Goal: Information Seeking & Learning: Compare options

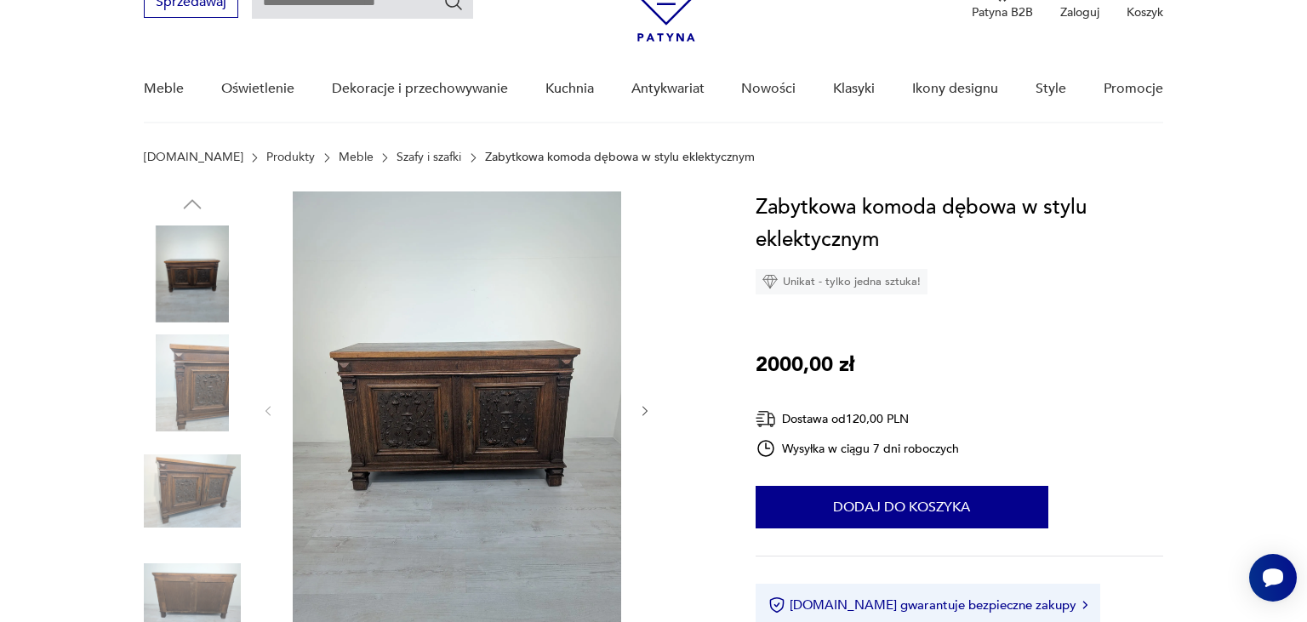
click at [641, 413] on icon "button" at bounding box center [645, 411] width 14 height 14
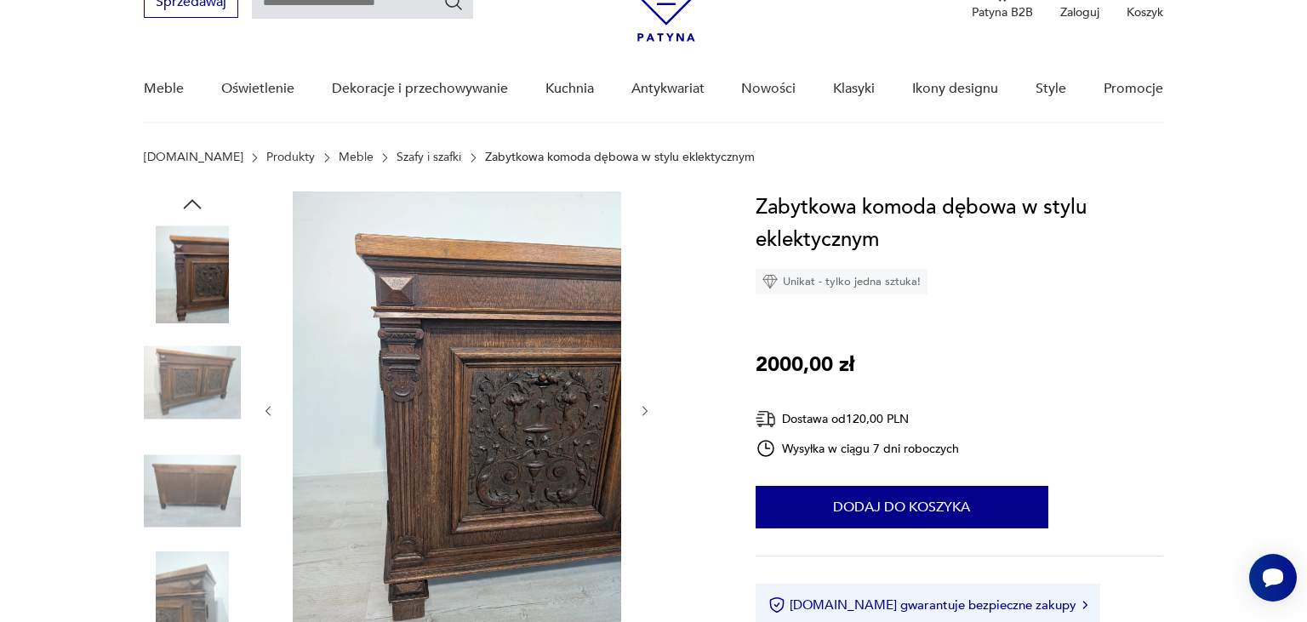
click at [641, 413] on icon "button" at bounding box center [645, 411] width 14 height 14
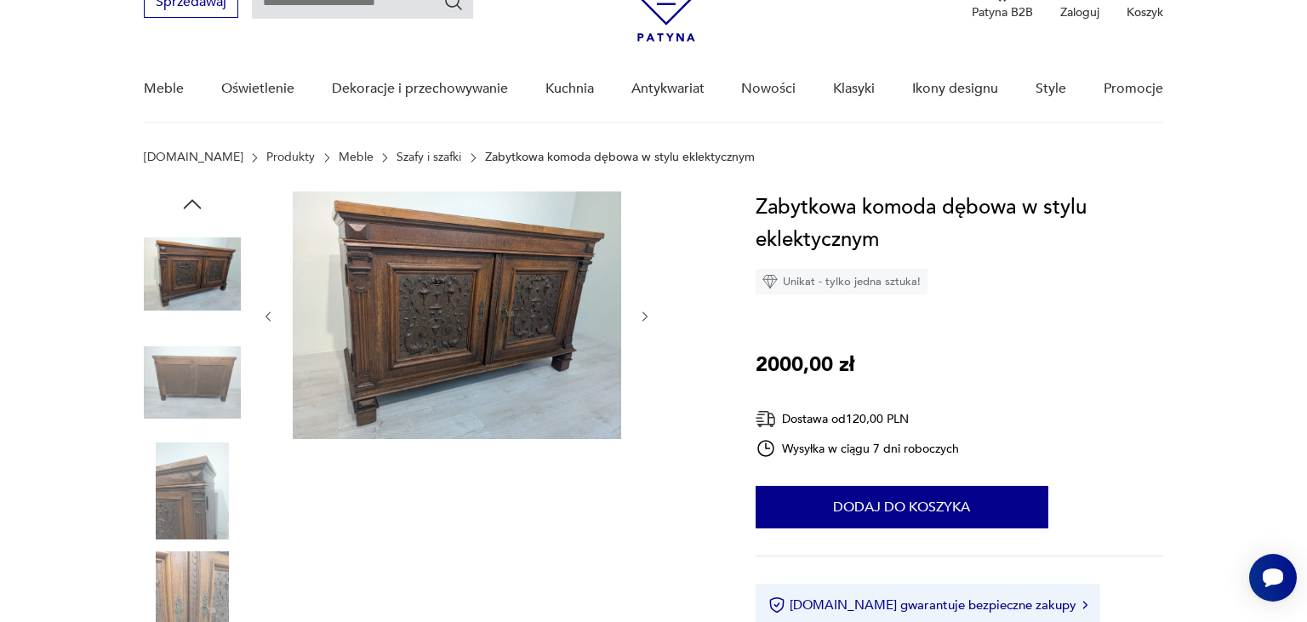
click at [642, 310] on icon "button" at bounding box center [645, 317] width 14 height 14
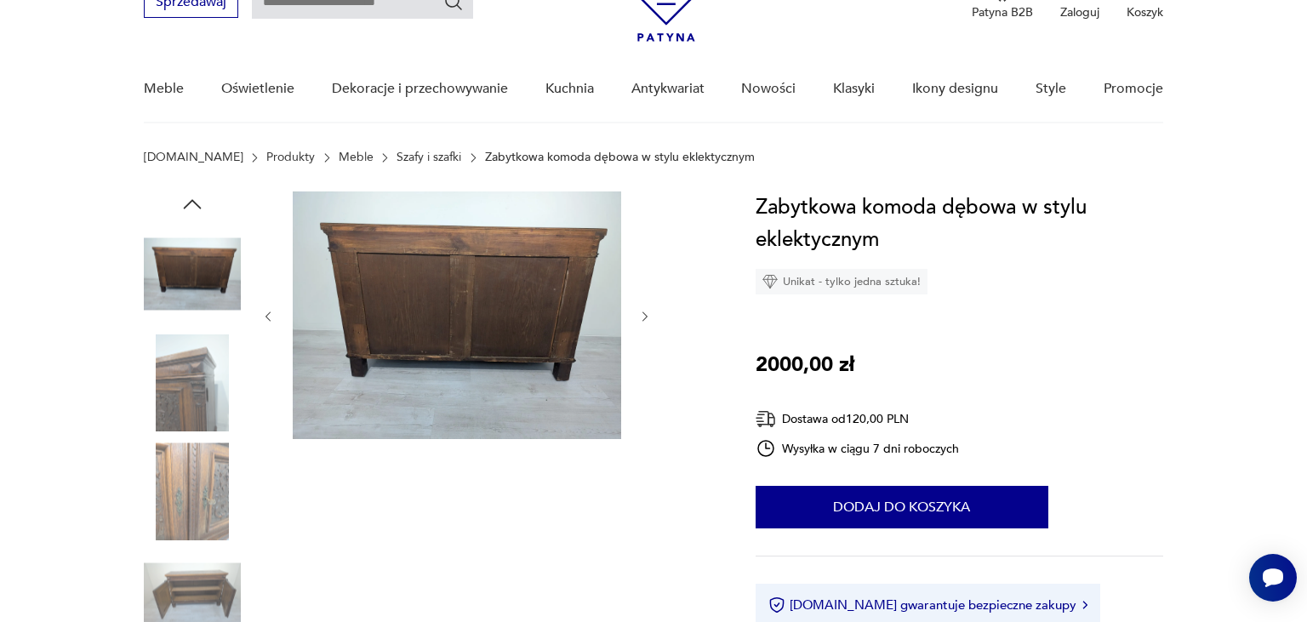
click at [642, 310] on icon "button" at bounding box center [645, 317] width 14 height 14
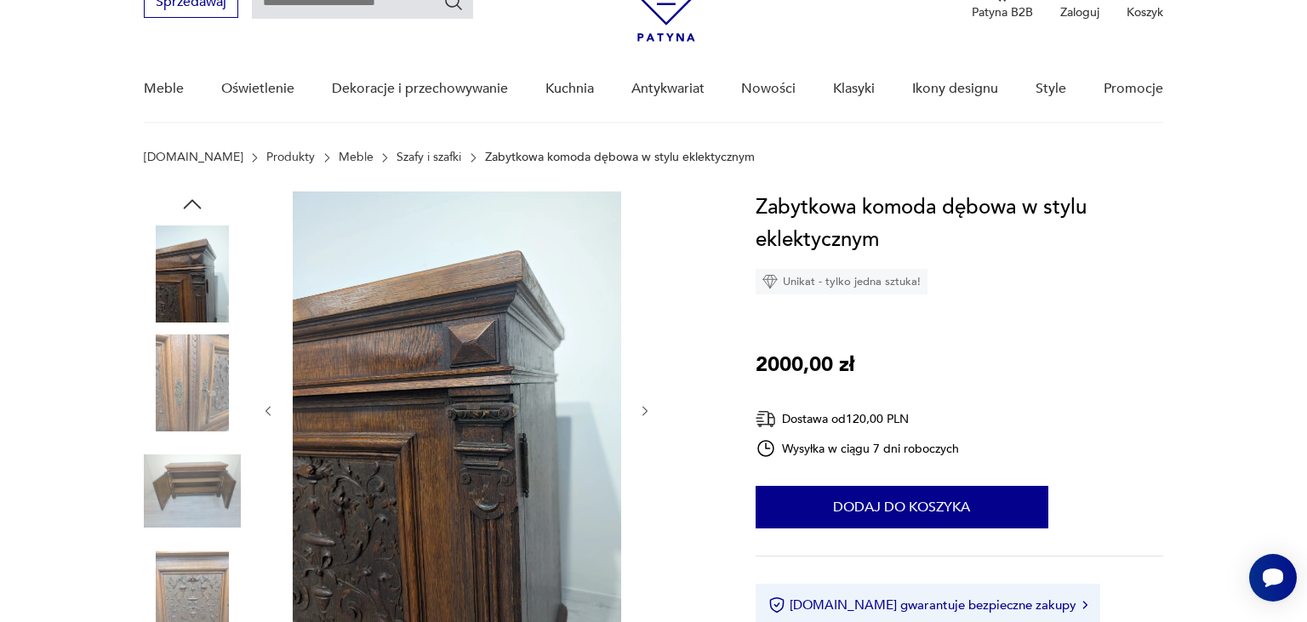
click at [645, 410] on icon "button" at bounding box center [645, 411] width 14 height 14
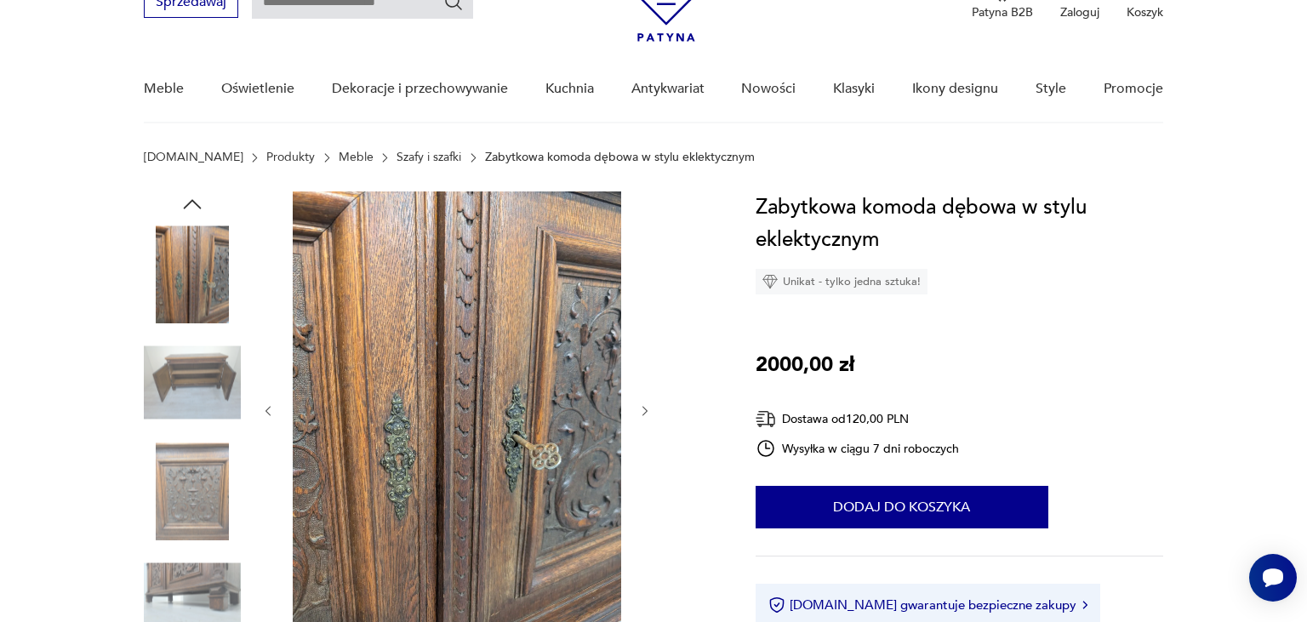
click at [645, 410] on icon "button" at bounding box center [645, 411] width 14 height 14
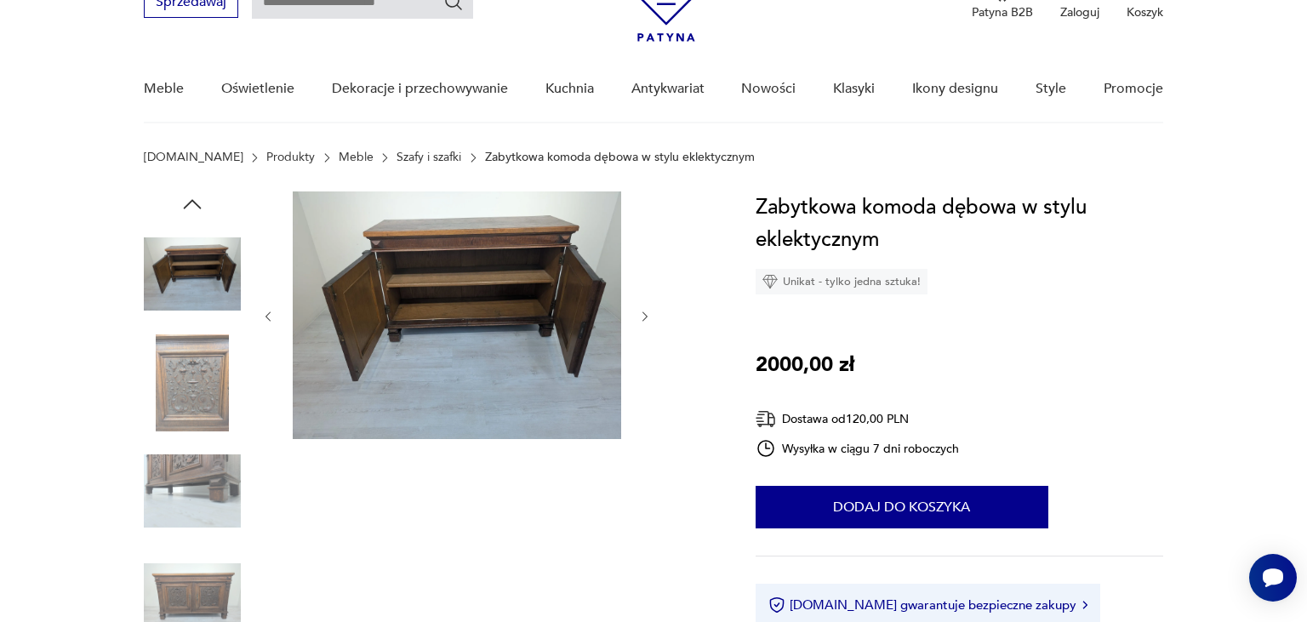
click at [651, 322] on icon "button" at bounding box center [645, 317] width 14 height 14
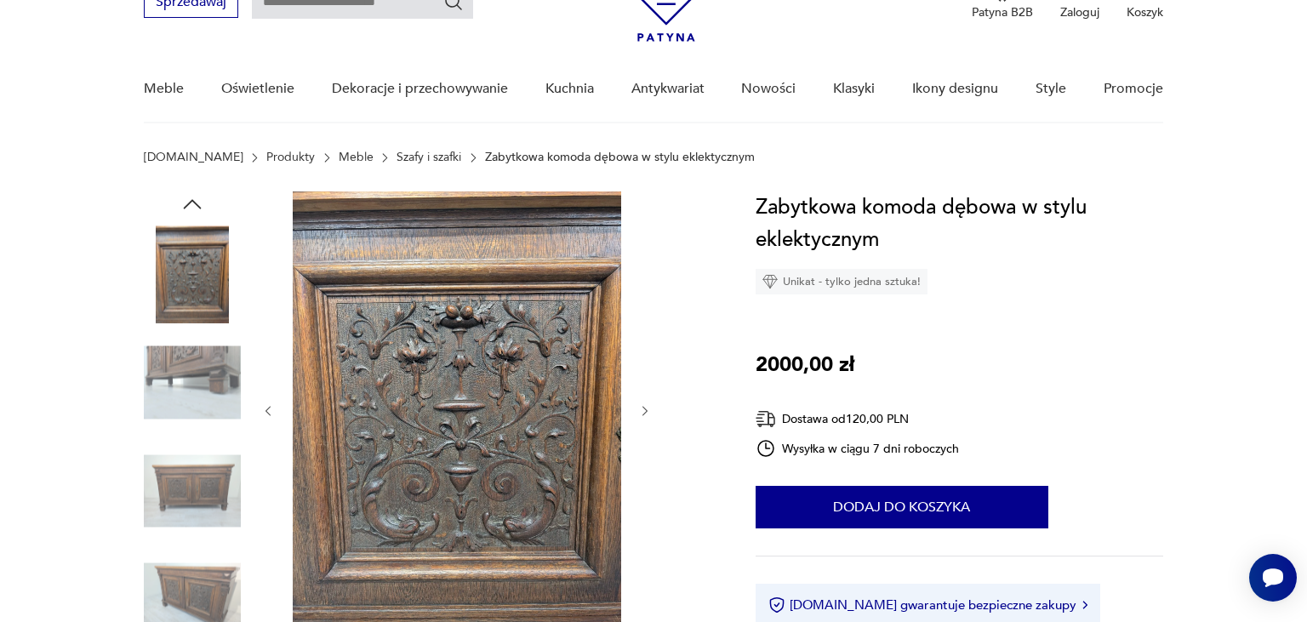
click at [642, 410] on icon "button" at bounding box center [645, 411] width 14 height 14
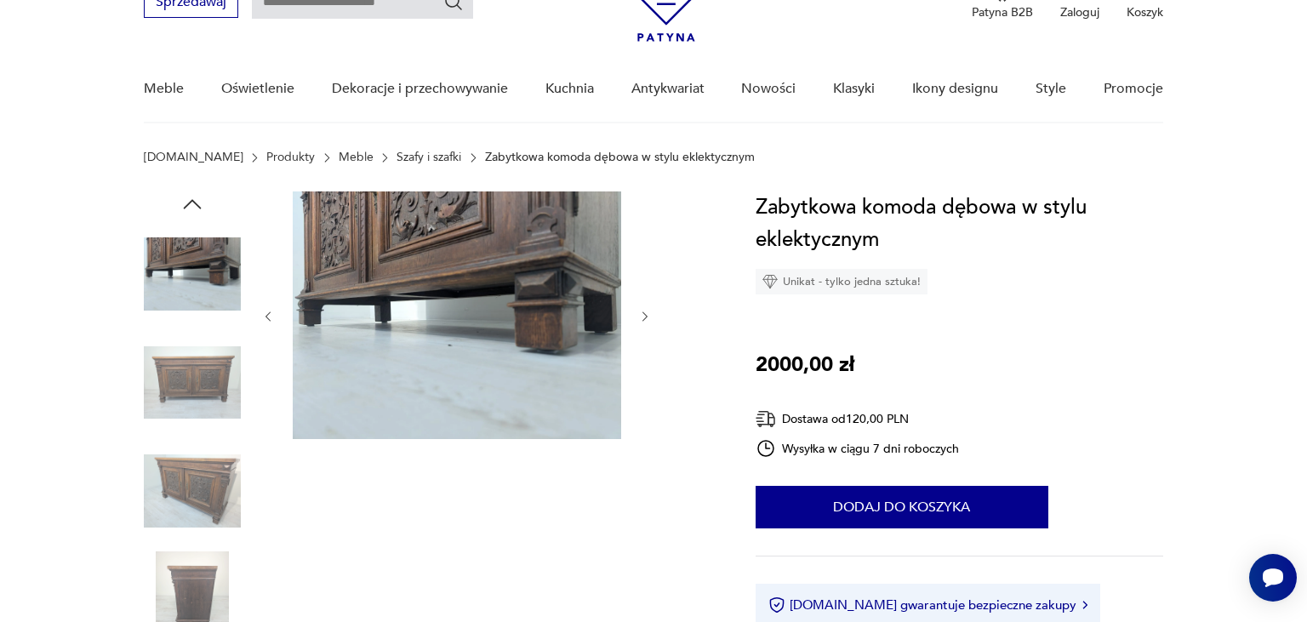
click at [648, 311] on icon "button" at bounding box center [645, 317] width 14 height 14
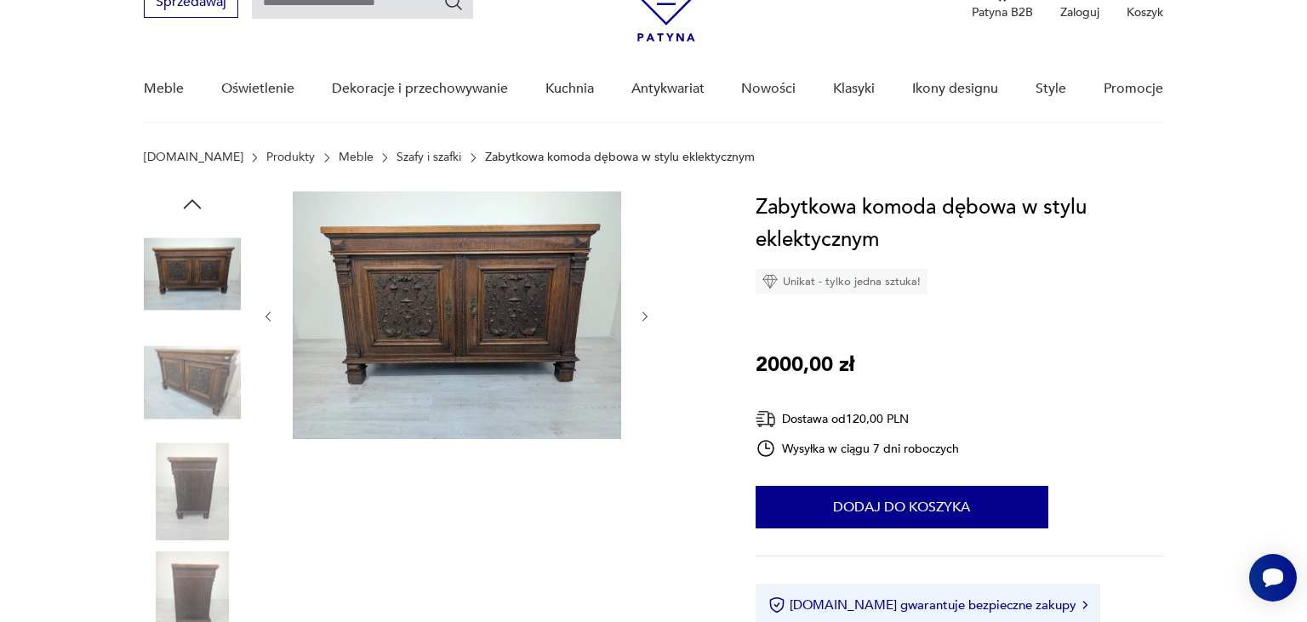
click at [648, 311] on icon "button" at bounding box center [645, 317] width 14 height 14
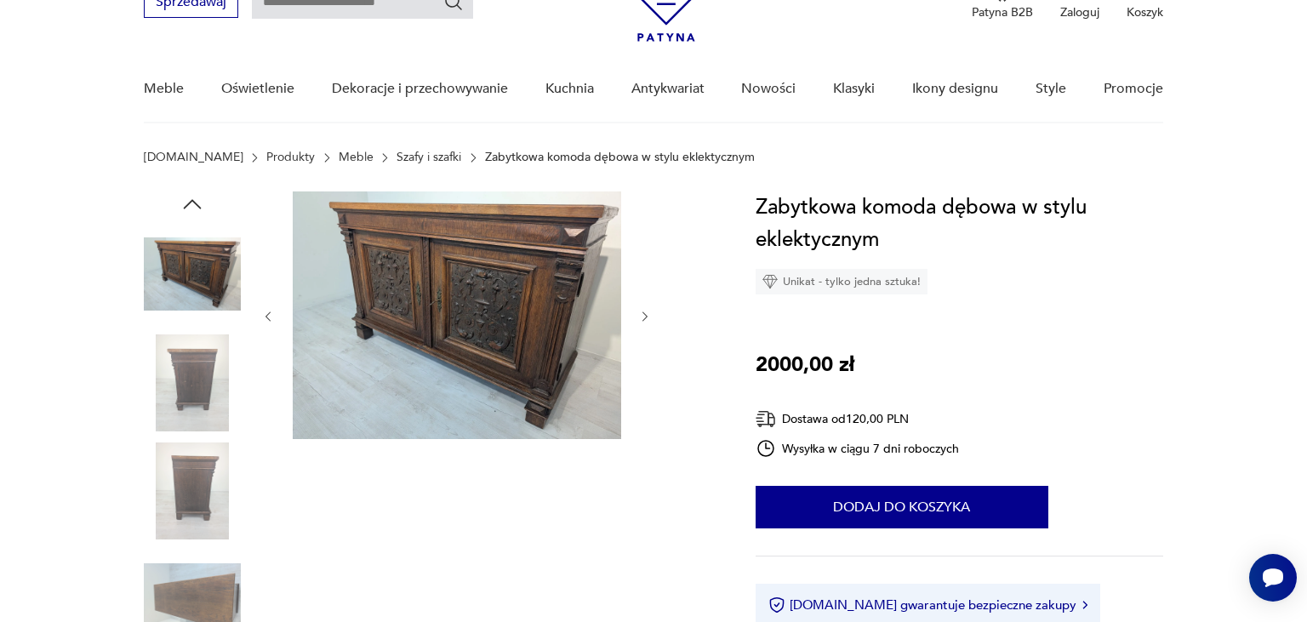
click at [648, 311] on icon "button" at bounding box center [645, 317] width 14 height 14
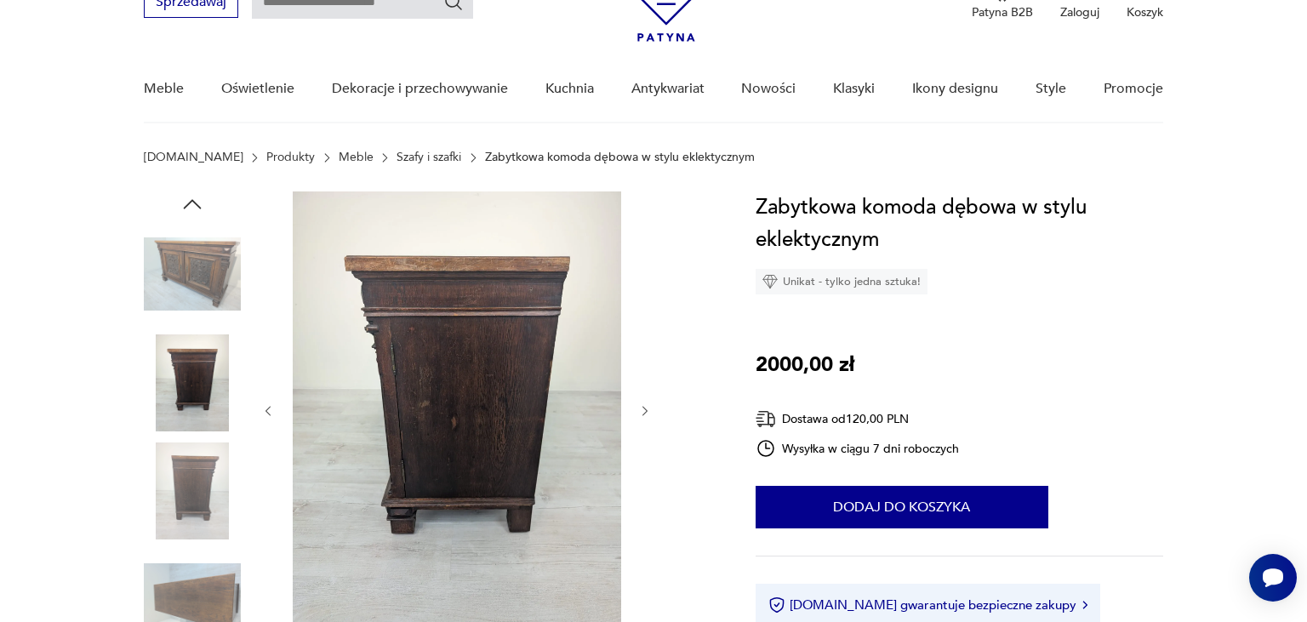
click at [648, 411] on icon "button" at bounding box center [645, 411] width 14 height 14
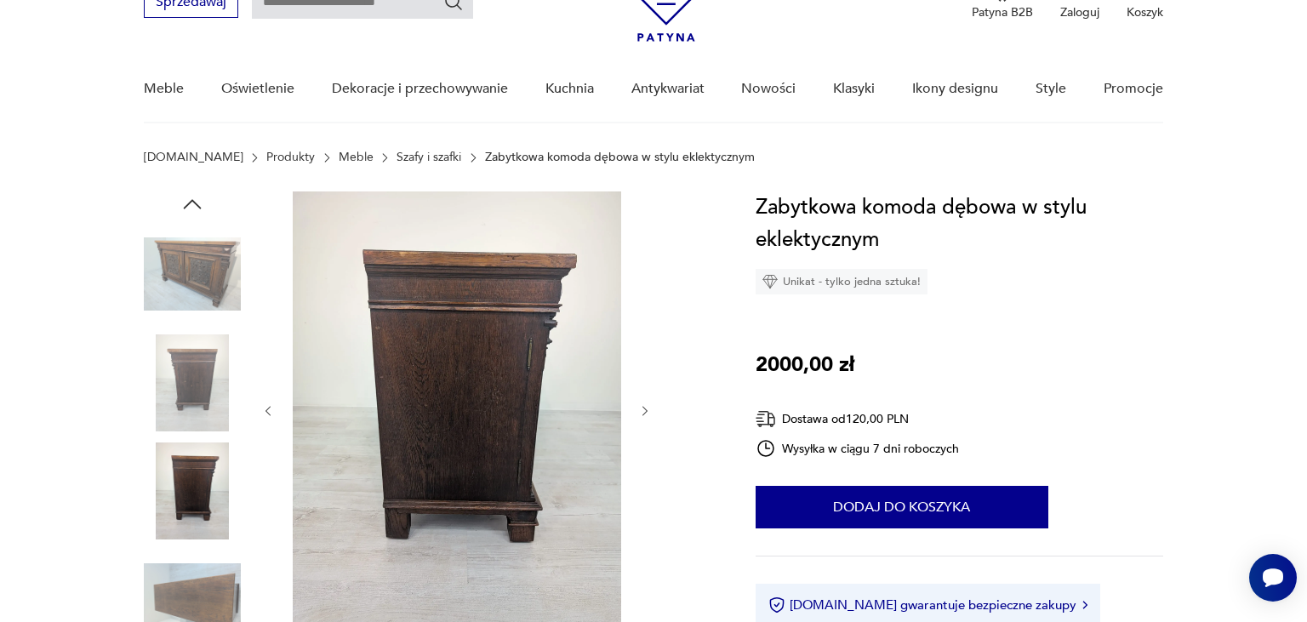
click at [648, 411] on icon "button" at bounding box center [645, 411] width 14 height 14
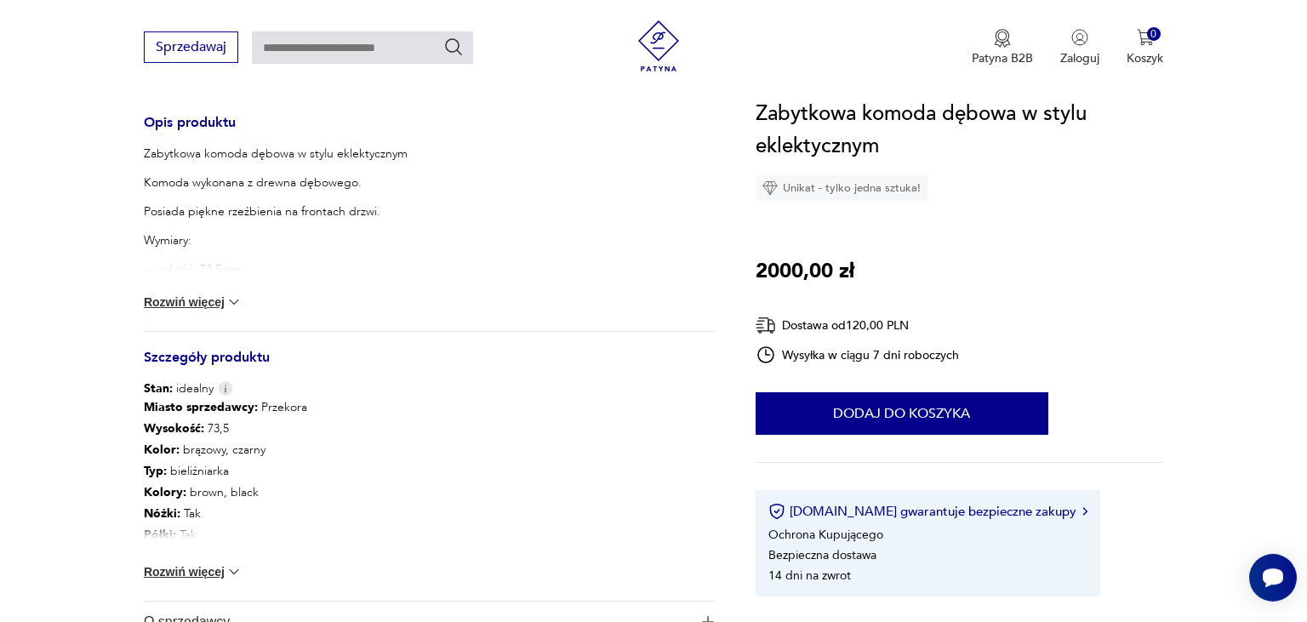
scroll to position [718, 0]
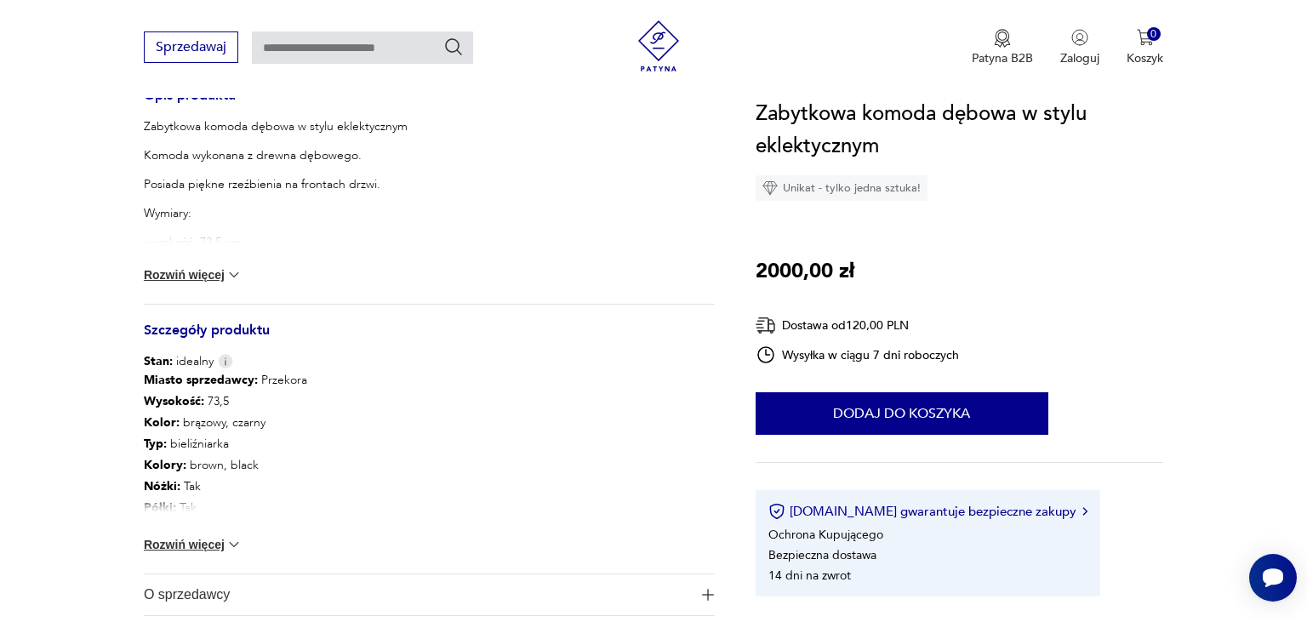
click at [216, 545] on button "Rozwiń więcej" at bounding box center [193, 544] width 99 height 17
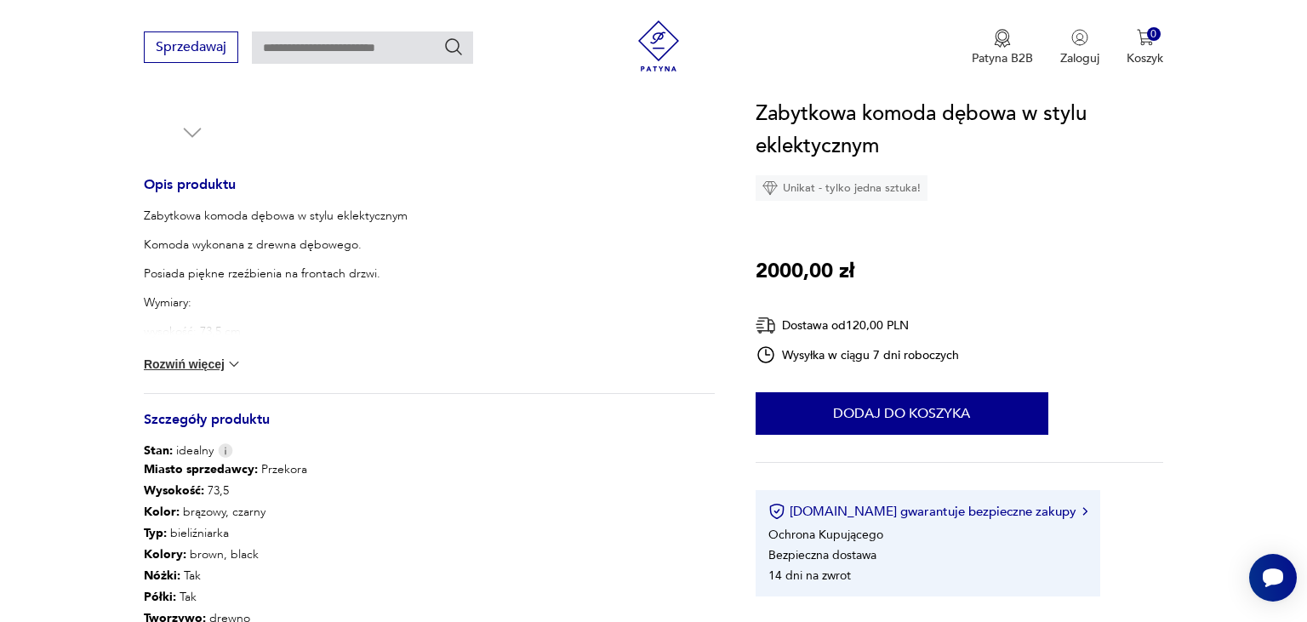
scroll to position [89, 0]
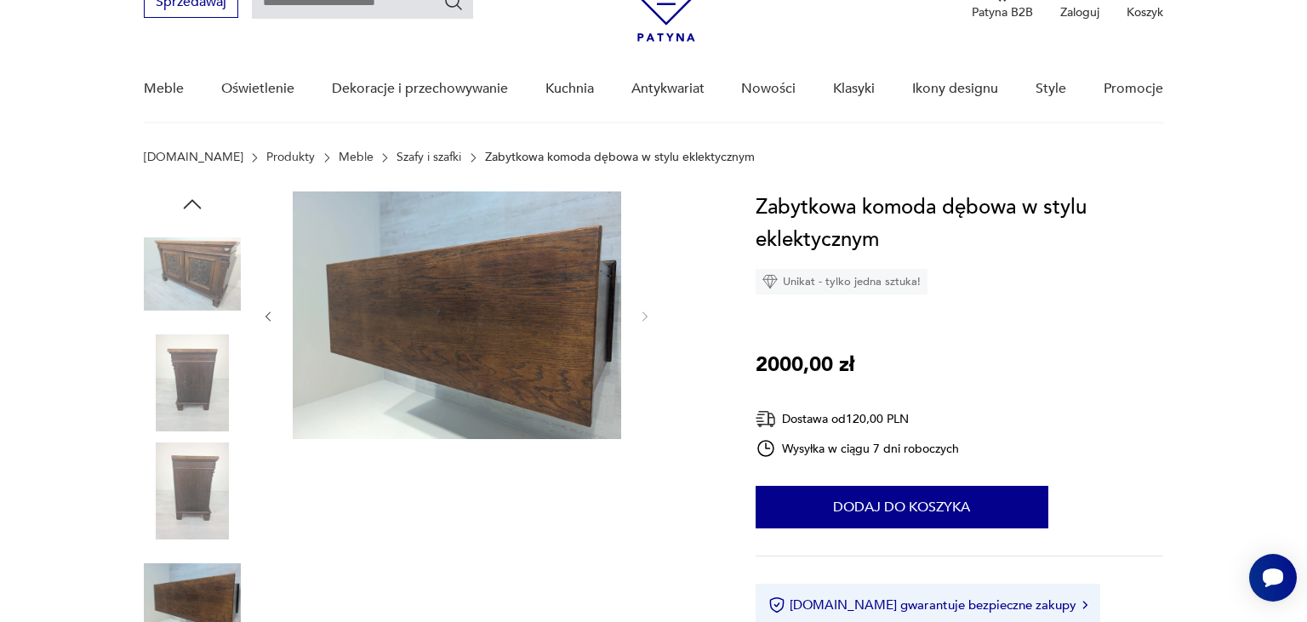
click at [214, 237] on img at bounding box center [192, 273] width 97 height 97
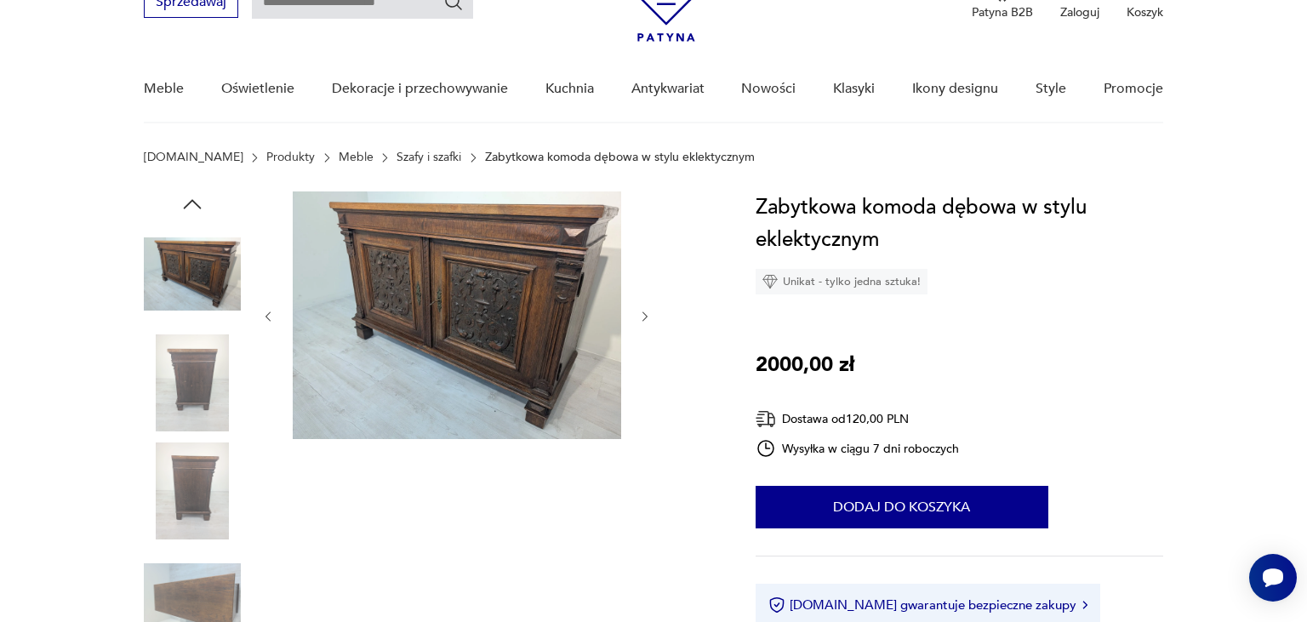
click at [448, 243] on img at bounding box center [457, 315] width 328 height 248
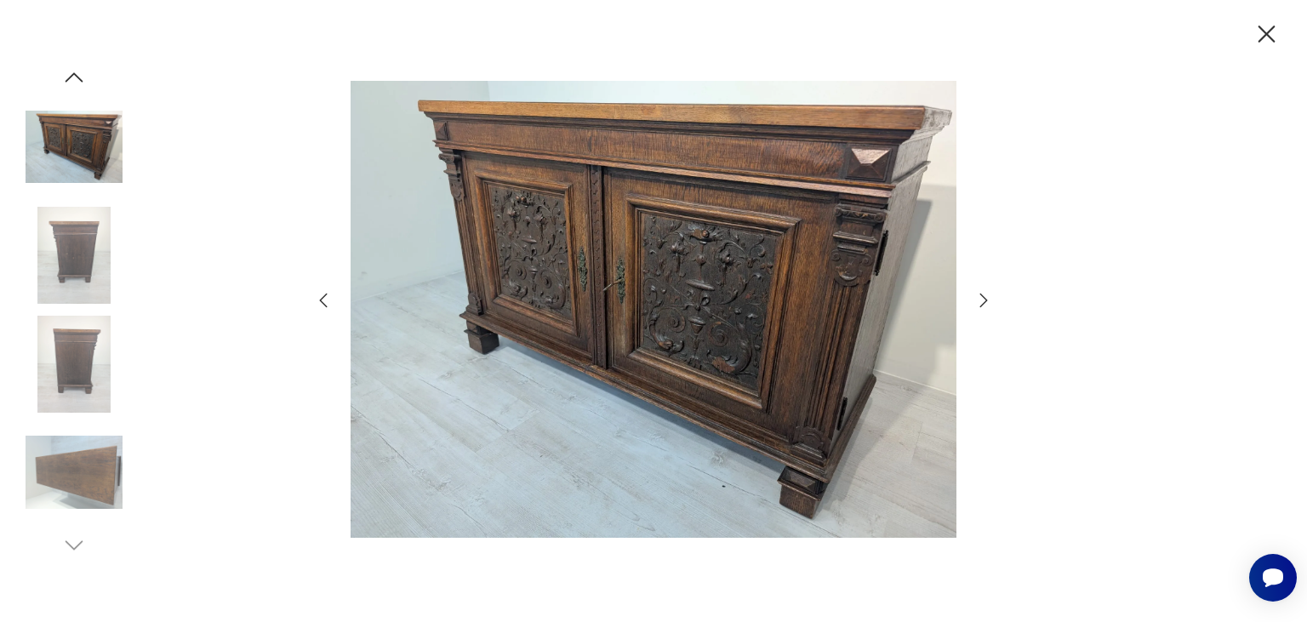
click at [653, 236] on img at bounding box center [654, 309] width 606 height 498
click at [986, 301] on icon "button" at bounding box center [984, 301] width 8 height 14
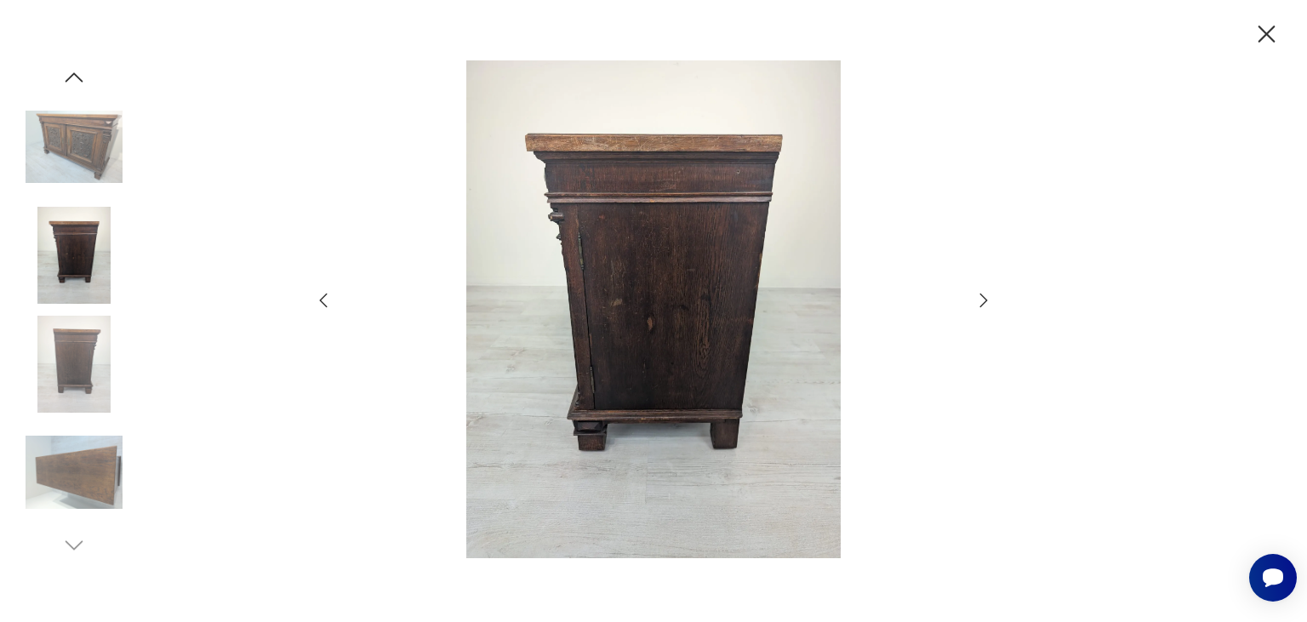
click at [986, 301] on icon "button" at bounding box center [984, 301] width 8 height 14
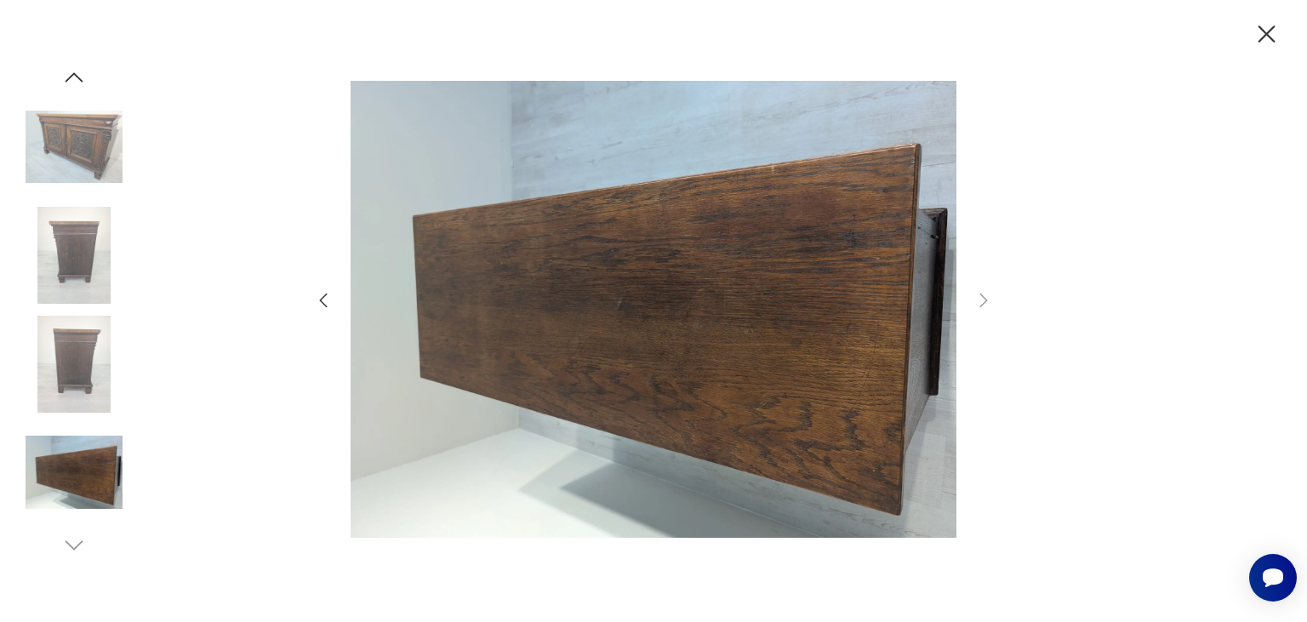
click at [1267, 25] on icon "button" at bounding box center [1267, 35] width 30 height 30
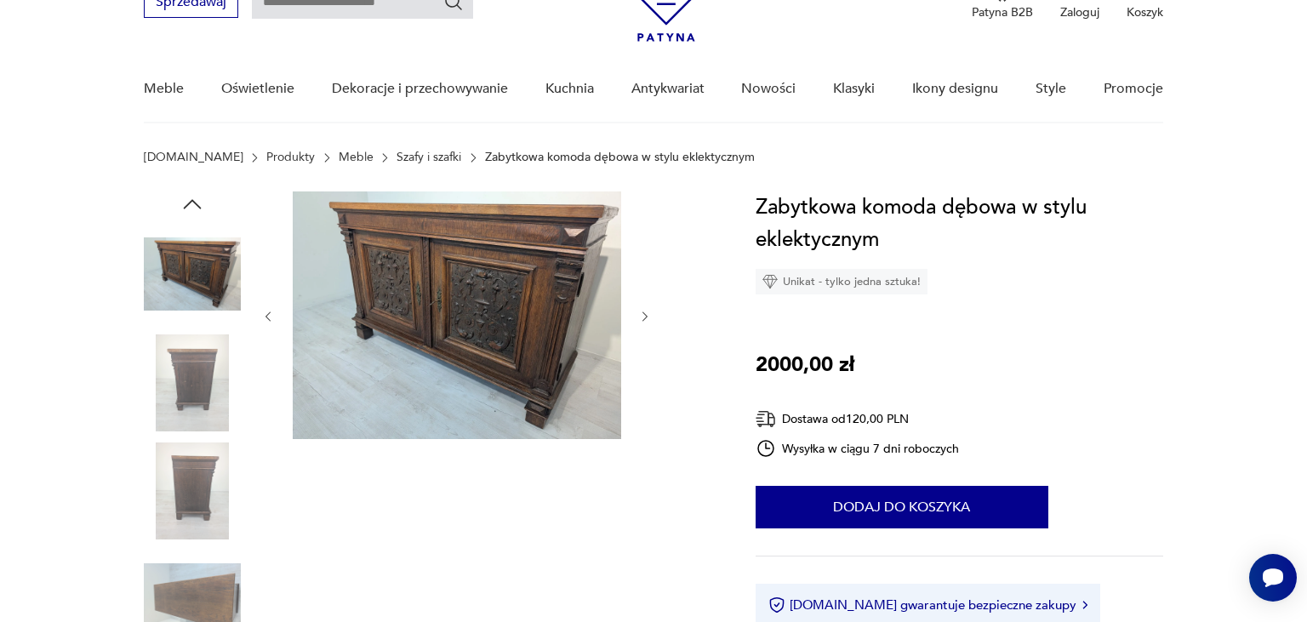
click at [396, 154] on link "Szafy i szafki" at bounding box center [428, 158] width 65 height 14
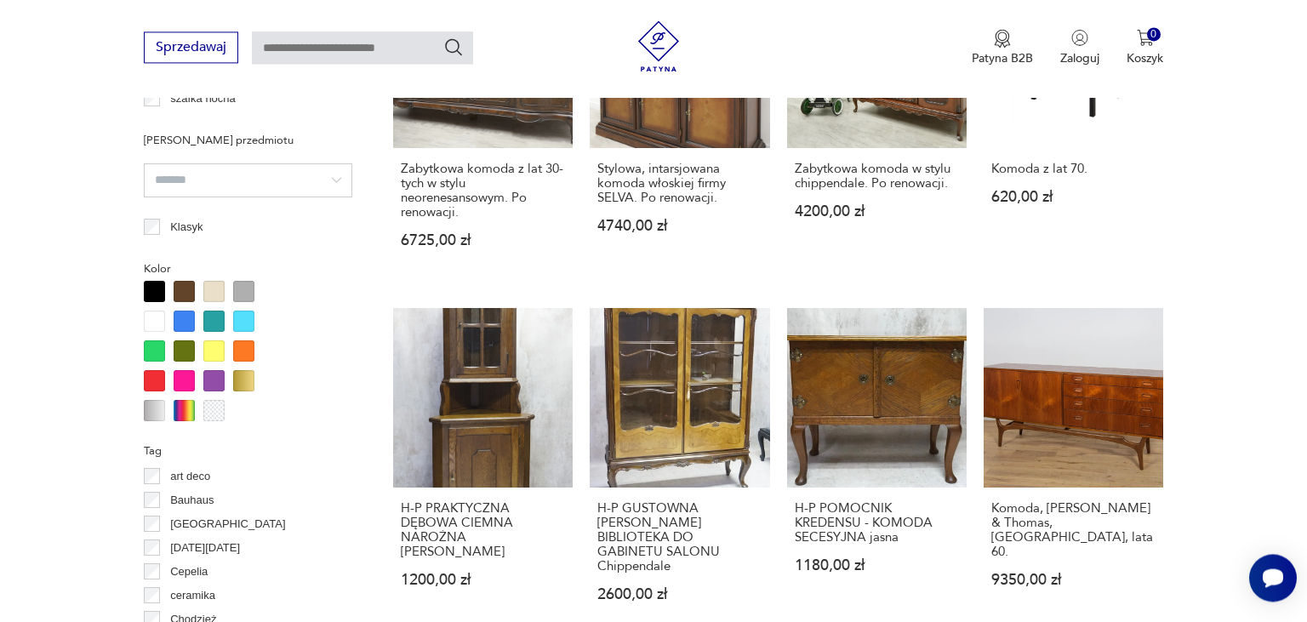
scroll to position [1822, 0]
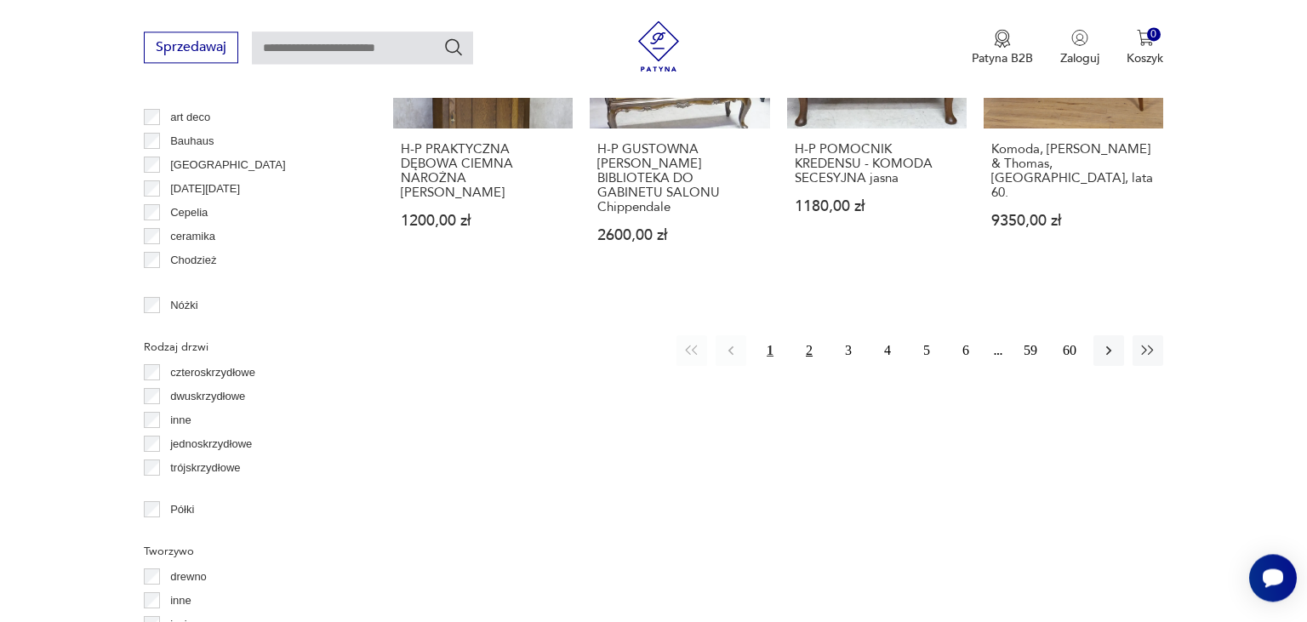
click at [813, 336] on button "2" at bounding box center [809, 350] width 31 height 31
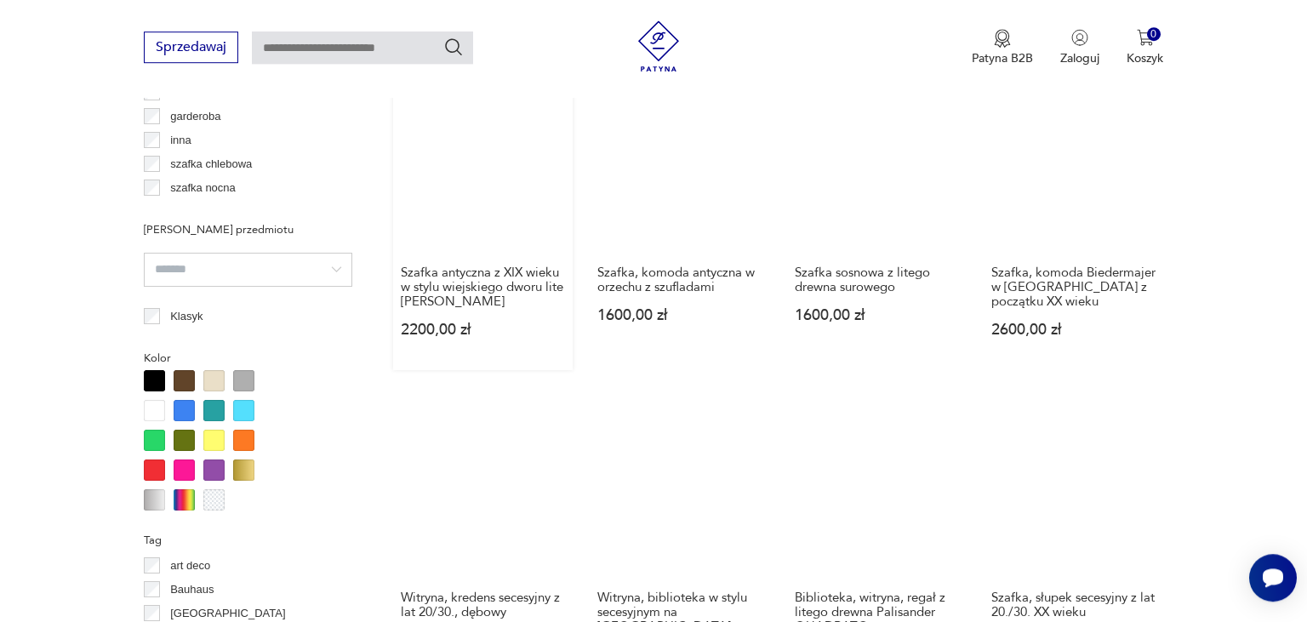
scroll to position [1619, 0]
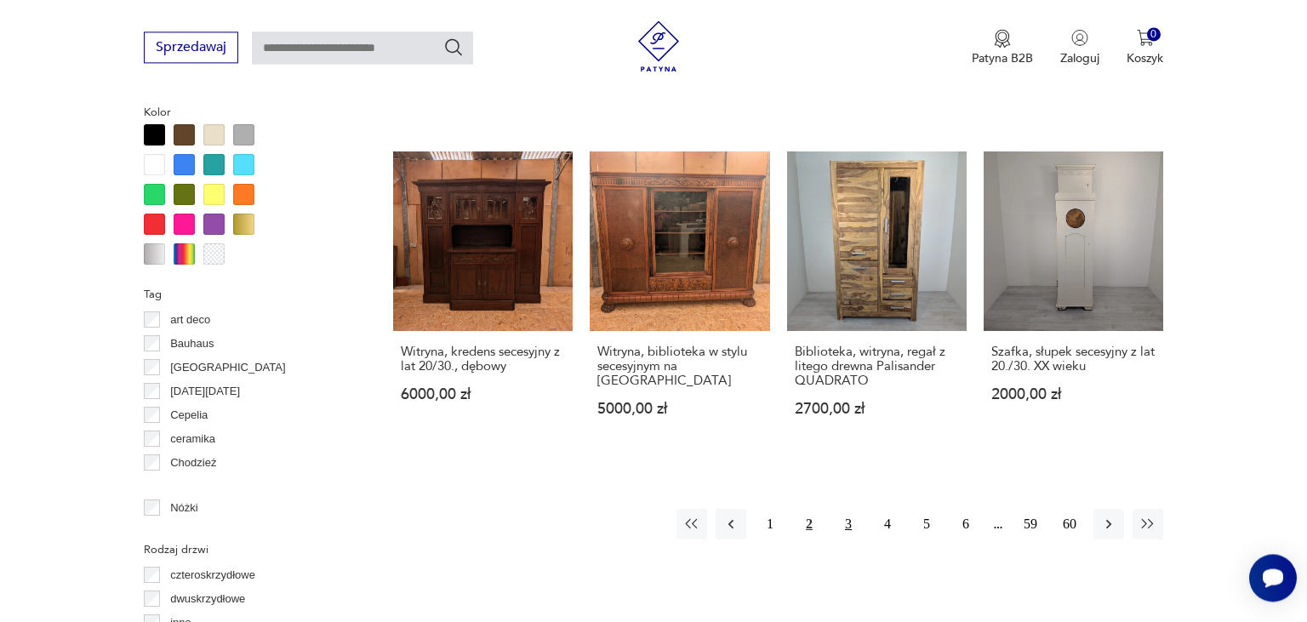
click at [849, 509] on button "3" at bounding box center [848, 524] width 31 height 31
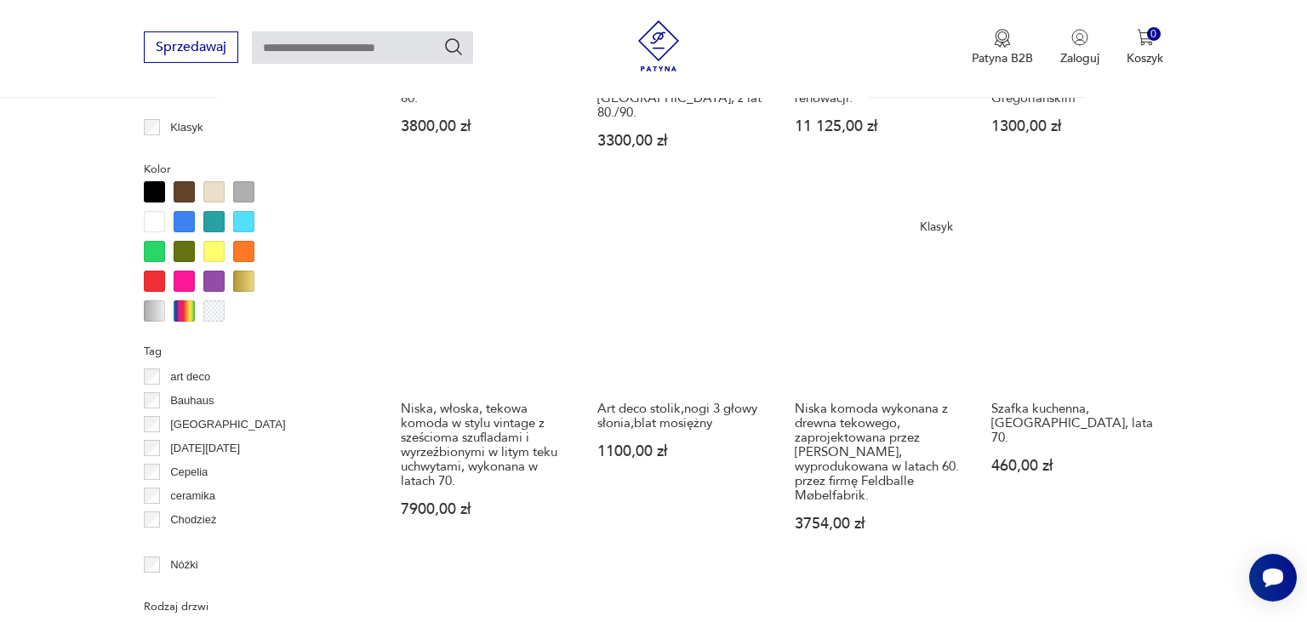
scroll to position [1708, 0]
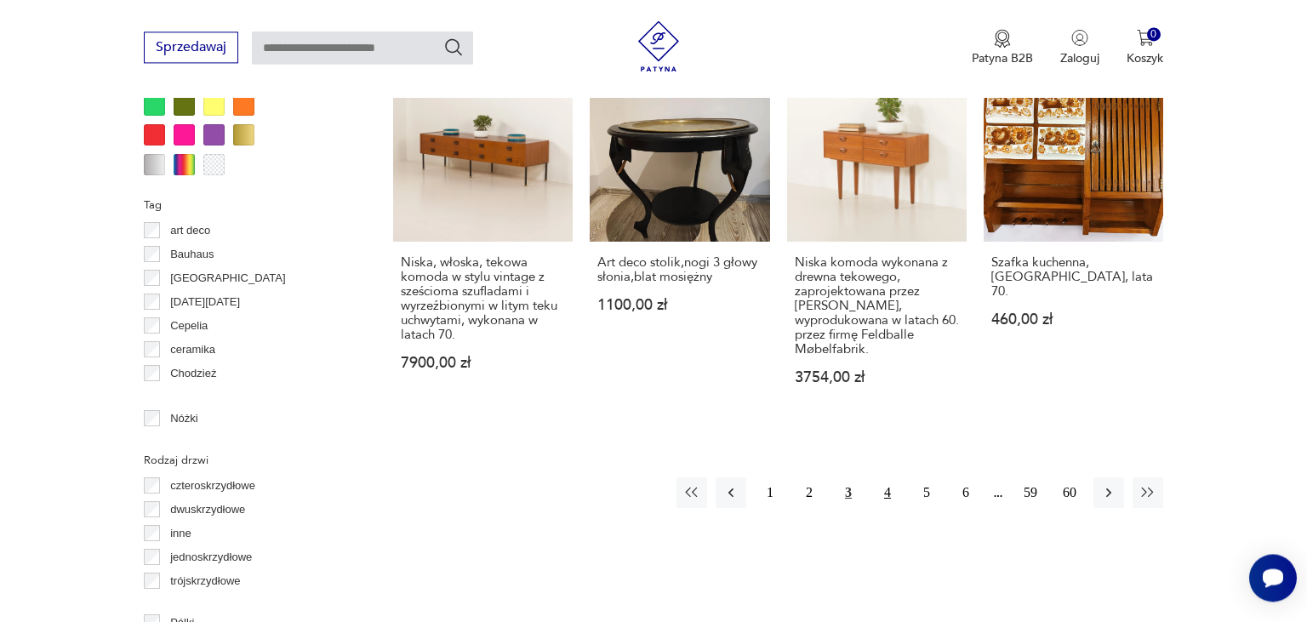
click at [890, 477] on button "4" at bounding box center [887, 492] width 31 height 31
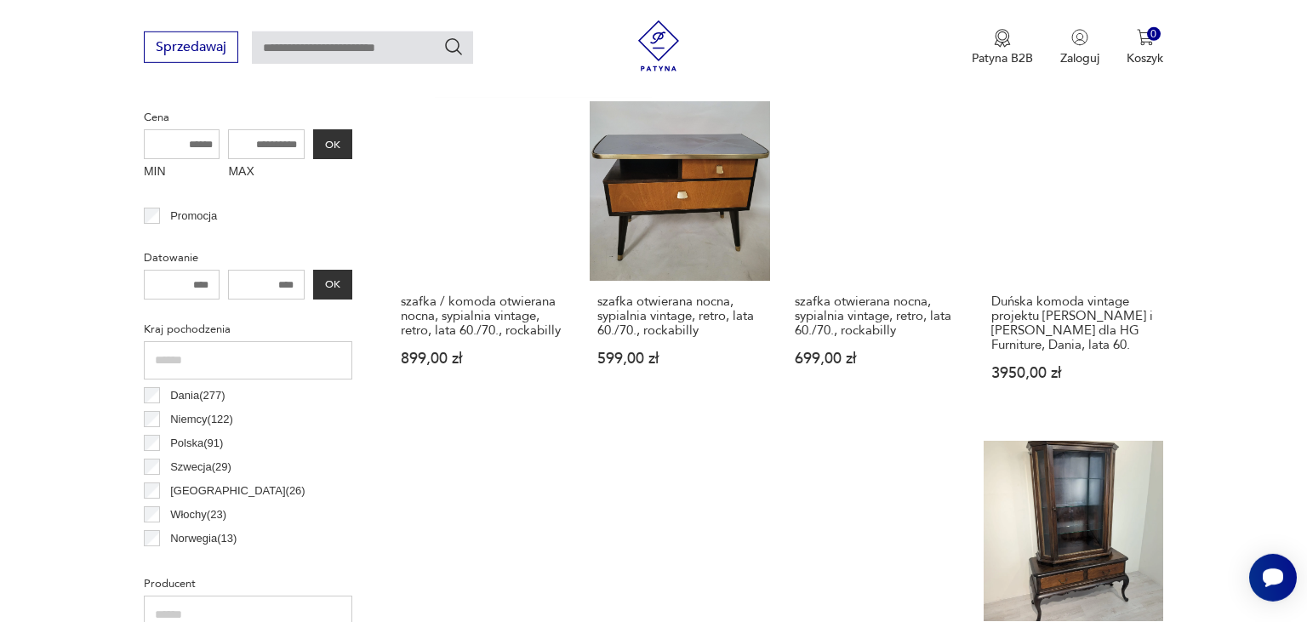
scroll to position [450, 0]
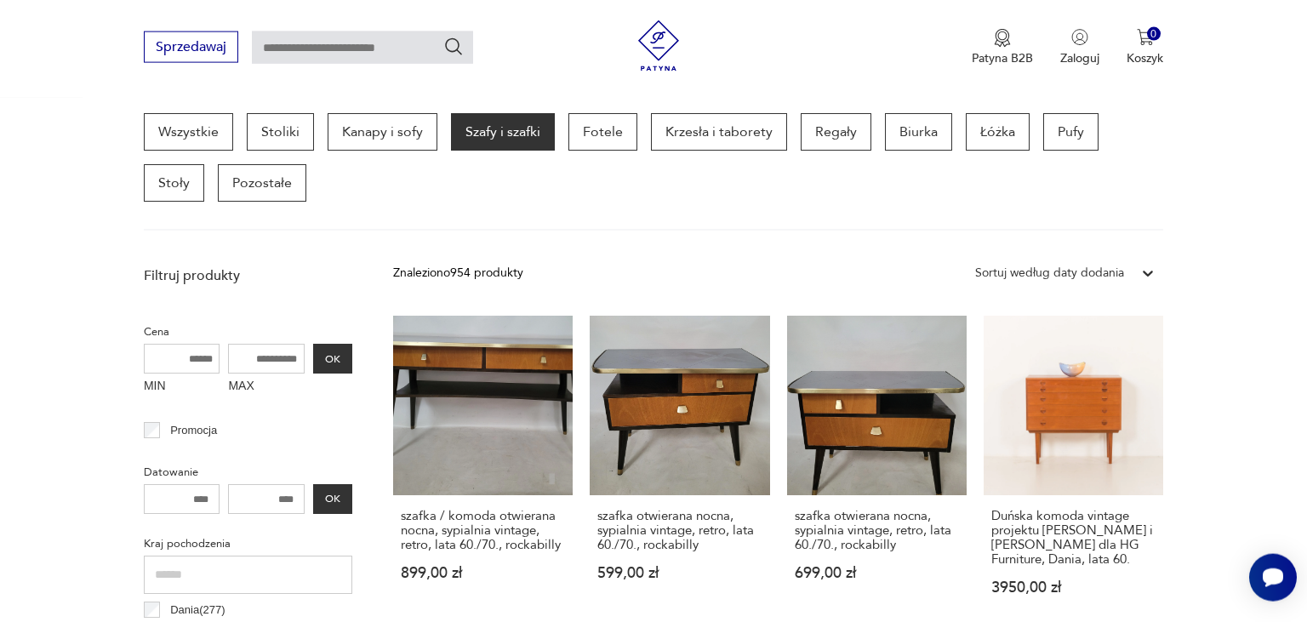
drag, startPoint x: 242, startPoint y: 361, endPoint x: 352, endPoint y: 339, distance: 112.0
click at [305, 344] on input "MAX" at bounding box center [266, 359] width 77 height 30
type input "****"
click at [338, 357] on button "OK" at bounding box center [332, 359] width 39 height 30
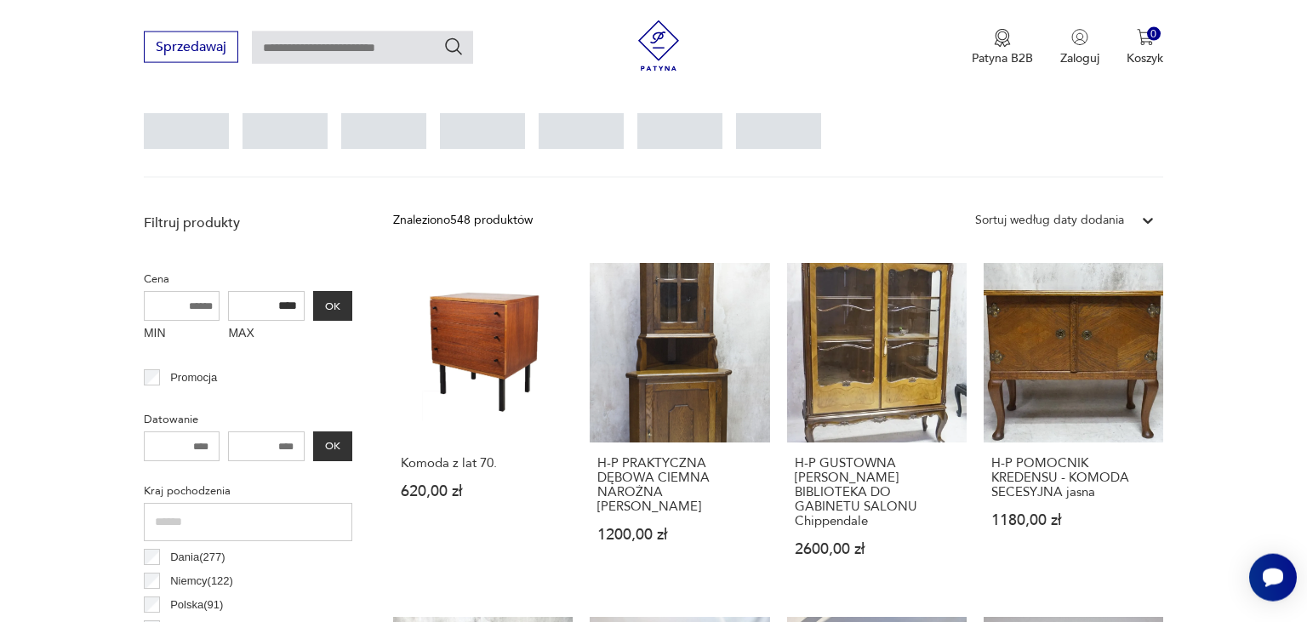
click at [1118, 214] on div "Sortuj według daty dodania" at bounding box center [1049, 220] width 149 height 19
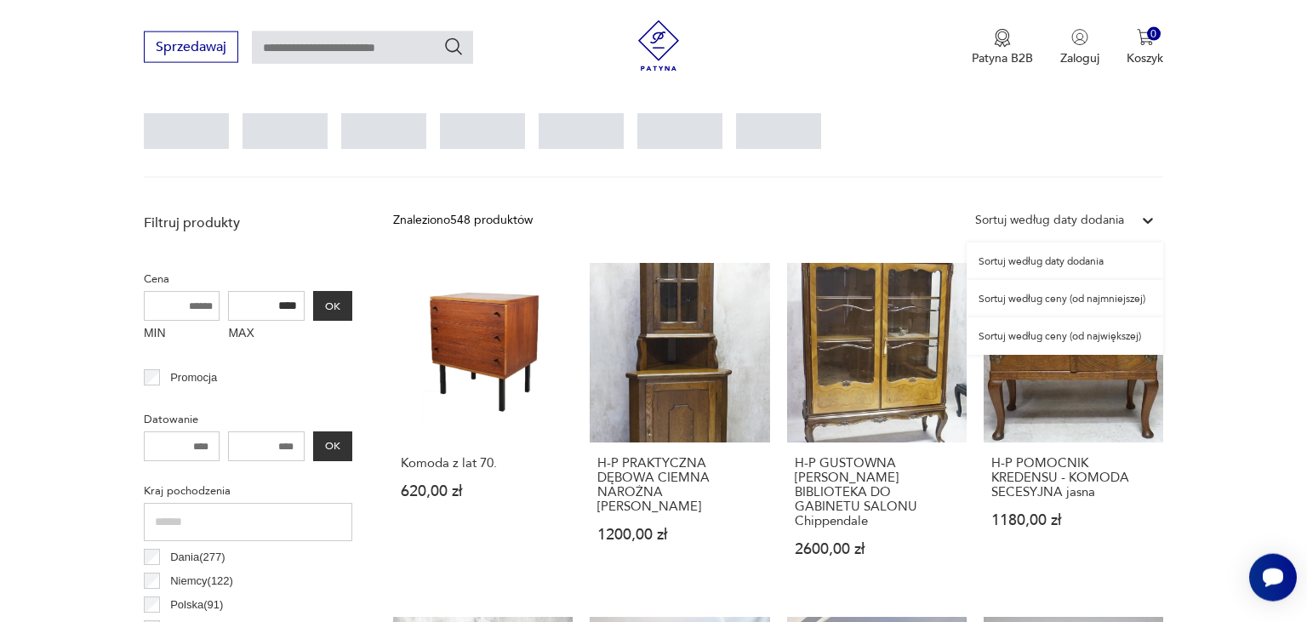
scroll to position [451, 0]
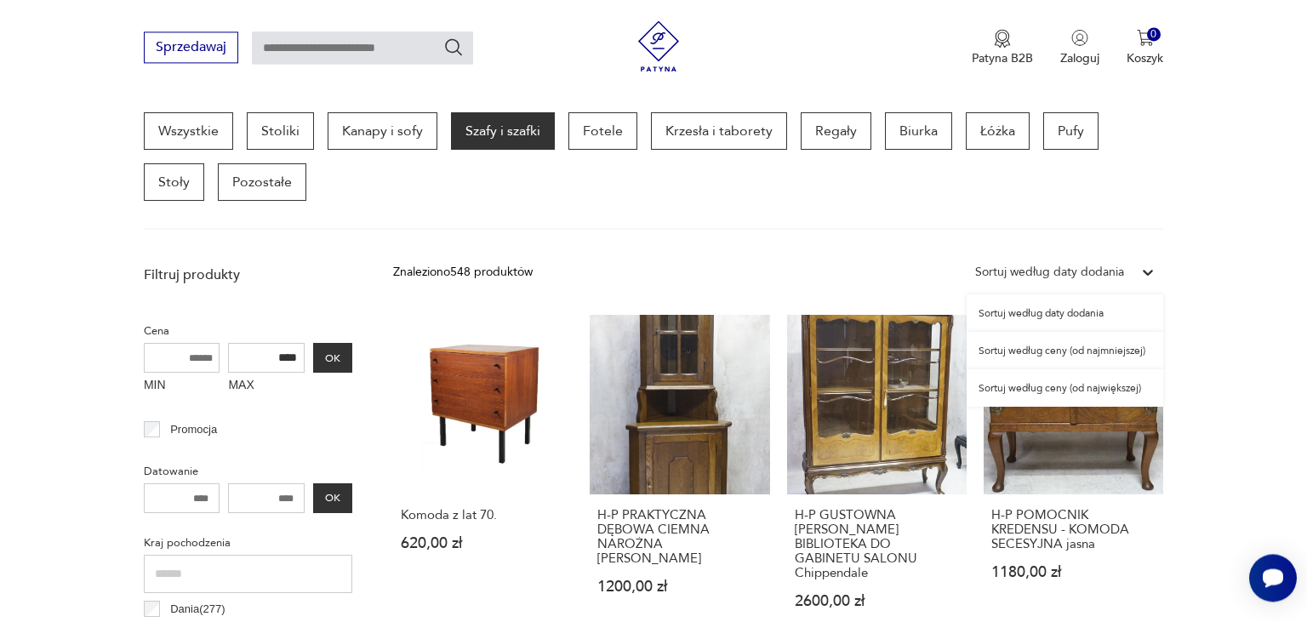
click at [1081, 392] on div "Sortuj według ceny (od największej)" at bounding box center [1065, 387] width 197 height 37
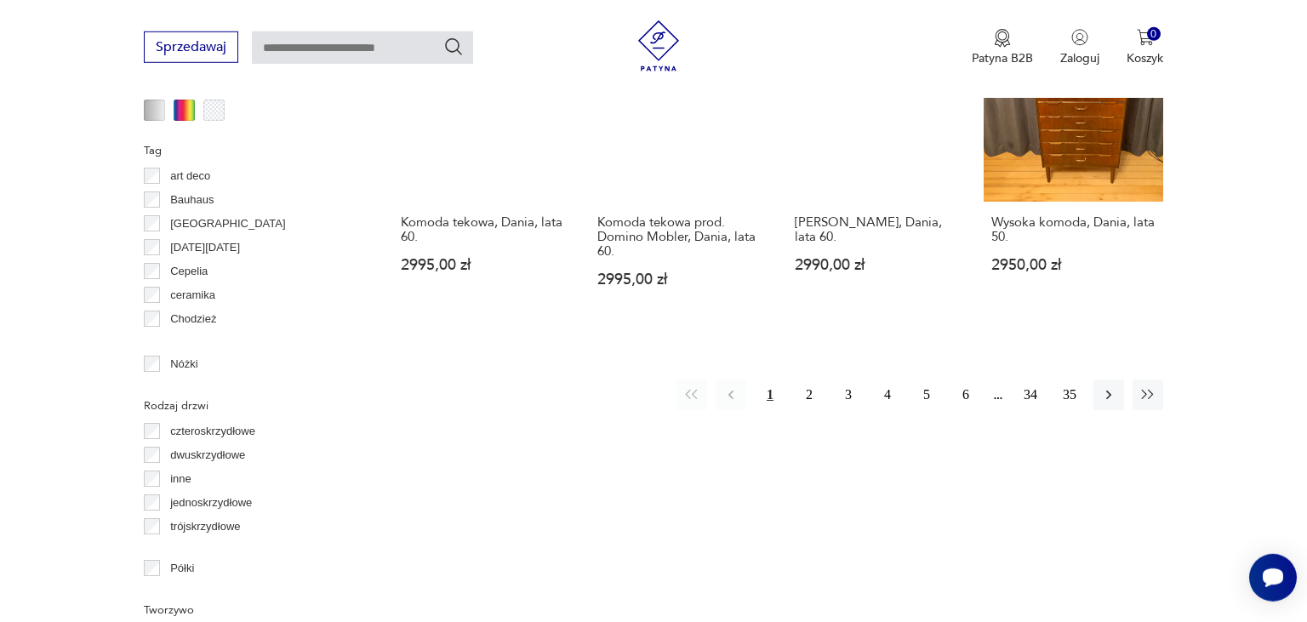
scroll to position [1799, 0]
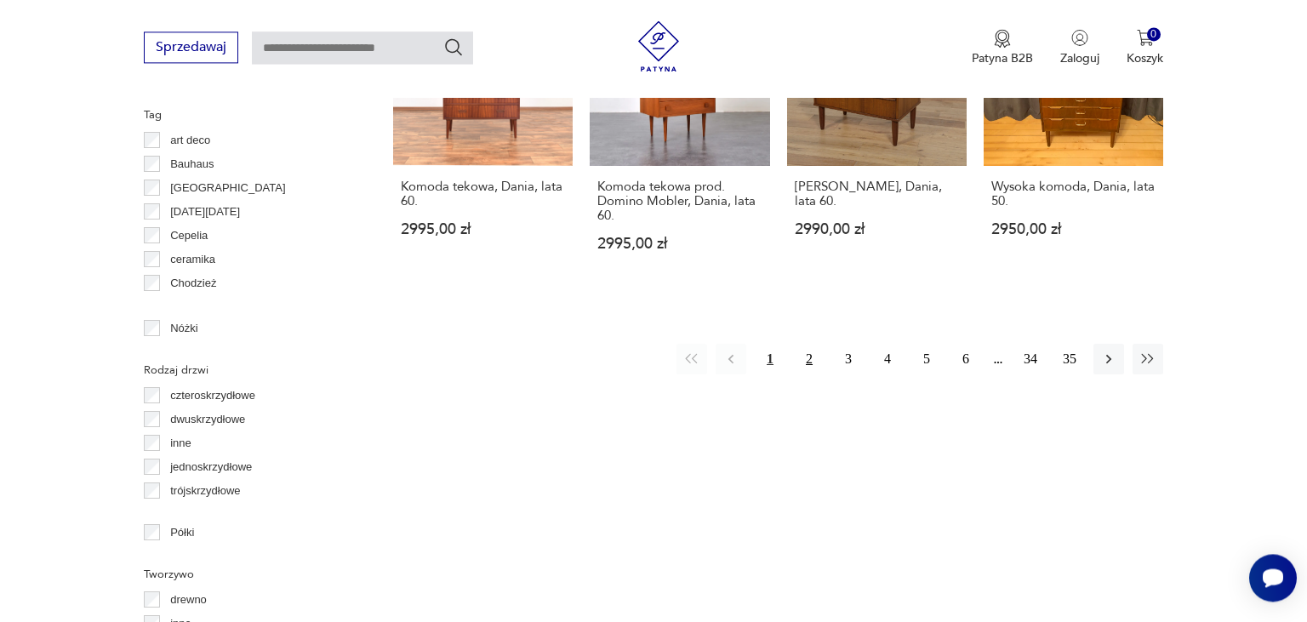
click at [808, 344] on button "2" at bounding box center [809, 359] width 31 height 31
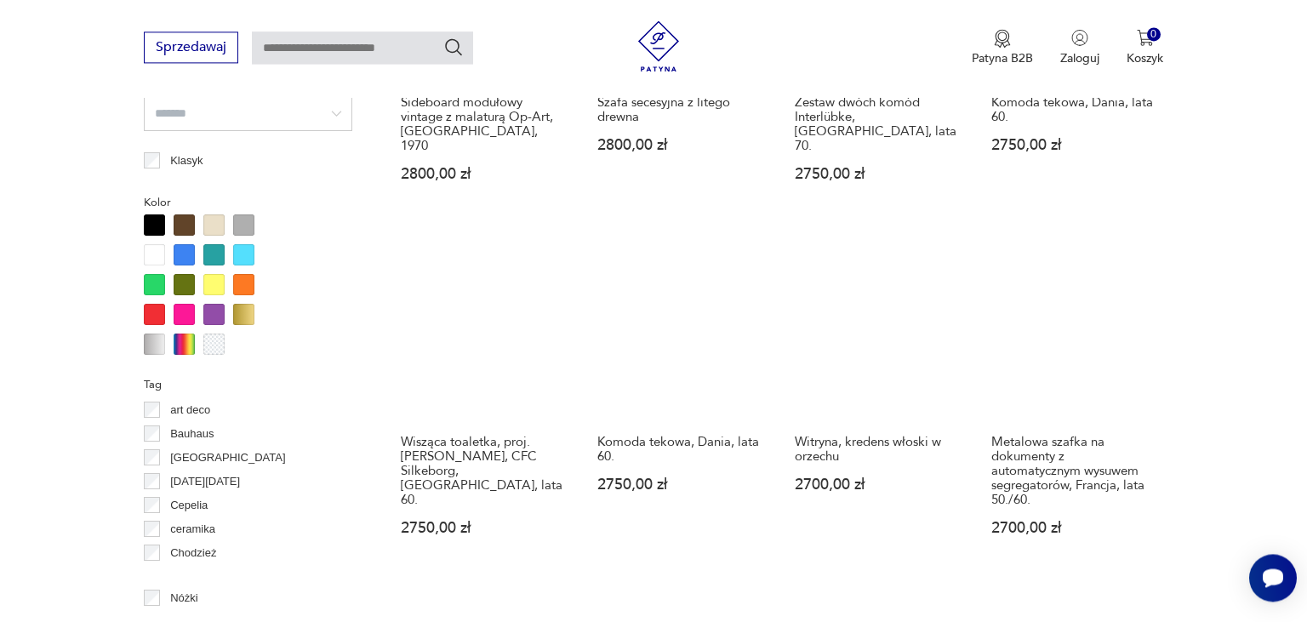
scroll to position [1799, 0]
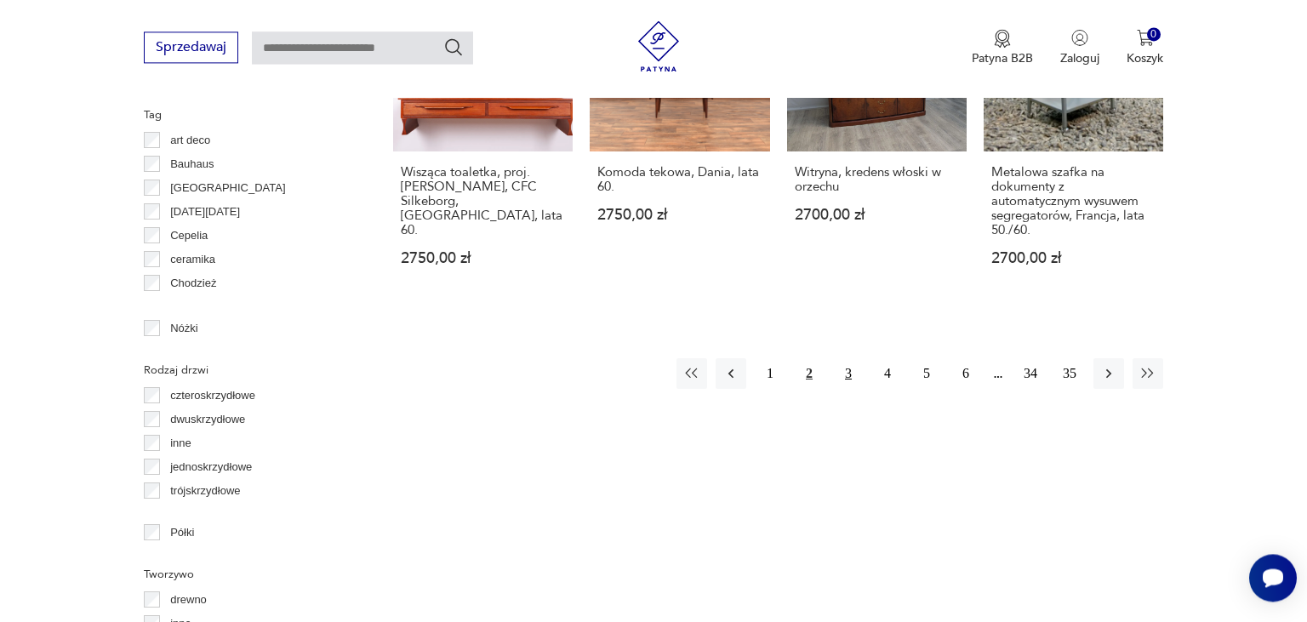
click at [846, 358] on button "3" at bounding box center [848, 373] width 31 height 31
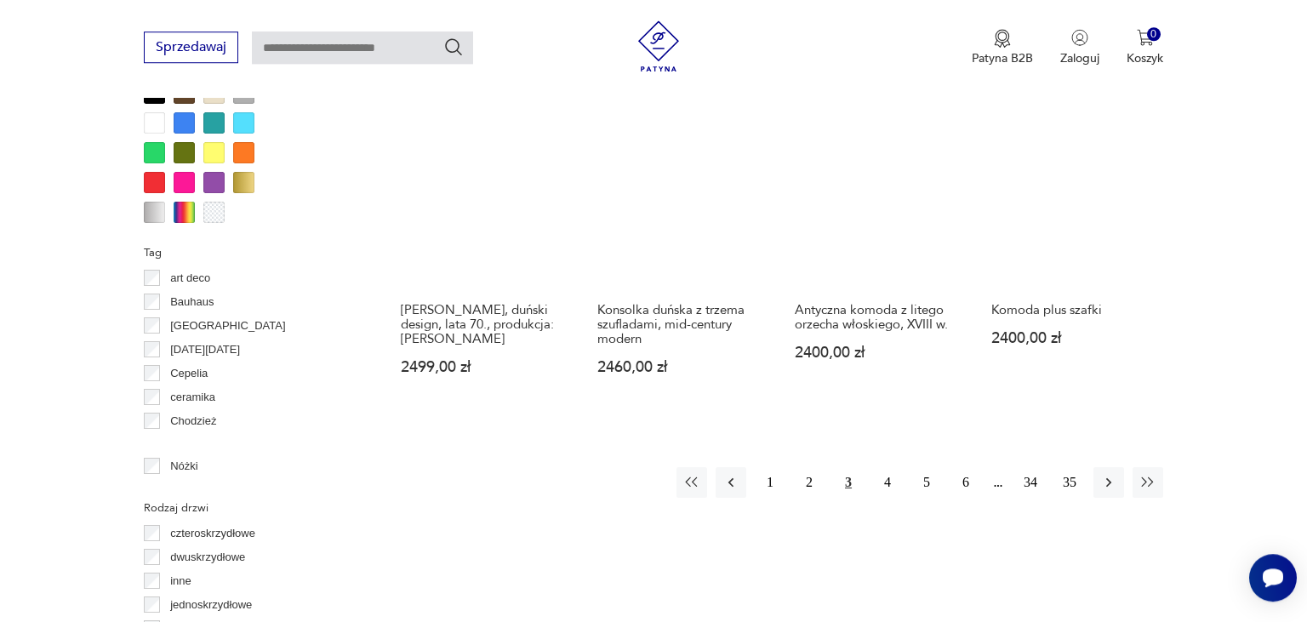
scroll to position [1799, 0]
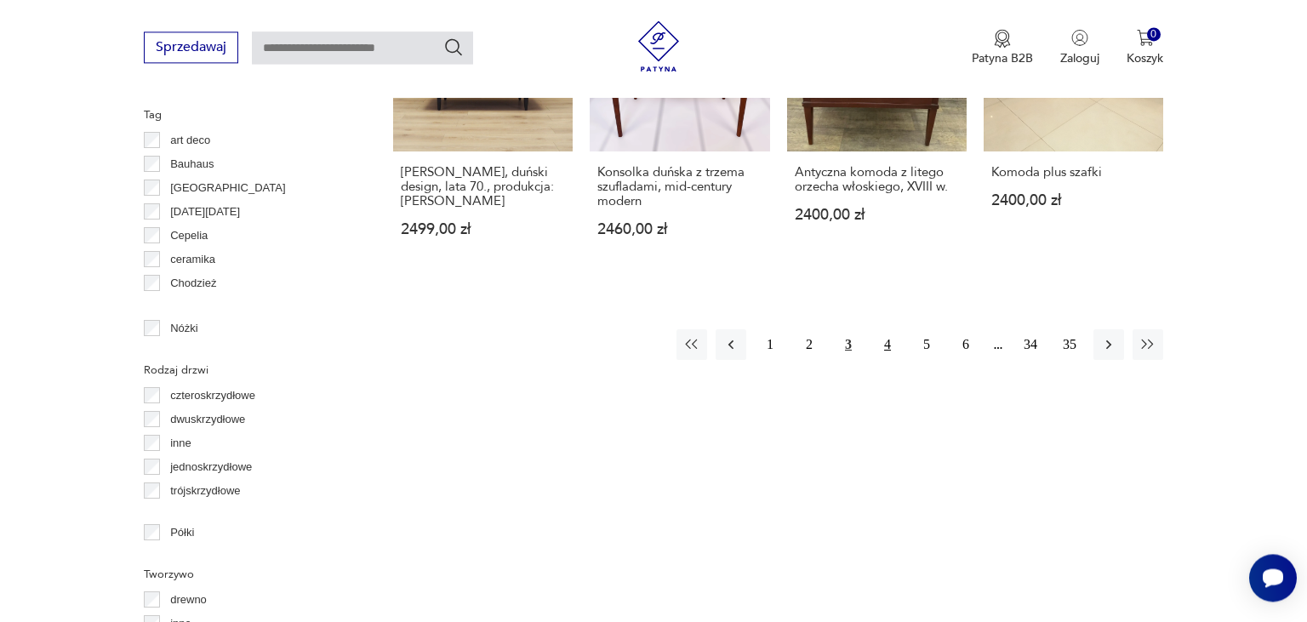
click at [889, 331] on button "4" at bounding box center [887, 344] width 31 height 31
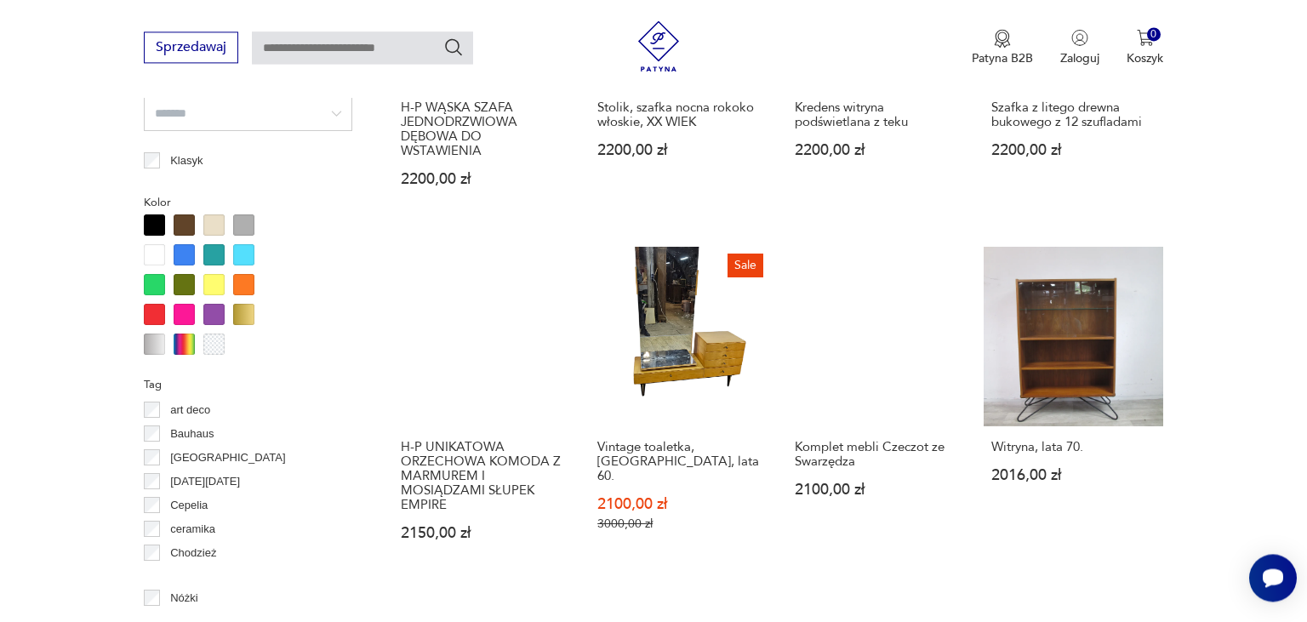
scroll to position [1708, 0]
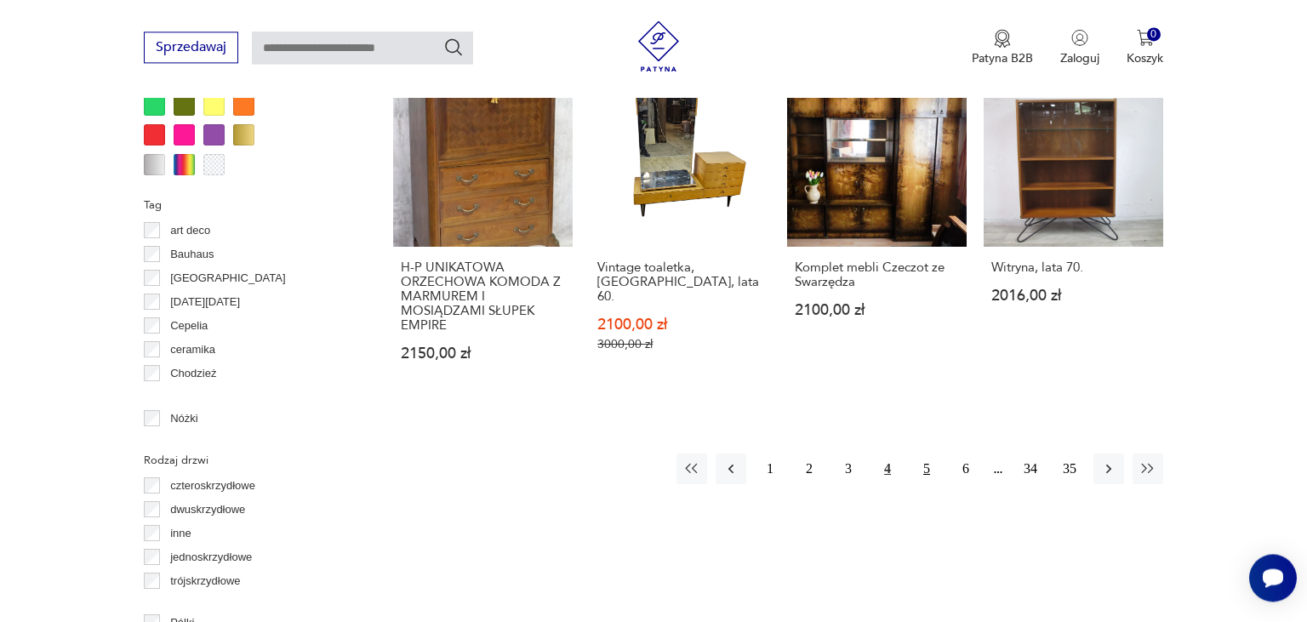
click at [930, 454] on button "5" at bounding box center [926, 468] width 31 height 31
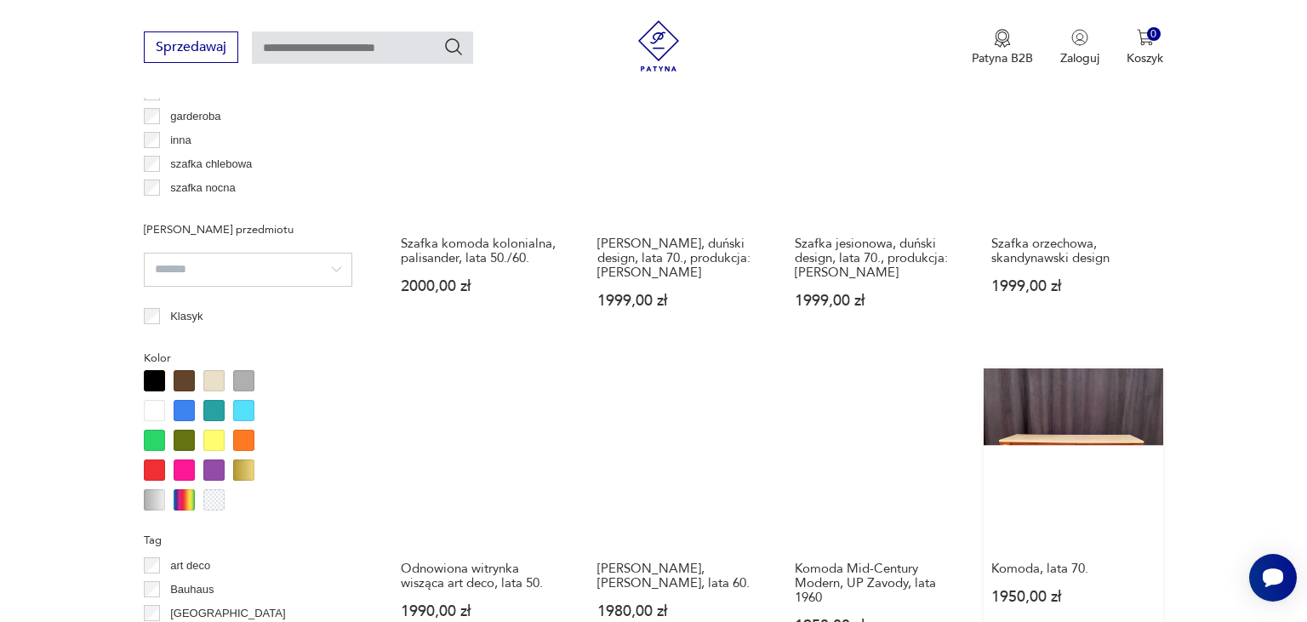
scroll to position [1552, 0]
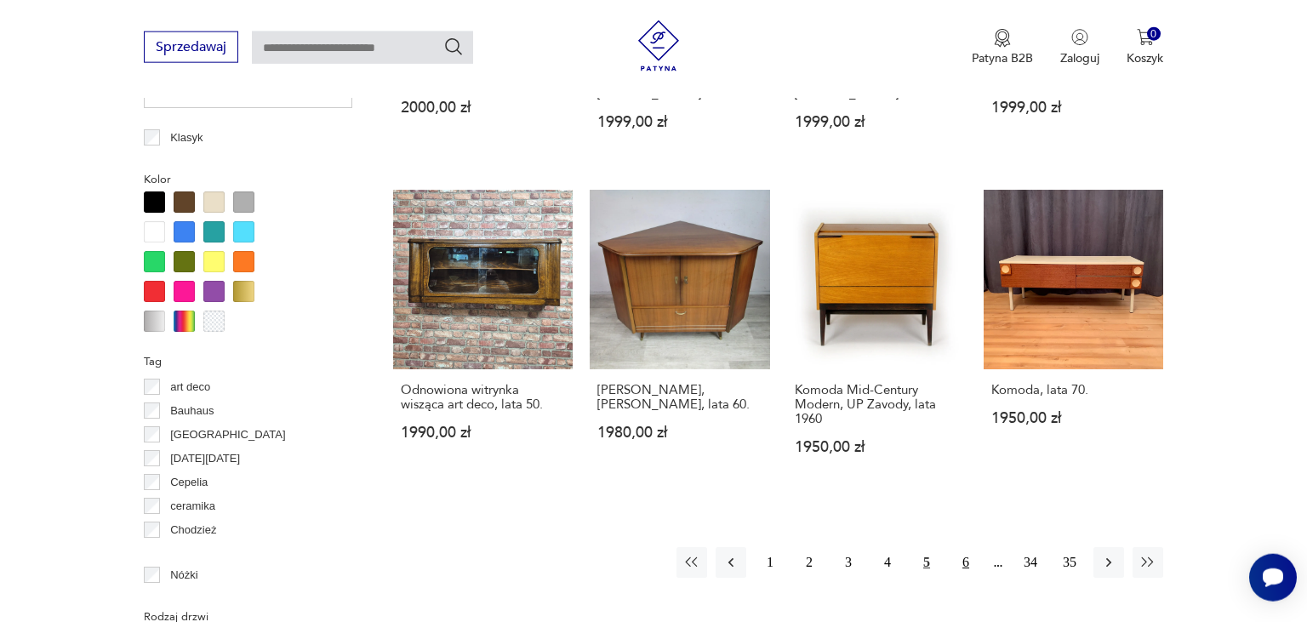
click at [969, 558] on button "6" at bounding box center [965, 562] width 31 height 31
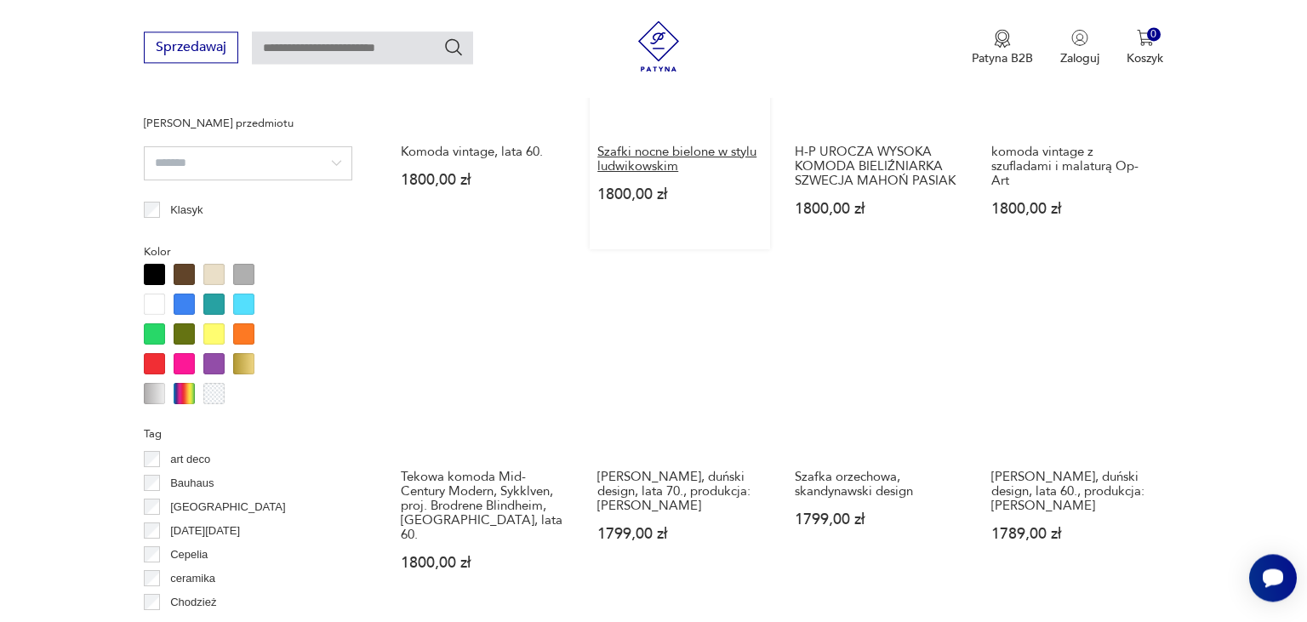
scroll to position [1619, 0]
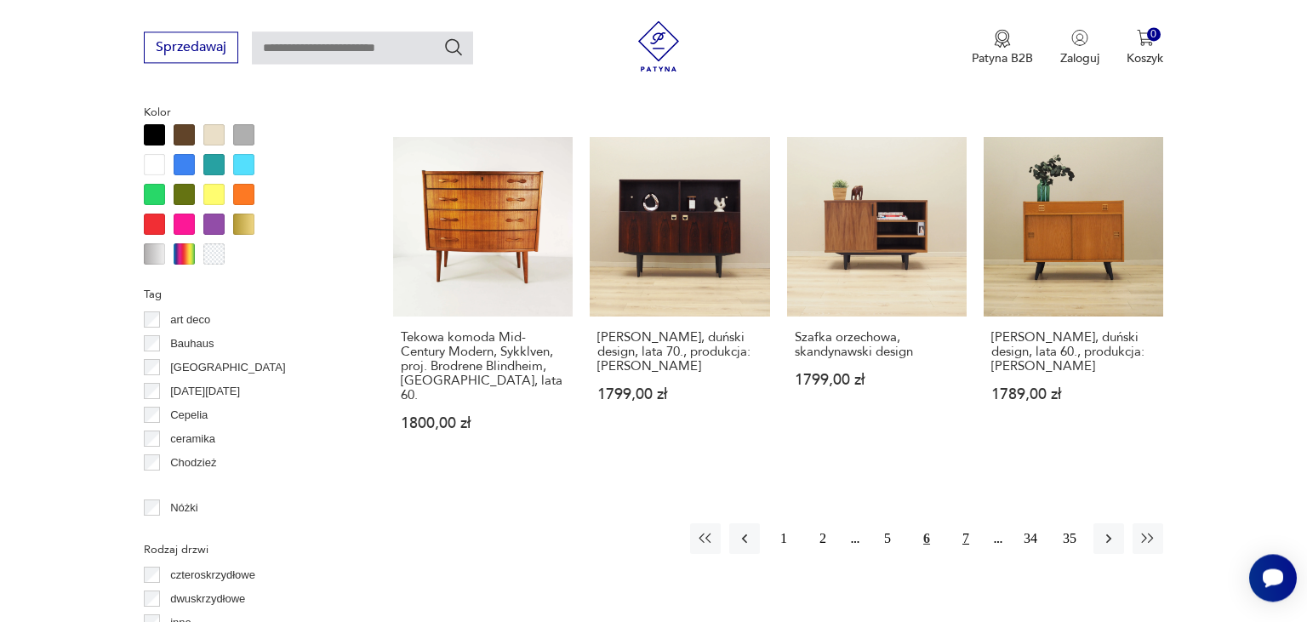
click at [968, 523] on button "7" at bounding box center [965, 538] width 31 height 31
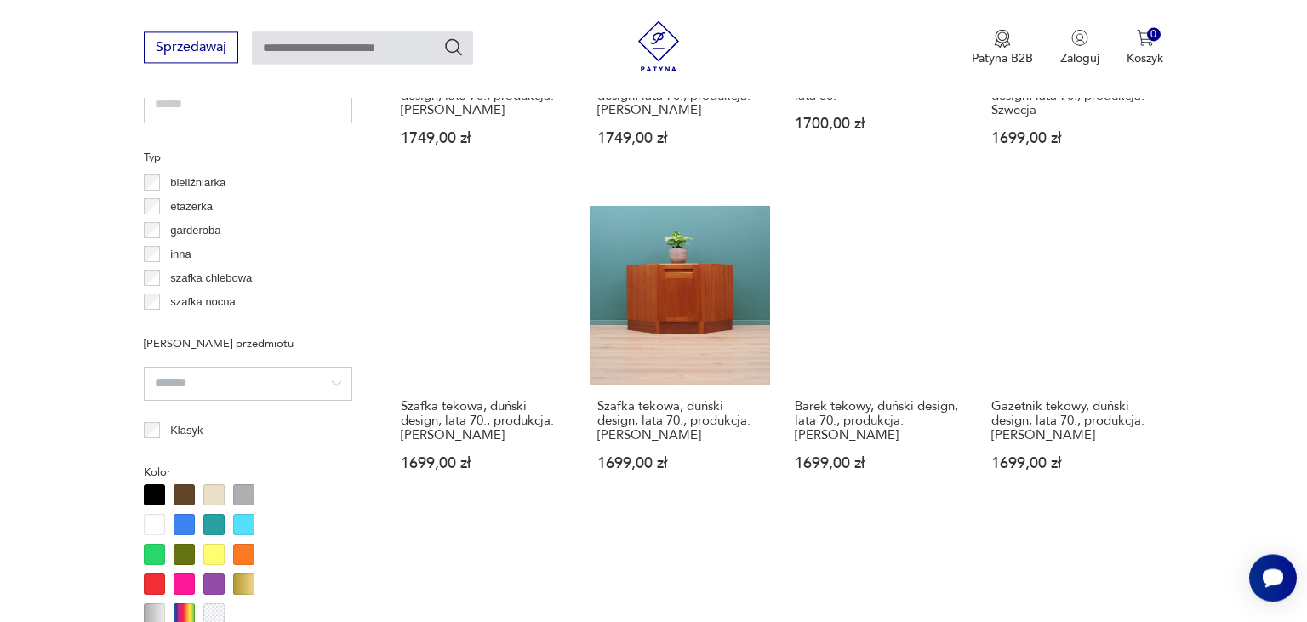
scroll to position [1619, 0]
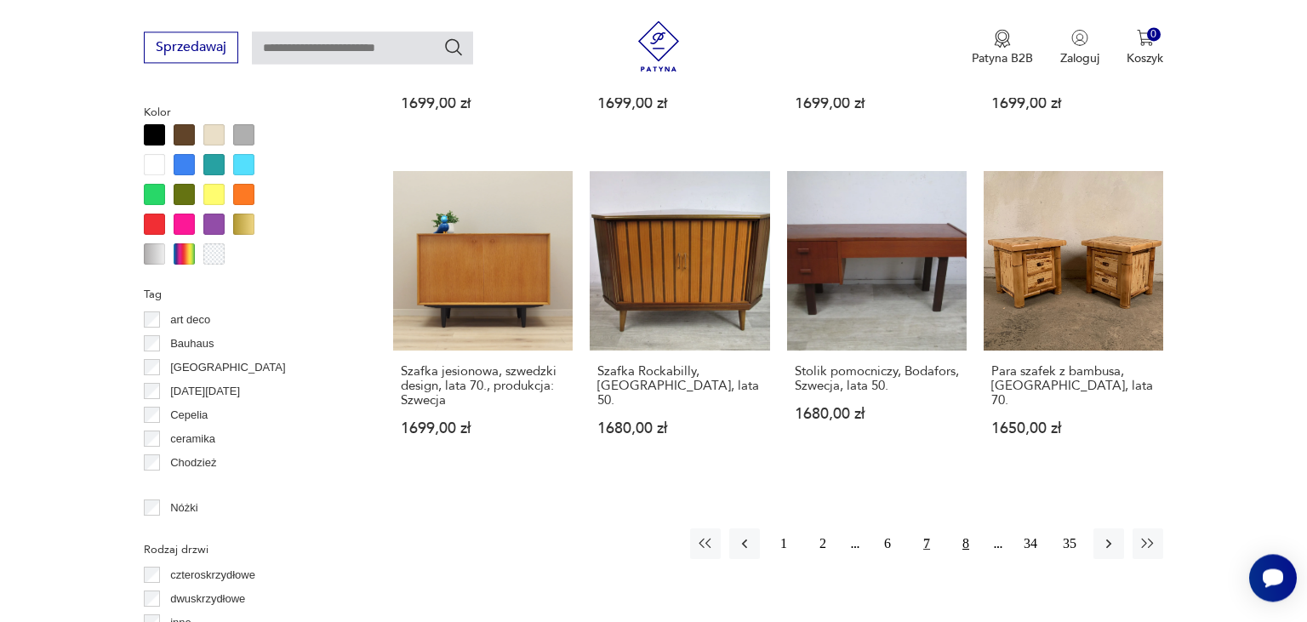
click at [964, 528] on button "8" at bounding box center [965, 543] width 31 height 31
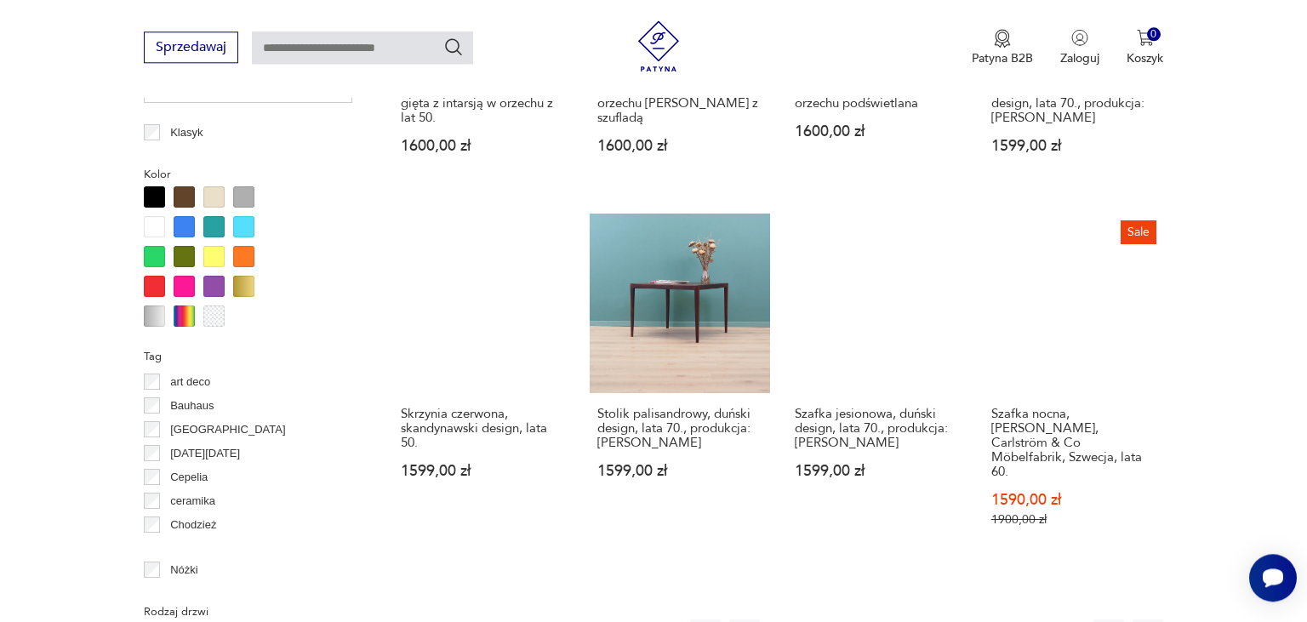
scroll to position [1619, 0]
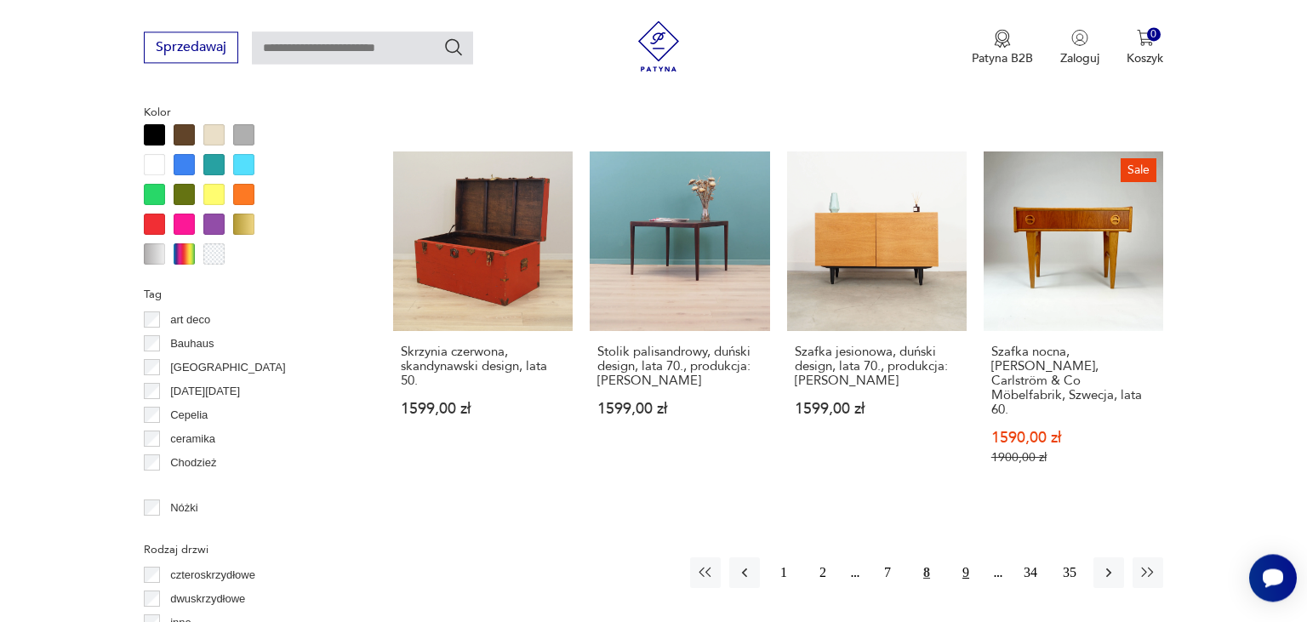
click at [963, 557] on button "9" at bounding box center [965, 572] width 31 height 31
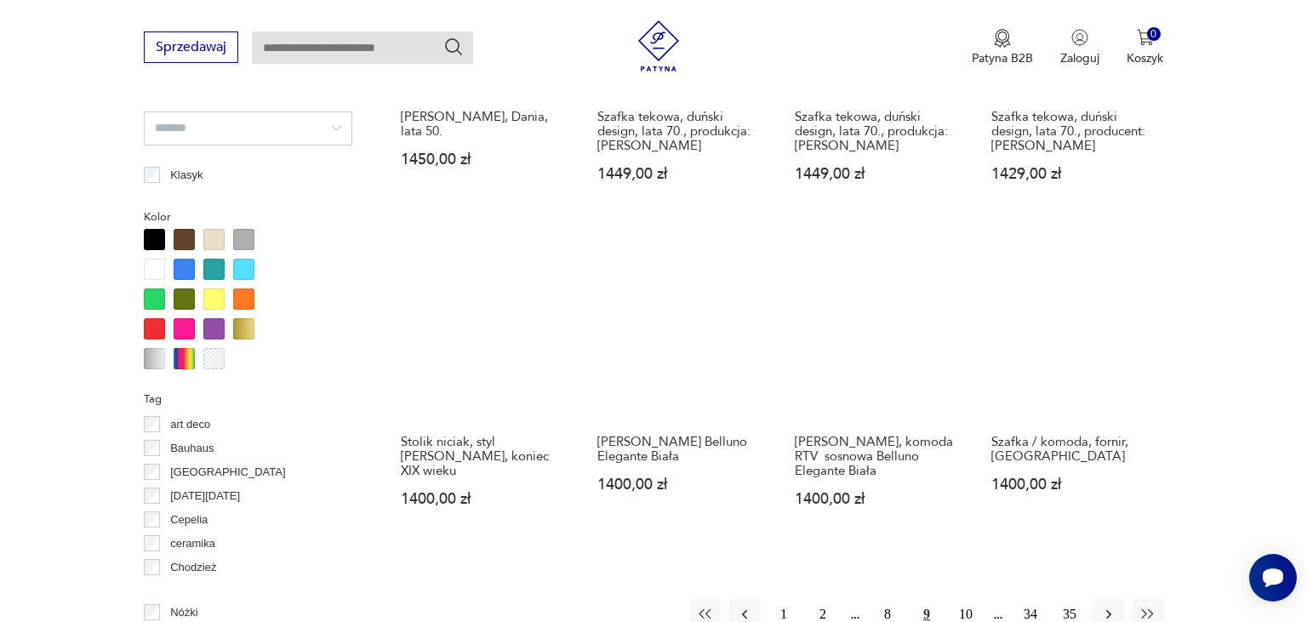
scroll to position [1529, 0]
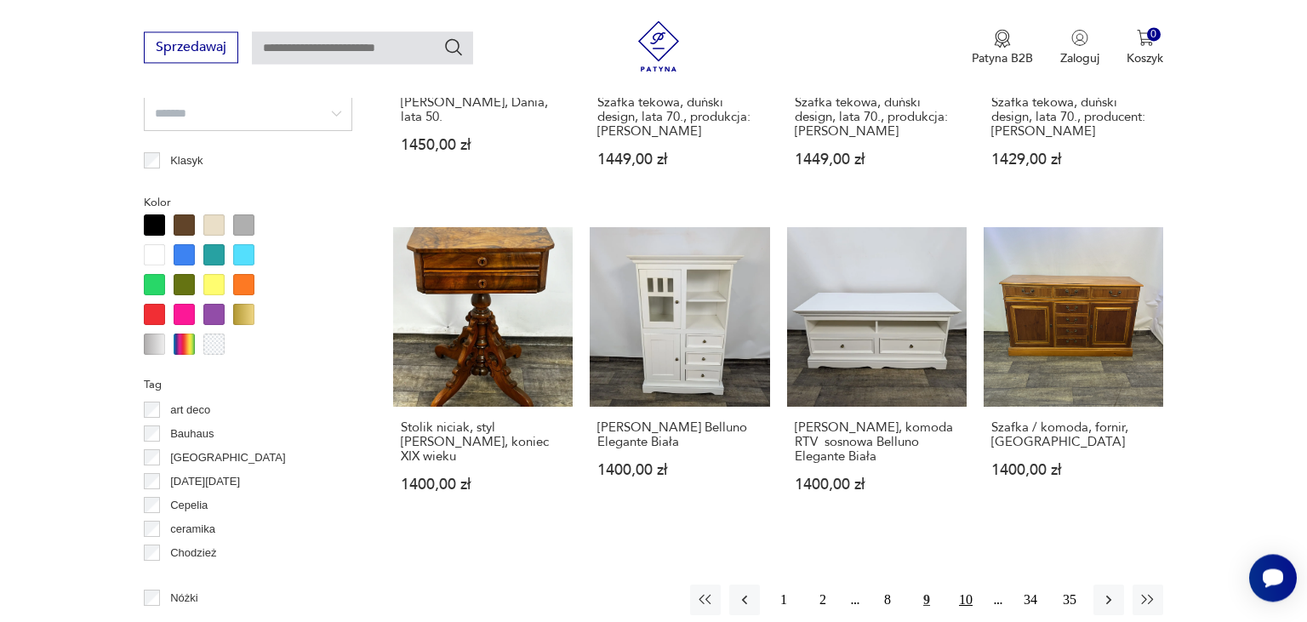
click at [972, 585] on button "10" at bounding box center [965, 600] width 31 height 31
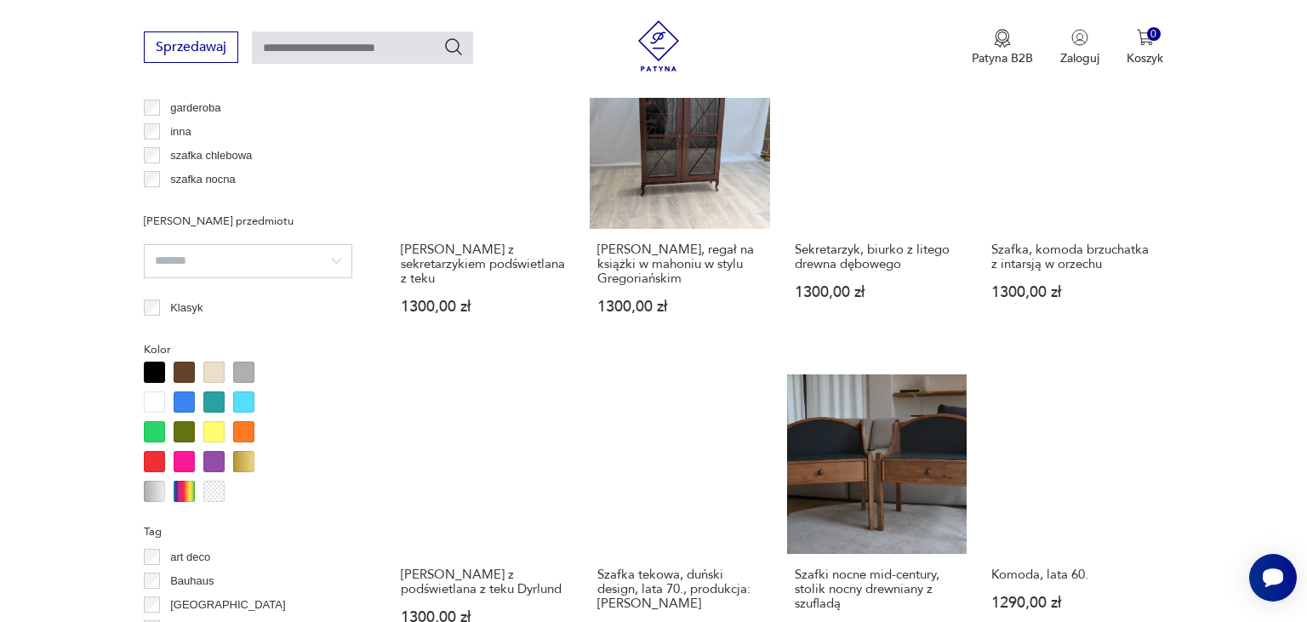
scroll to position [1529, 0]
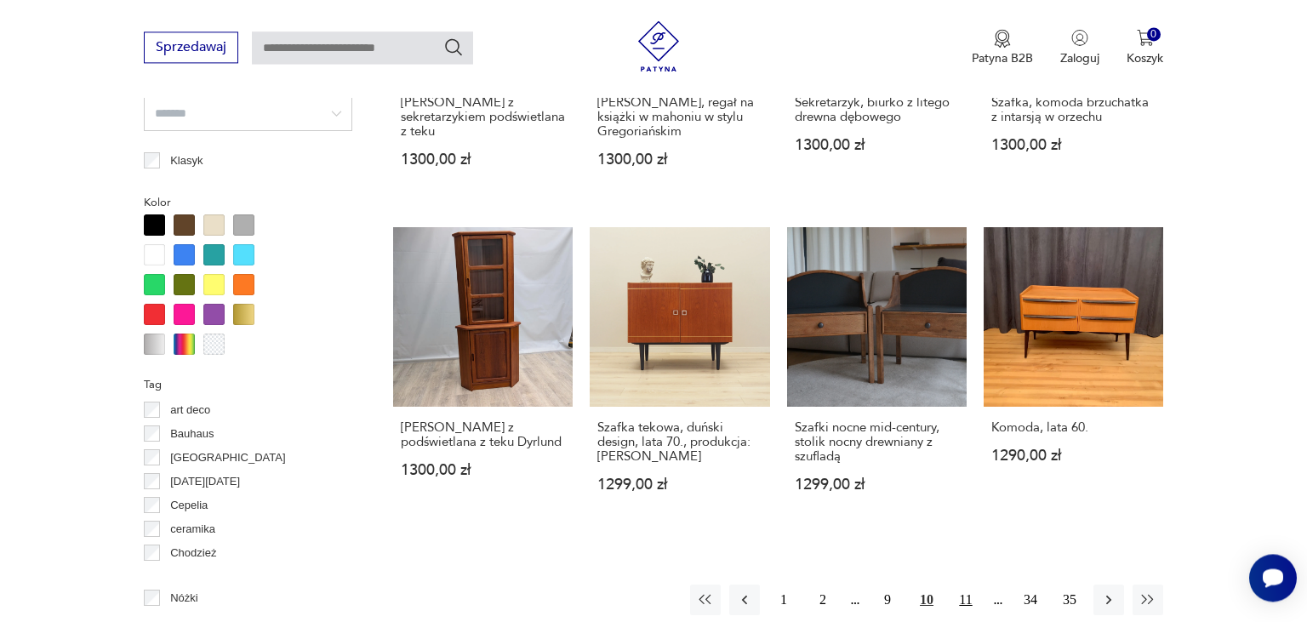
click at [960, 586] on button "11" at bounding box center [965, 600] width 31 height 31
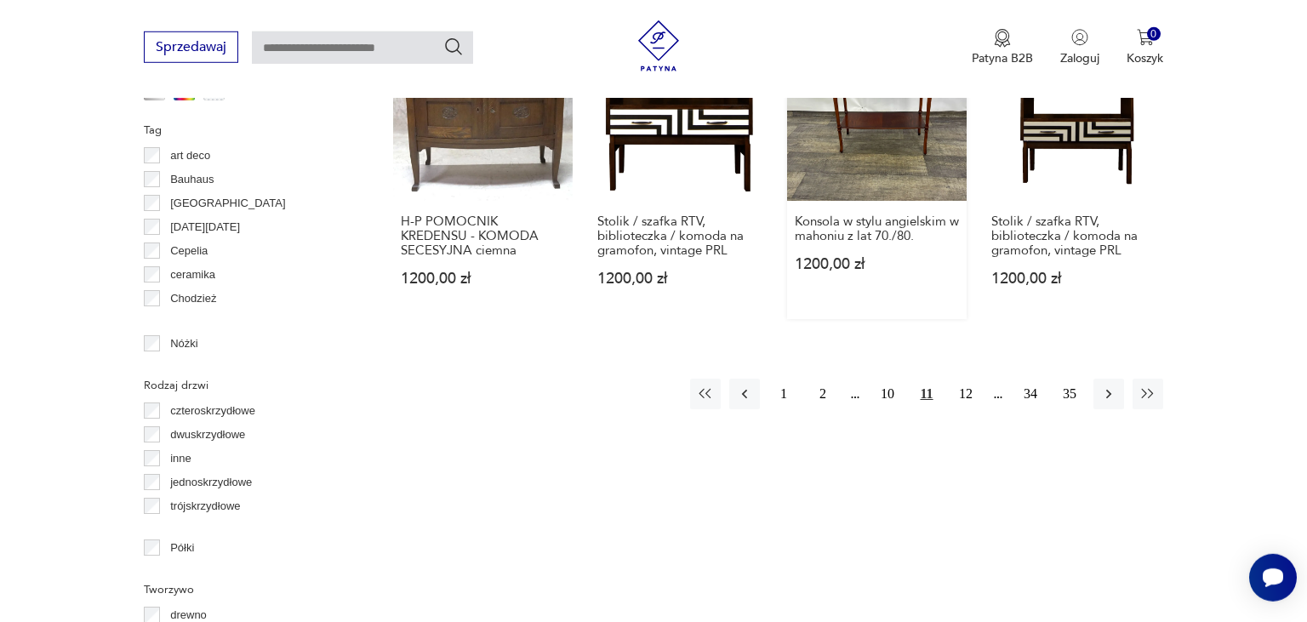
scroll to position [1799, 0]
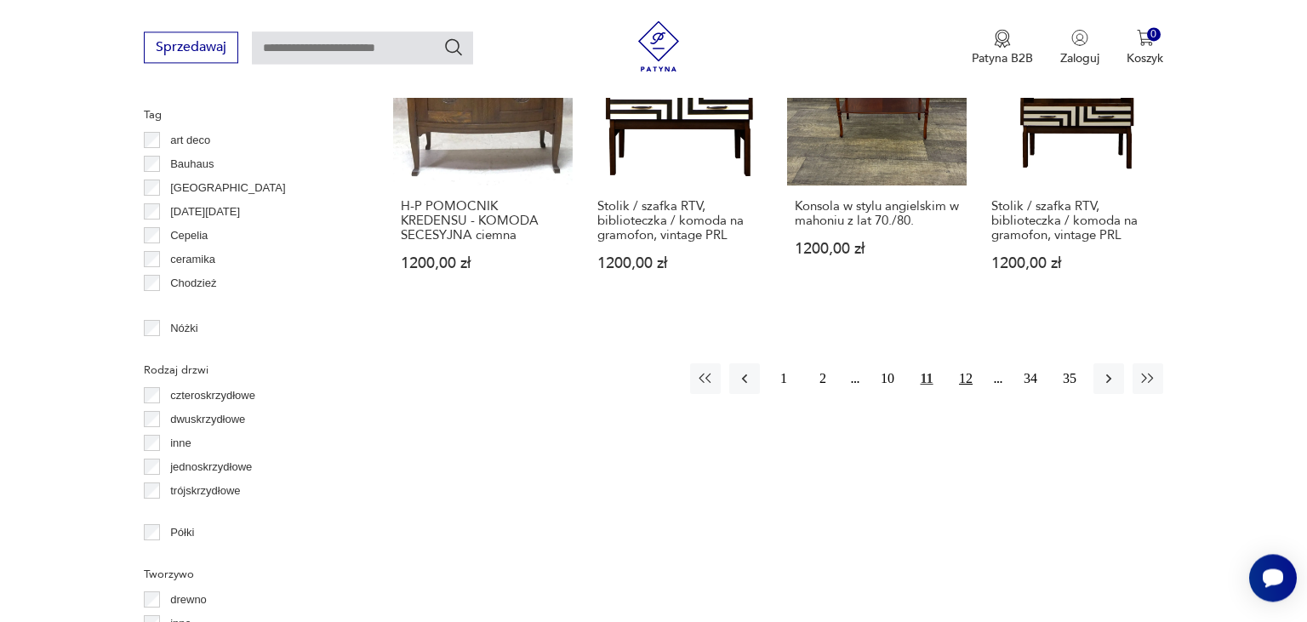
click at [967, 363] on button "12" at bounding box center [965, 378] width 31 height 31
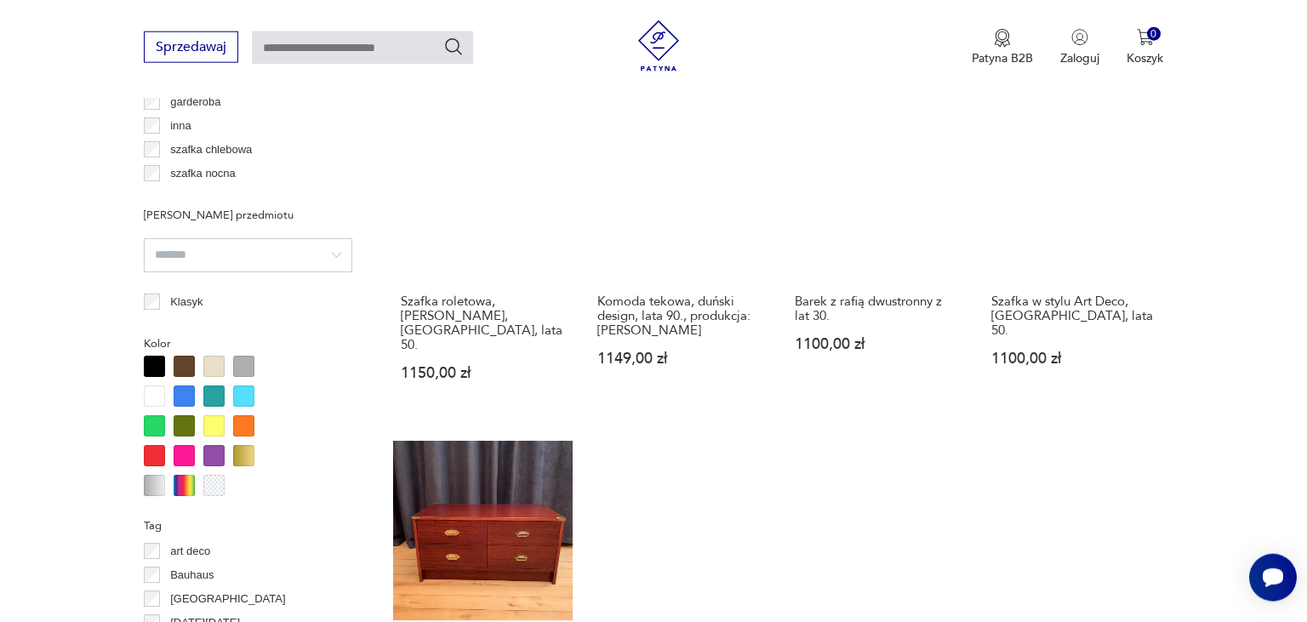
scroll to position [1529, 0]
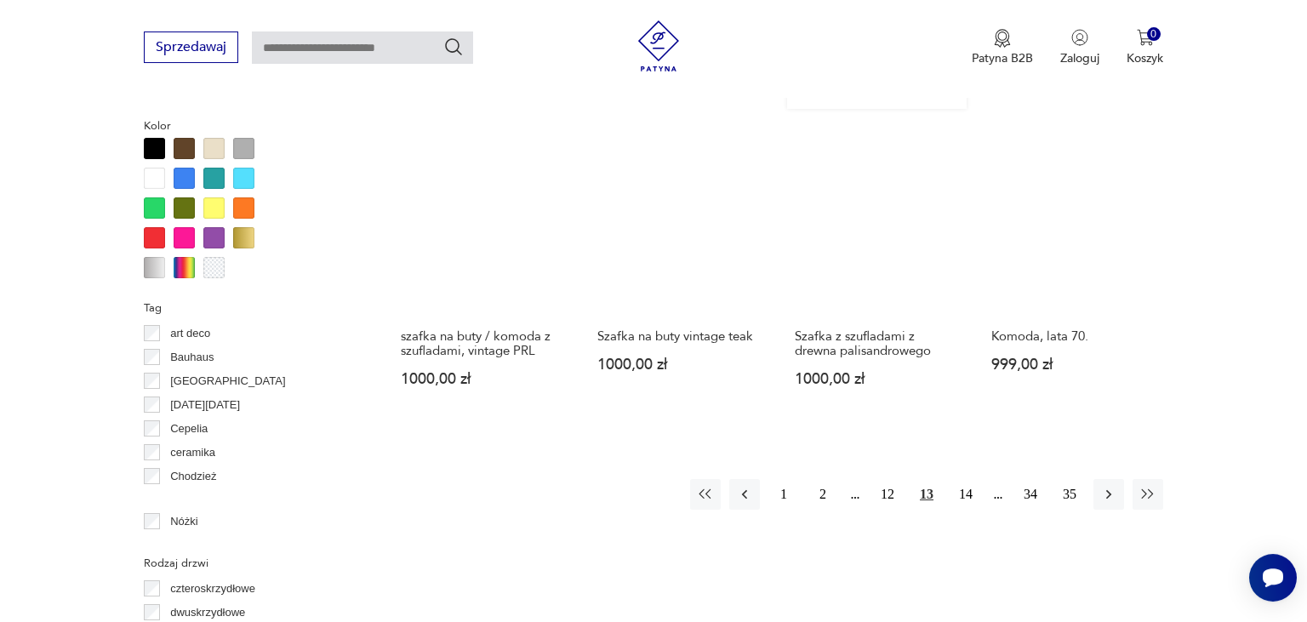
scroll to position [1708, 0]
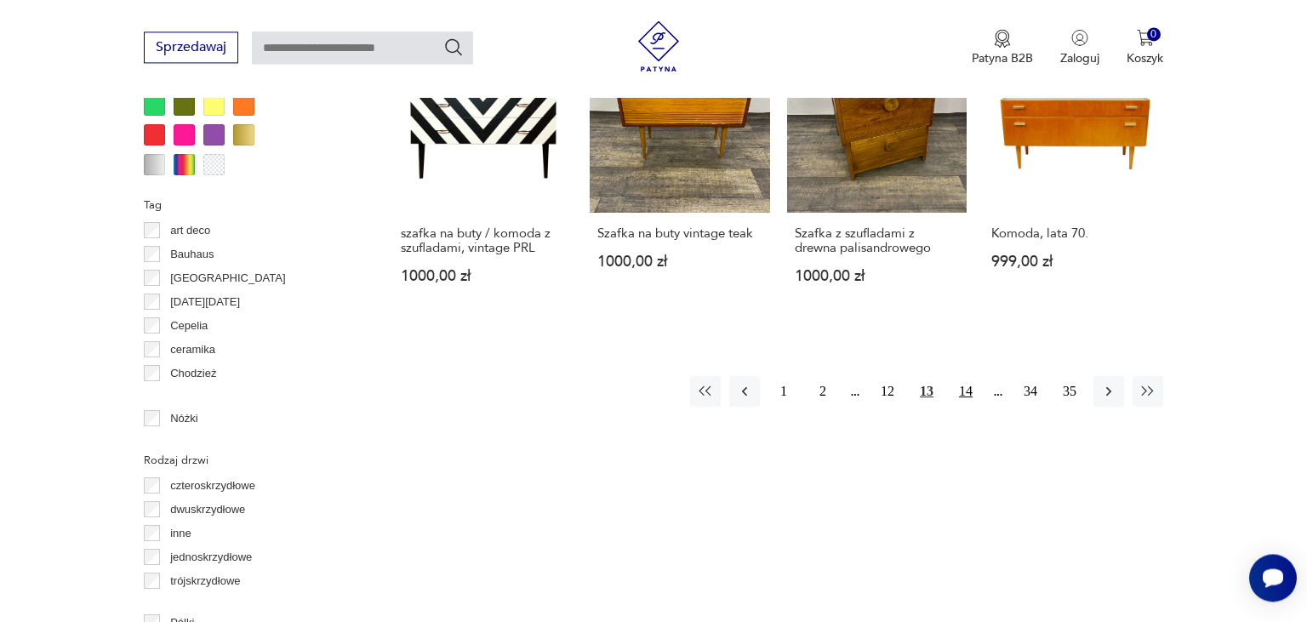
click at [965, 392] on button "14" at bounding box center [965, 391] width 31 height 31
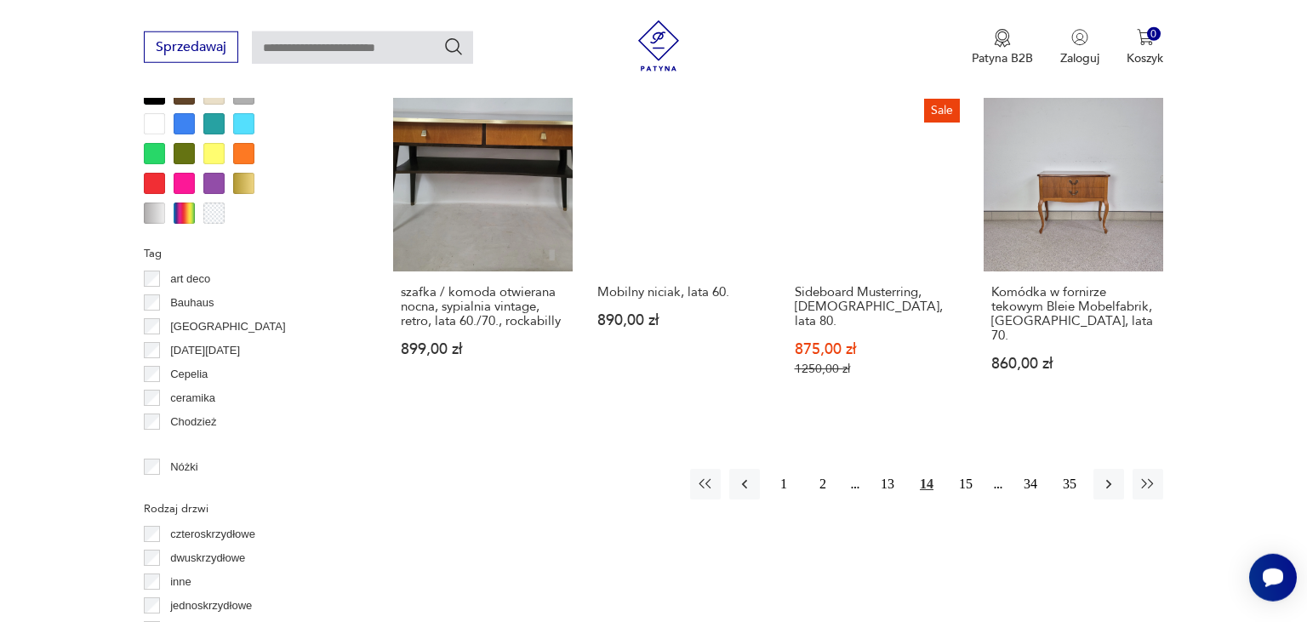
scroll to position [1799, 0]
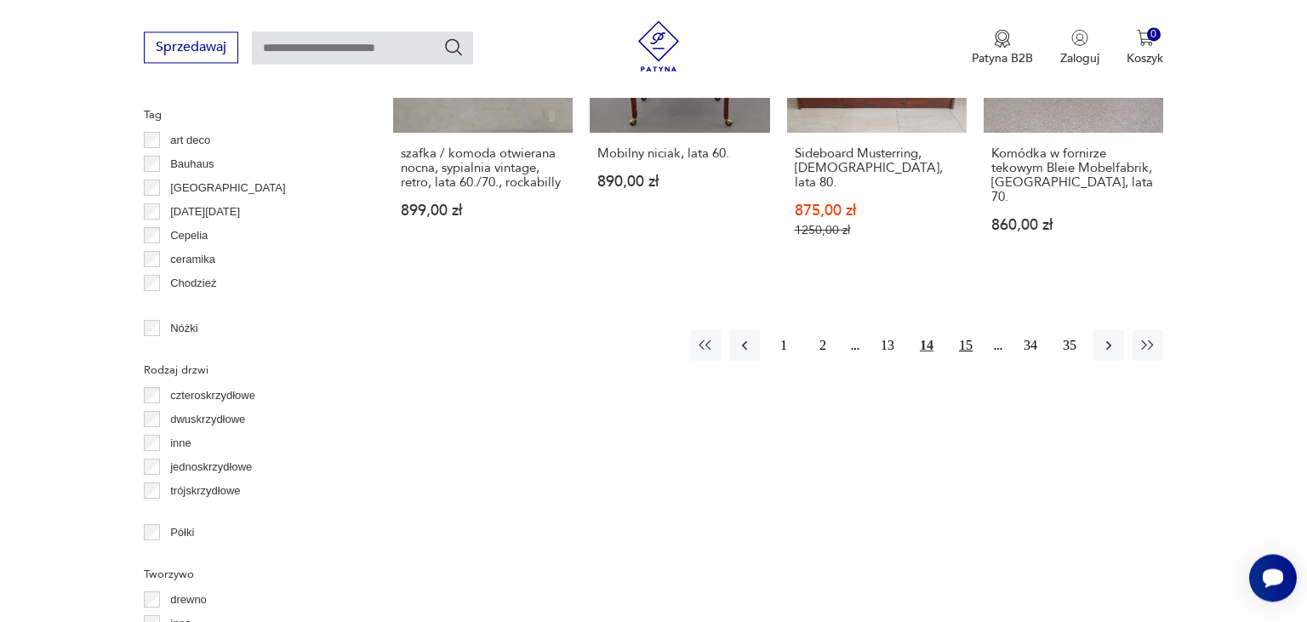
click at [964, 330] on button "15" at bounding box center [965, 345] width 31 height 31
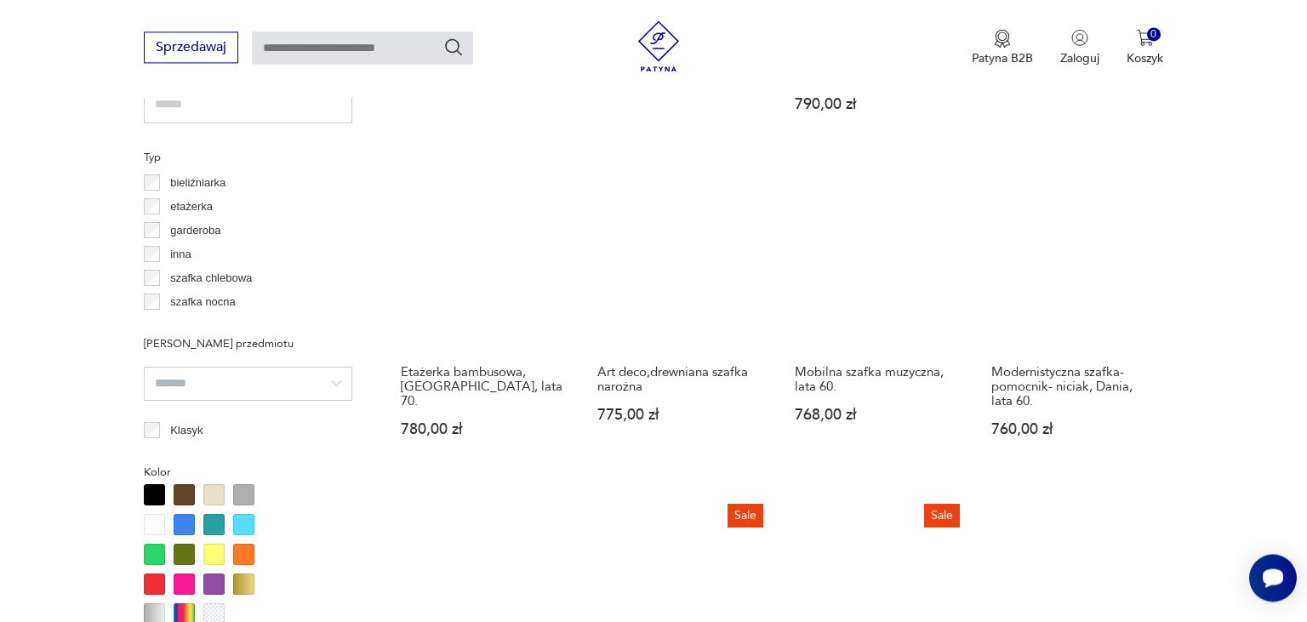
scroll to position [1618, 0]
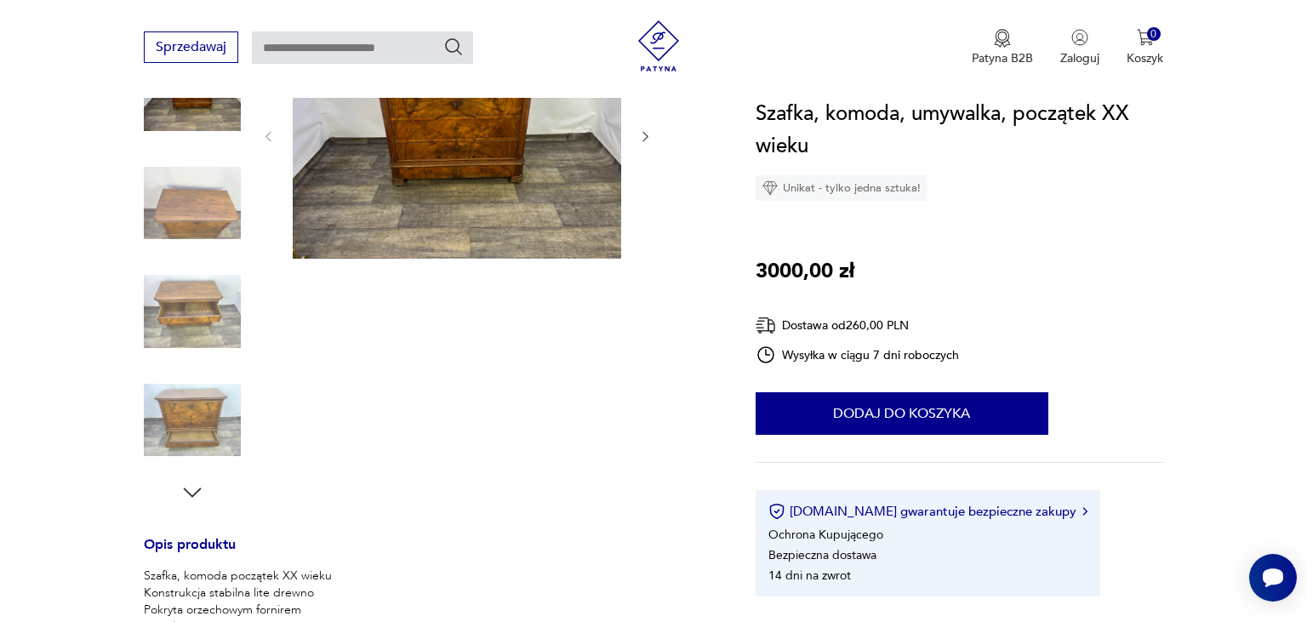
click at [455, 148] on img at bounding box center [457, 135] width 328 height 247
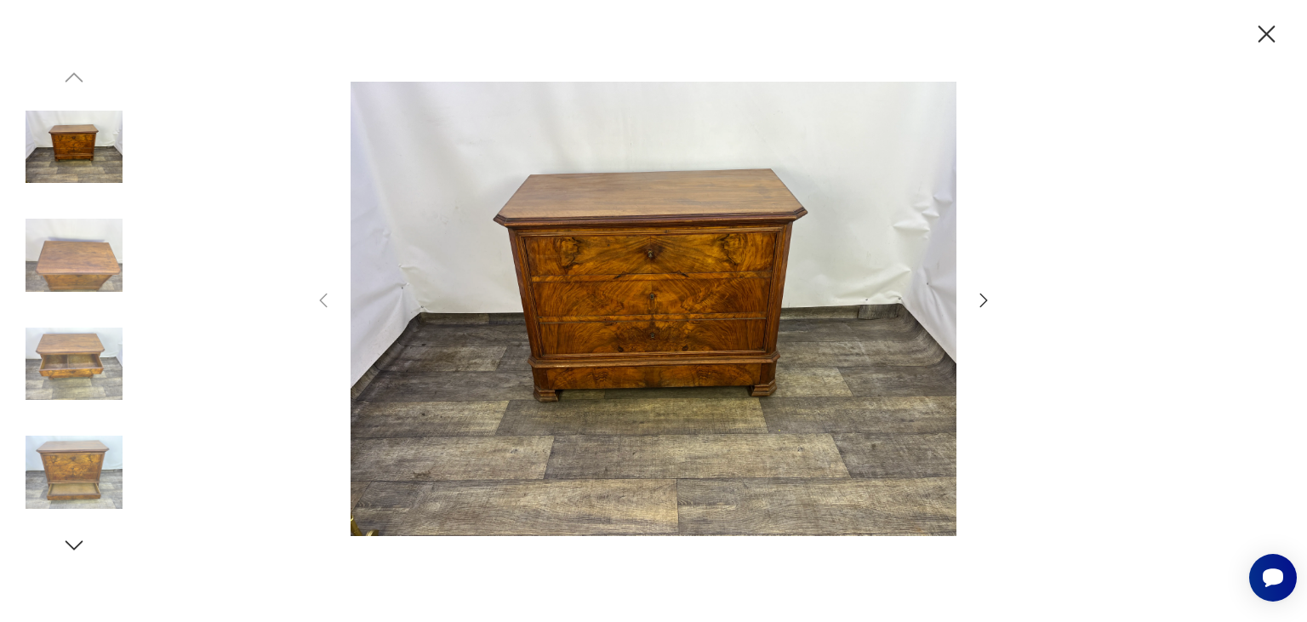
click at [989, 302] on icon "button" at bounding box center [983, 300] width 20 height 20
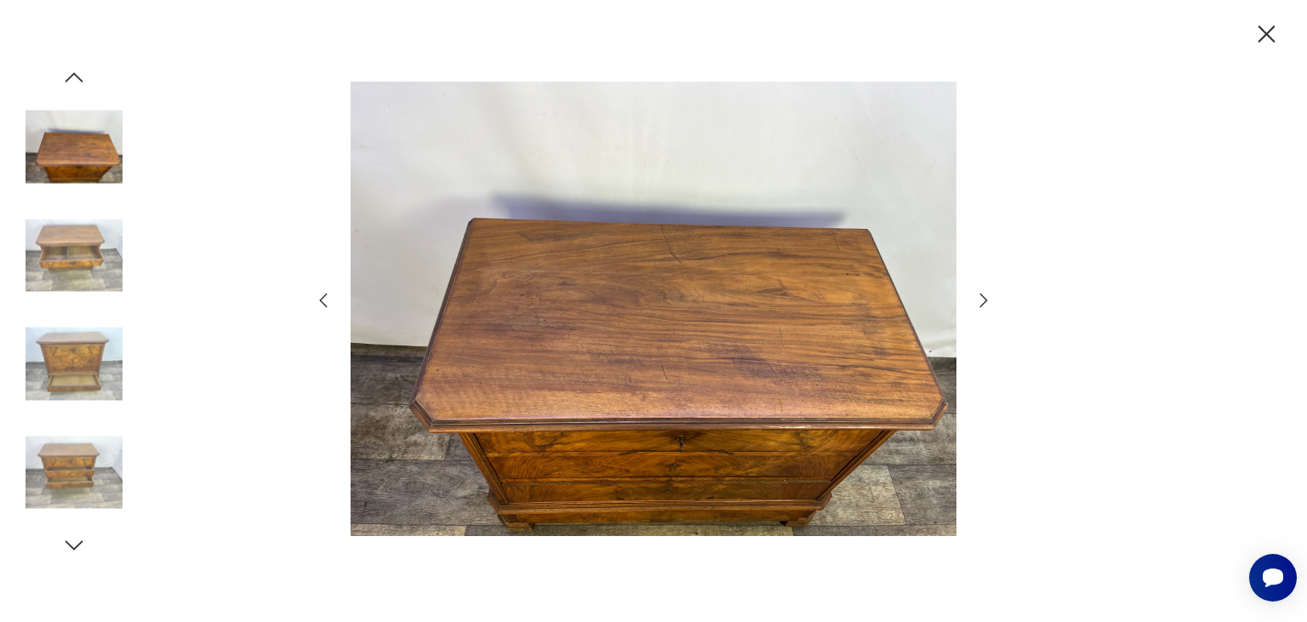
click at [989, 302] on icon "button" at bounding box center [983, 300] width 20 height 20
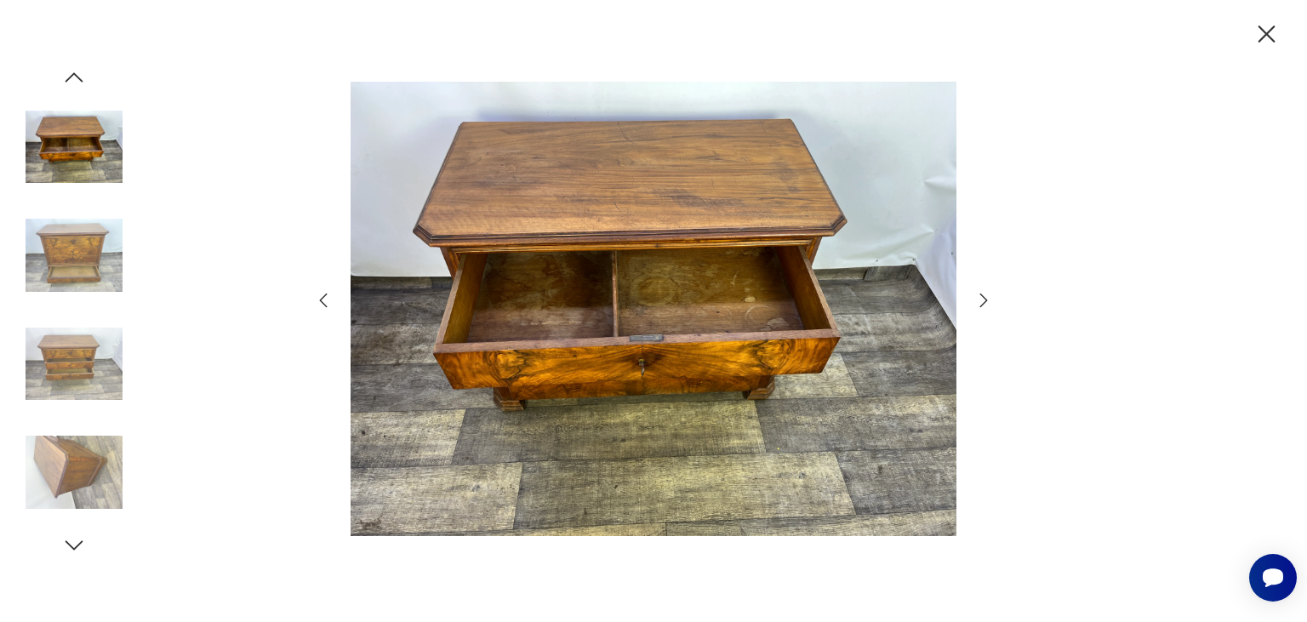
click at [989, 302] on icon "button" at bounding box center [983, 300] width 20 height 20
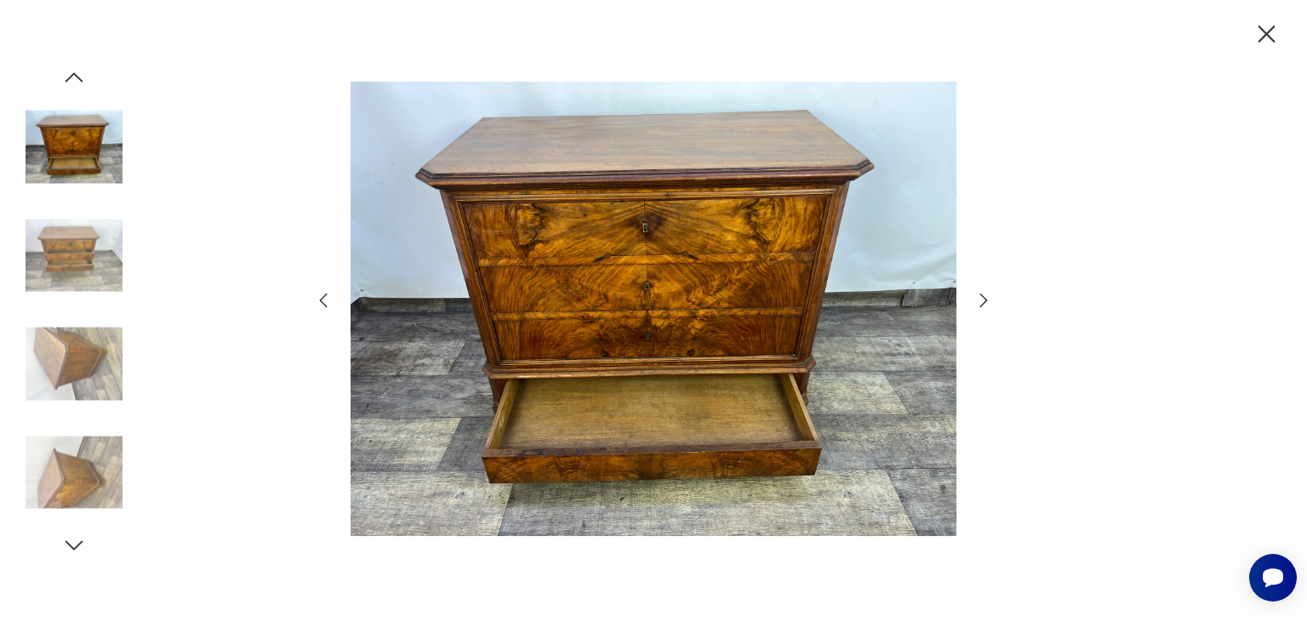
click at [989, 302] on icon "button" at bounding box center [983, 300] width 20 height 20
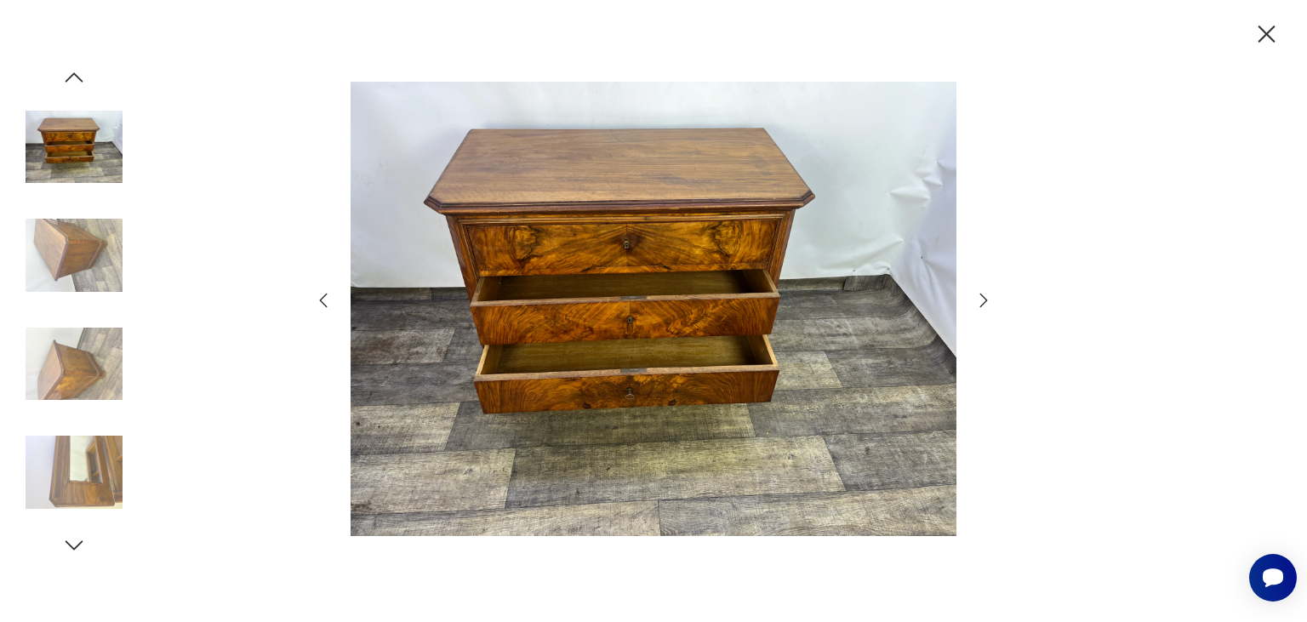
click at [989, 302] on icon "button" at bounding box center [983, 300] width 20 height 20
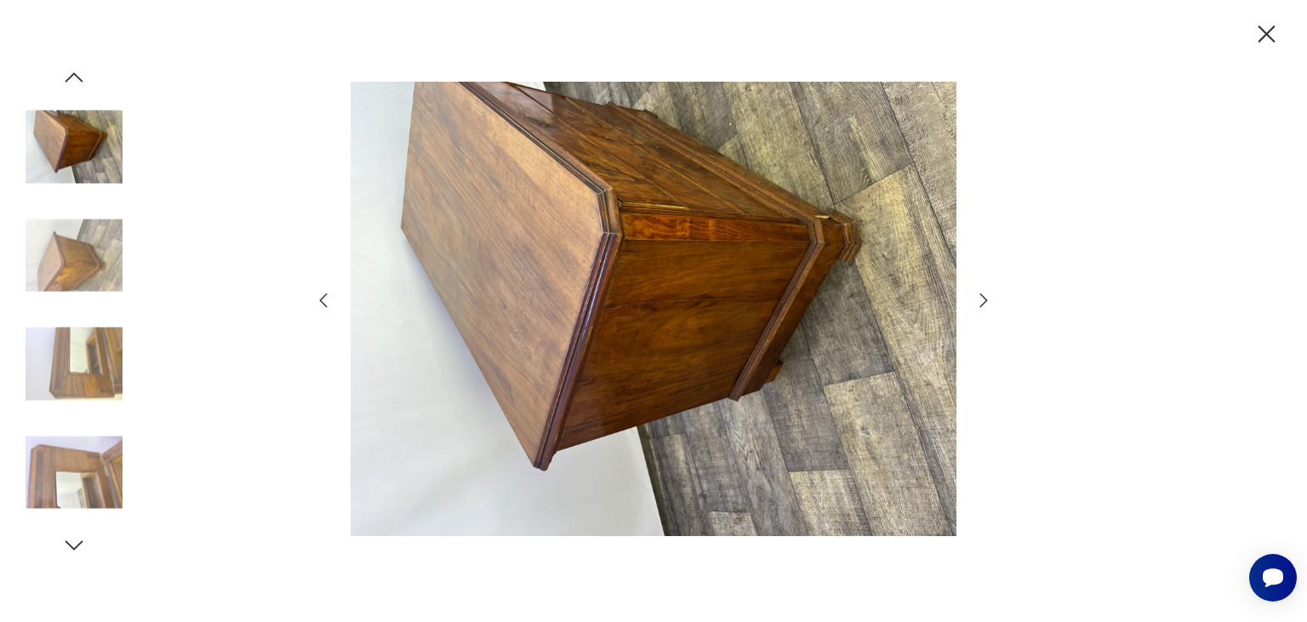
click at [989, 302] on icon "button" at bounding box center [983, 300] width 20 height 20
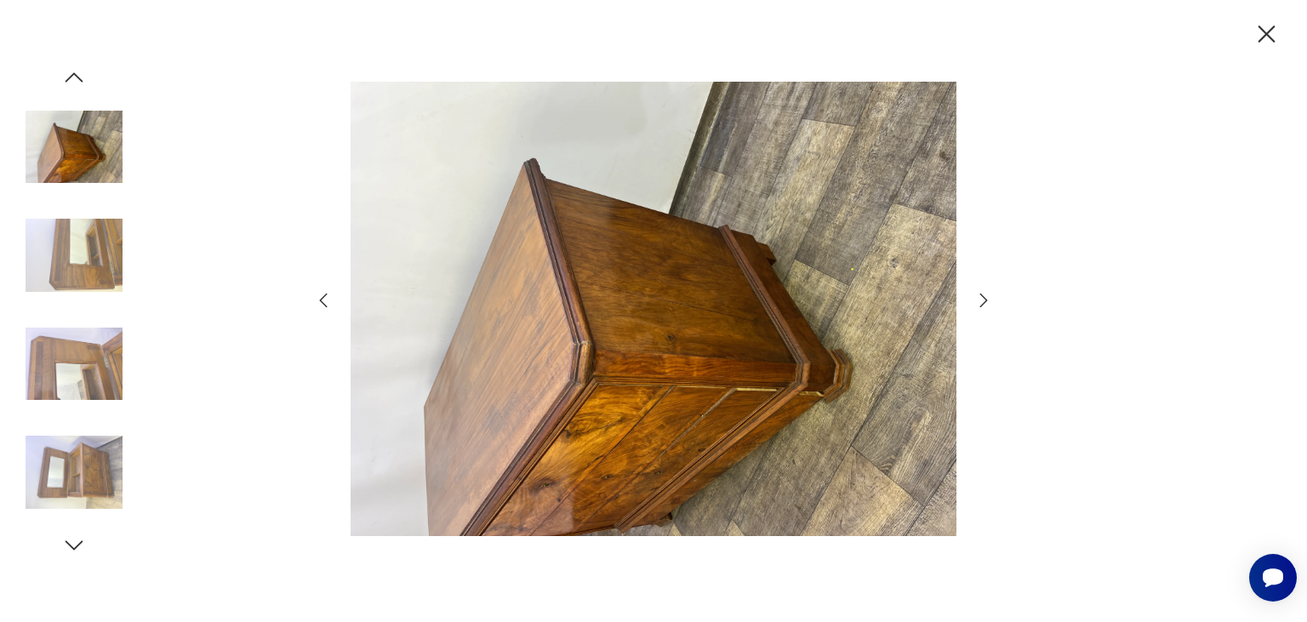
click at [989, 302] on icon "button" at bounding box center [983, 300] width 20 height 20
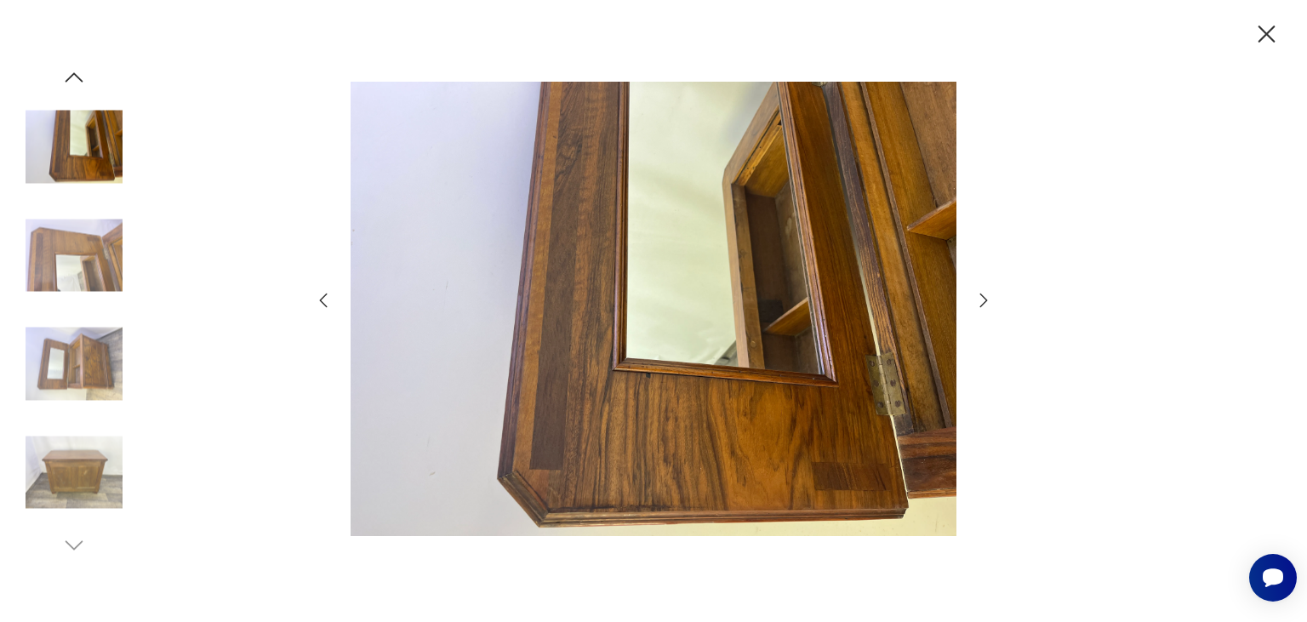
click at [989, 302] on icon "button" at bounding box center [983, 300] width 20 height 20
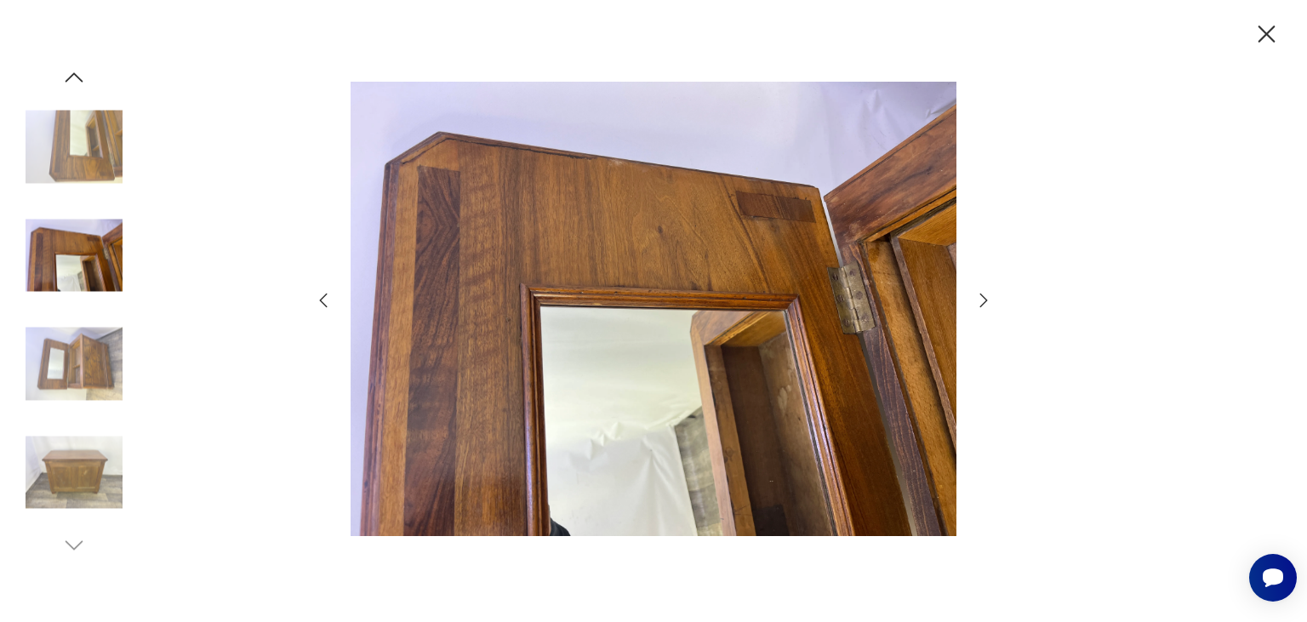
click at [989, 302] on icon "button" at bounding box center [983, 300] width 20 height 20
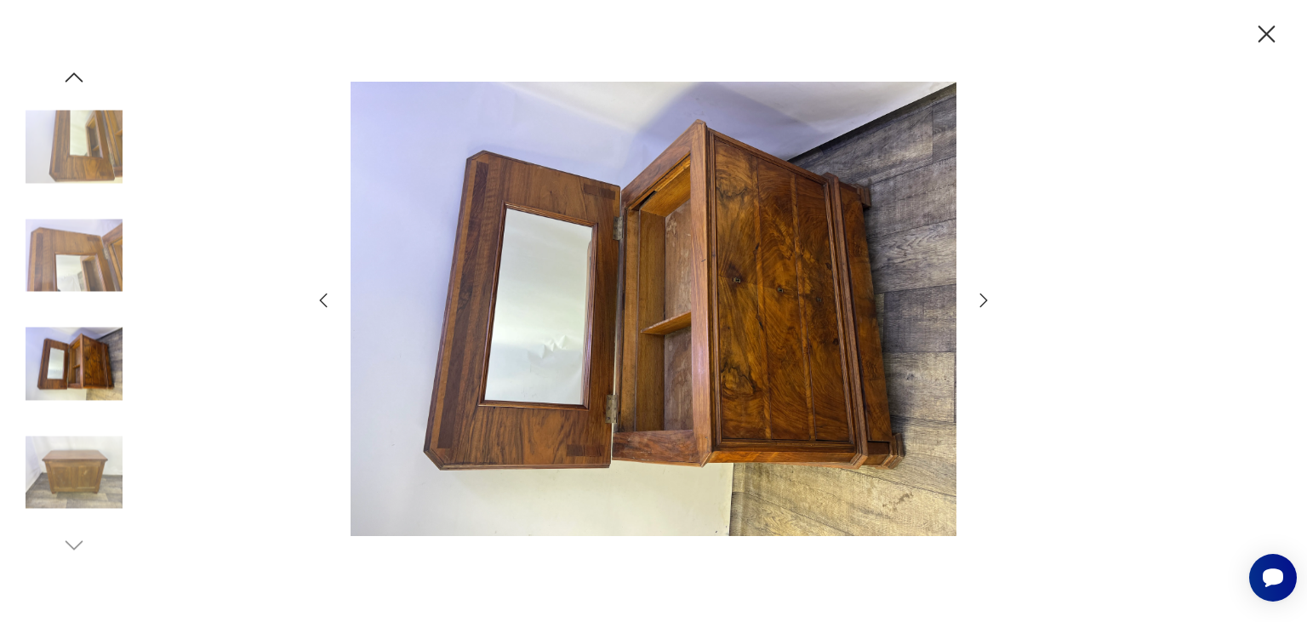
click at [989, 302] on icon "button" at bounding box center [983, 300] width 20 height 20
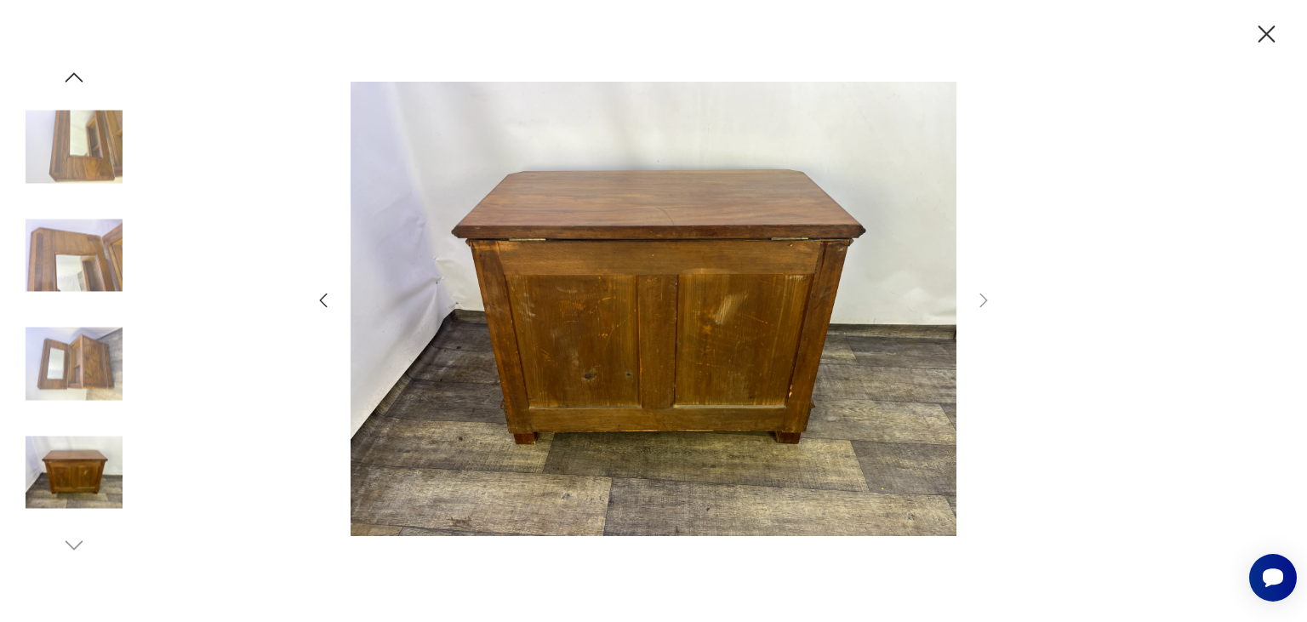
click at [65, 467] on img at bounding box center [74, 472] width 97 height 97
click at [83, 384] on img at bounding box center [74, 364] width 97 height 97
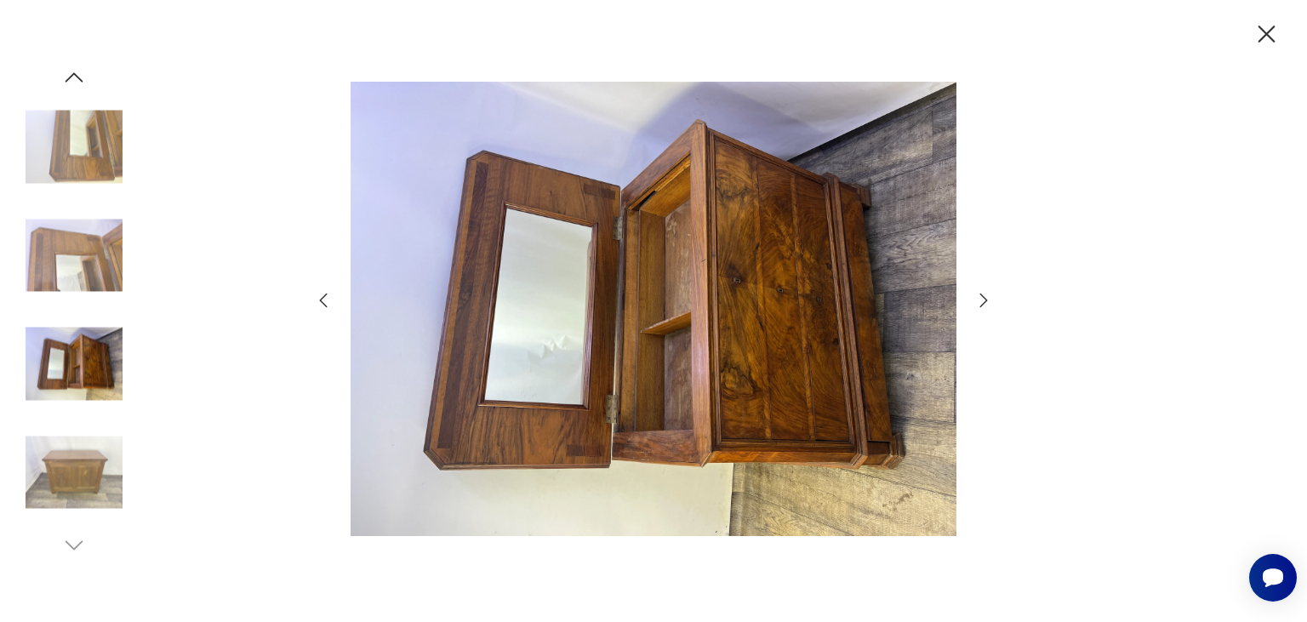
click at [87, 263] on img at bounding box center [74, 255] width 97 height 97
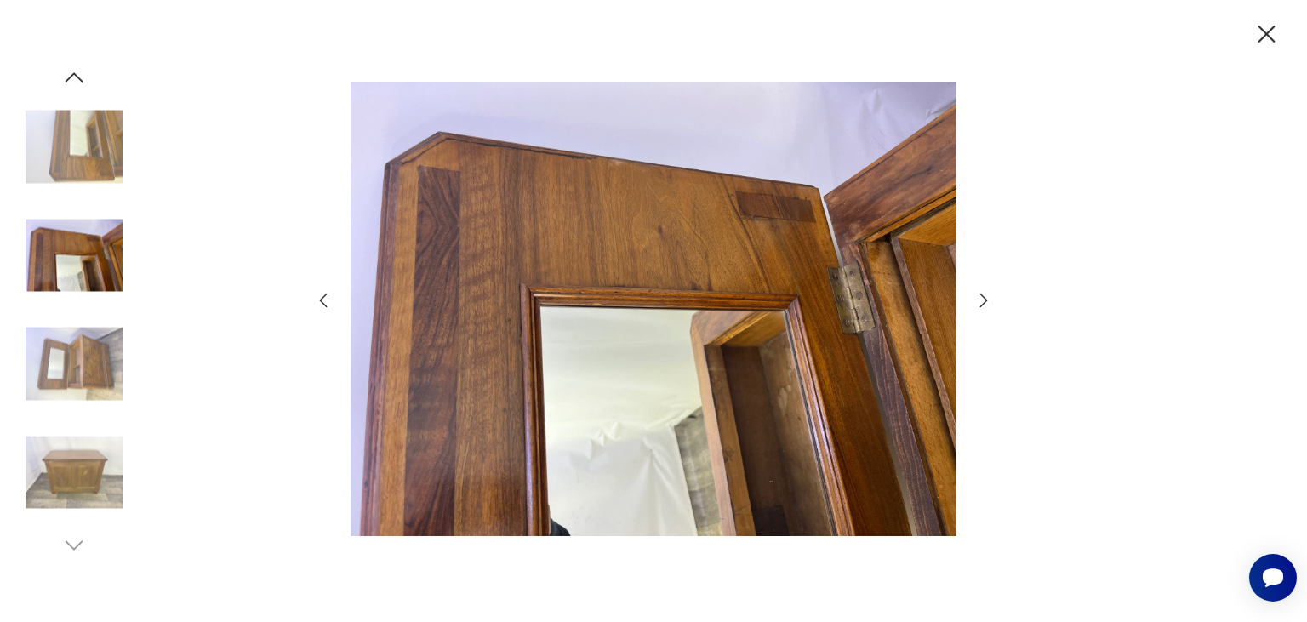
click at [94, 138] on img at bounding box center [74, 147] width 97 height 97
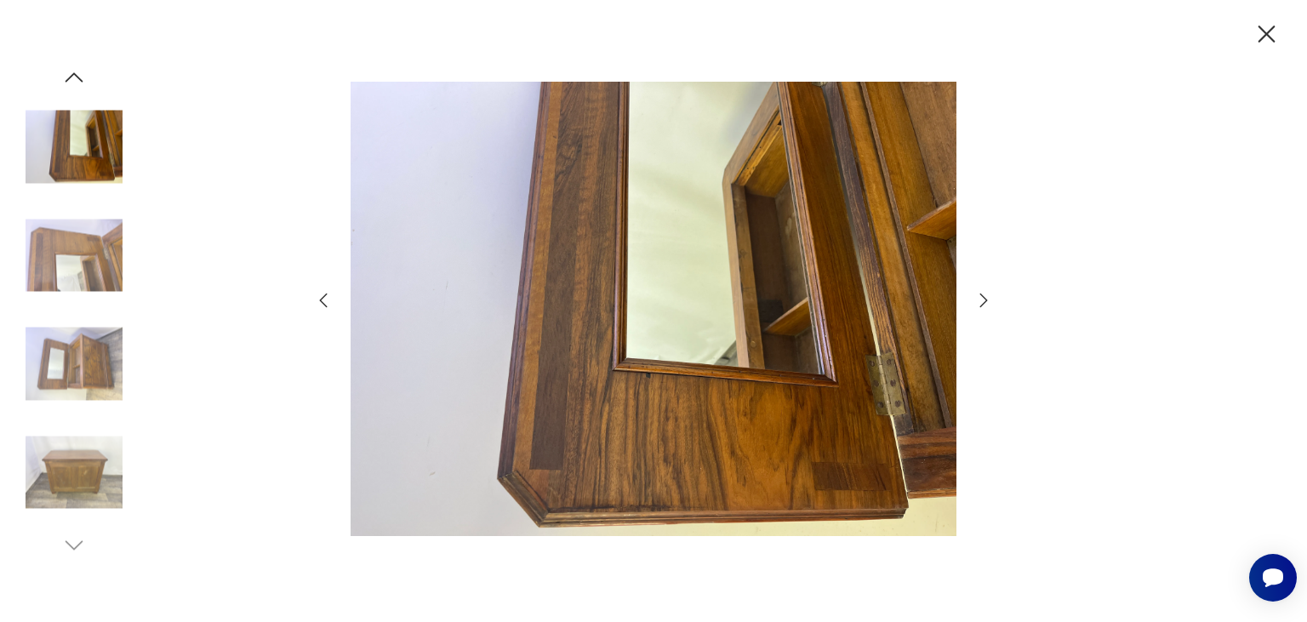
click at [1264, 30] on icon "button" at bounding box center [1267, 35] width 30 height 30
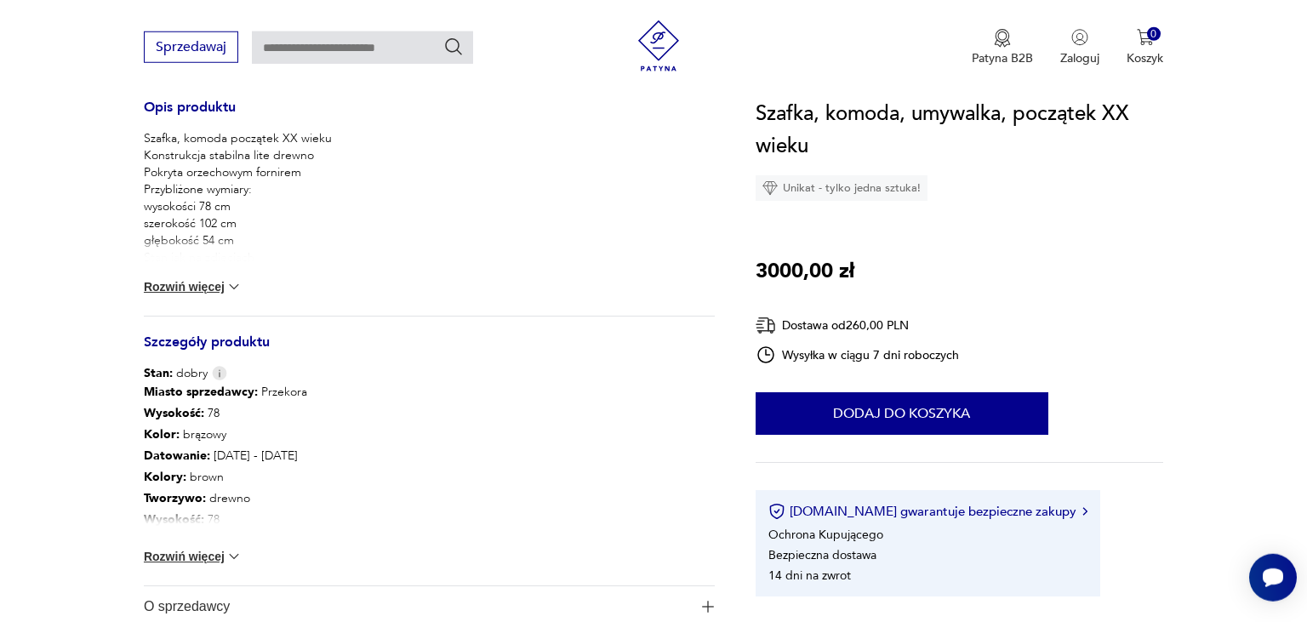
scroll to position [718, 0]
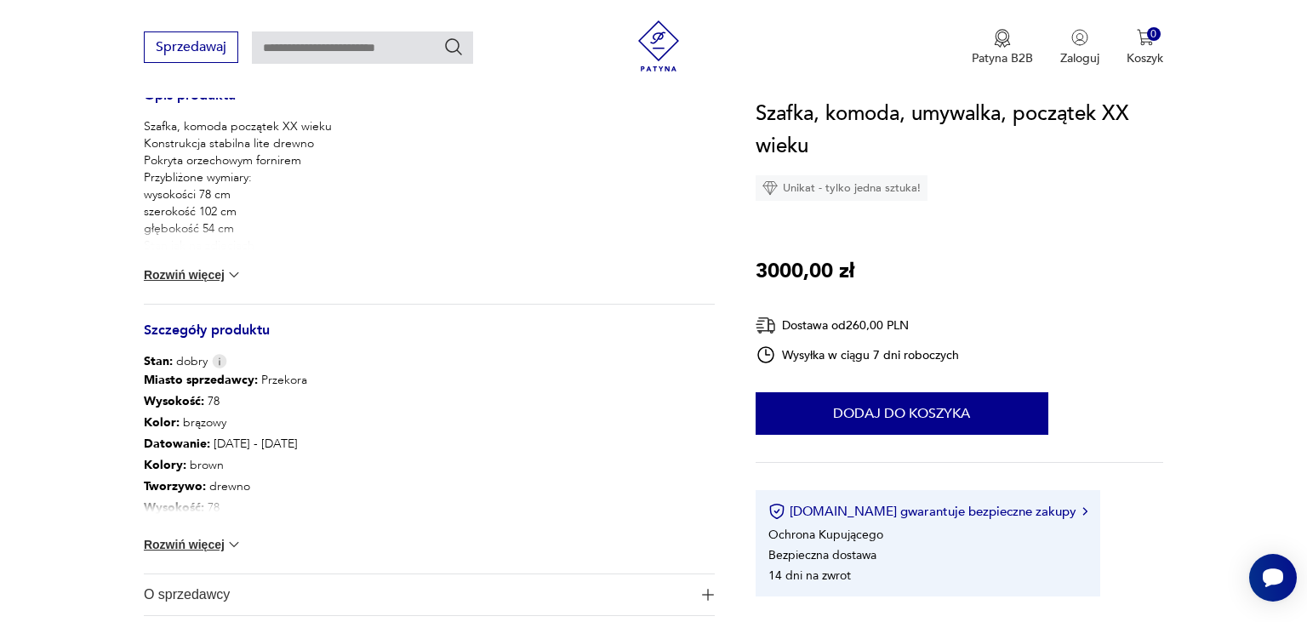
click at [216, 271] on button "Rozwiń więcej" at bounding box center [193, 274] width 99 height 17
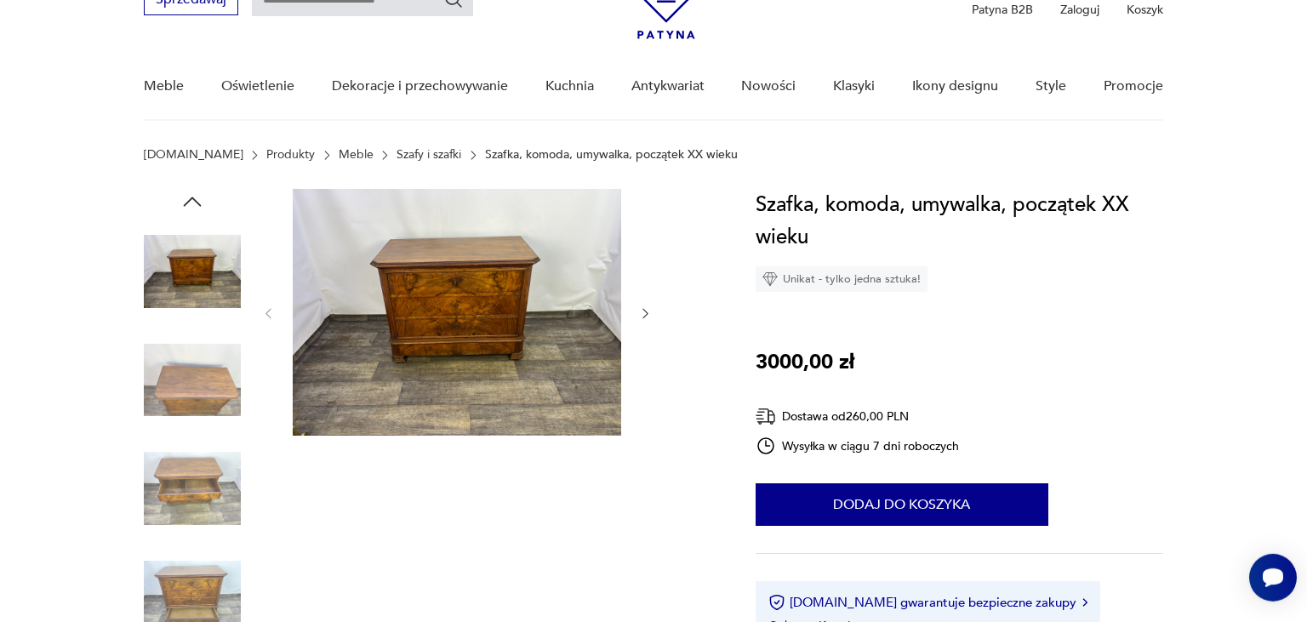
scroll to position [89, 0]
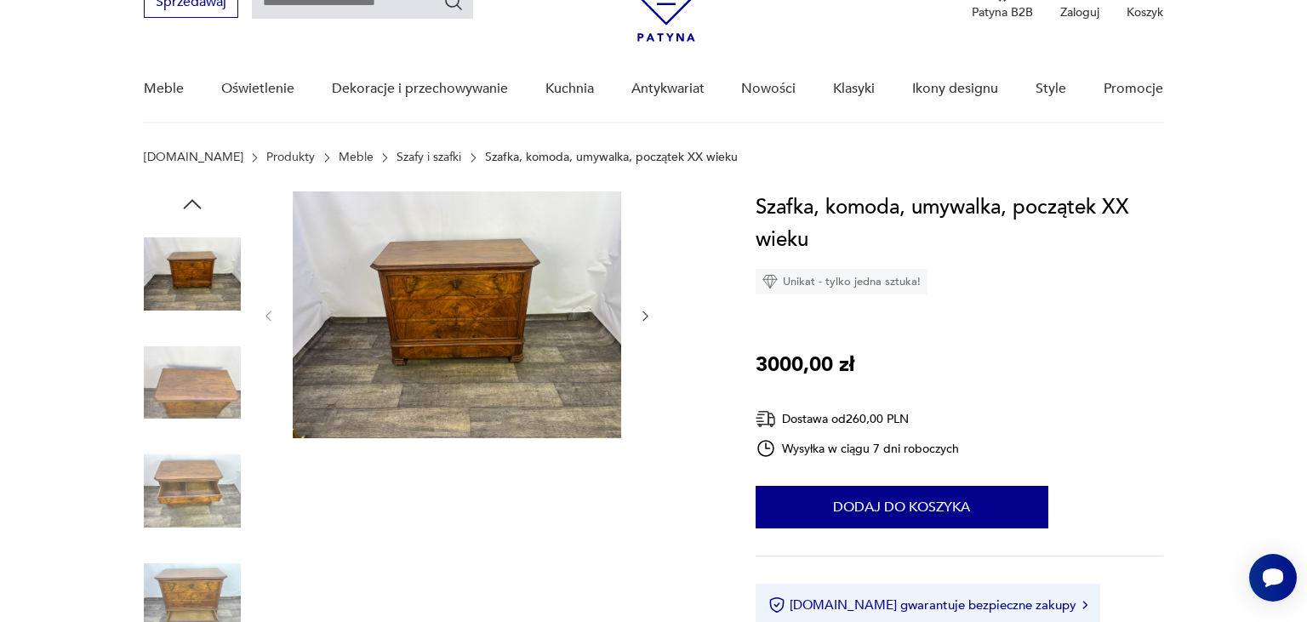
click at [413, 254] on img at bounding box center [457, 314] width 328 height 247
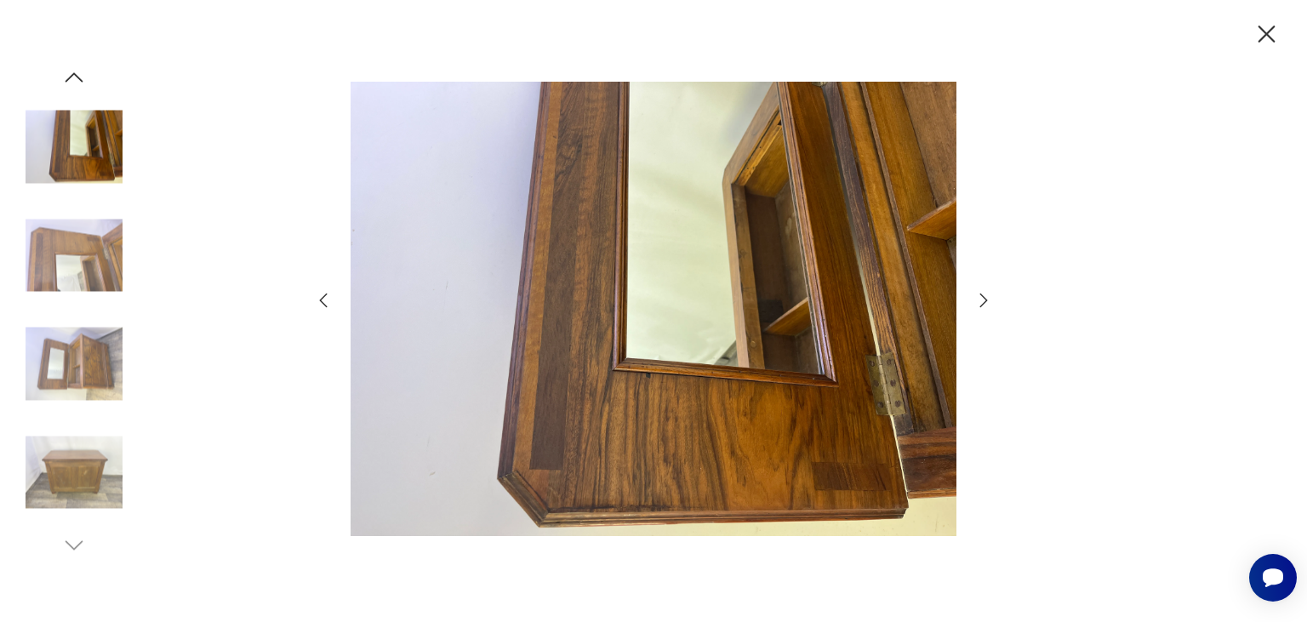
click at [95, 150] on img at bounding box center [74, 147] width 97 height 97
click at [77, 77] on icon "button" at bounding box center [74, 78] width 26 height 26
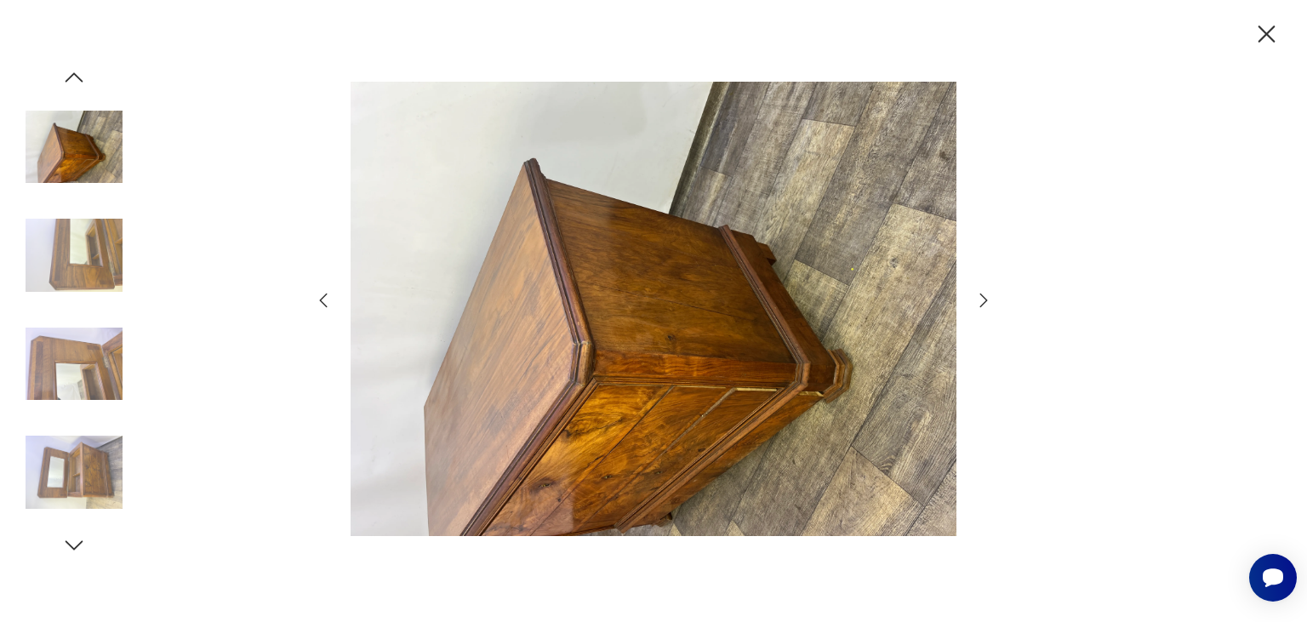
click at [77, 77] on icon "button" at bounding box center [74, 78] width 26 height 26
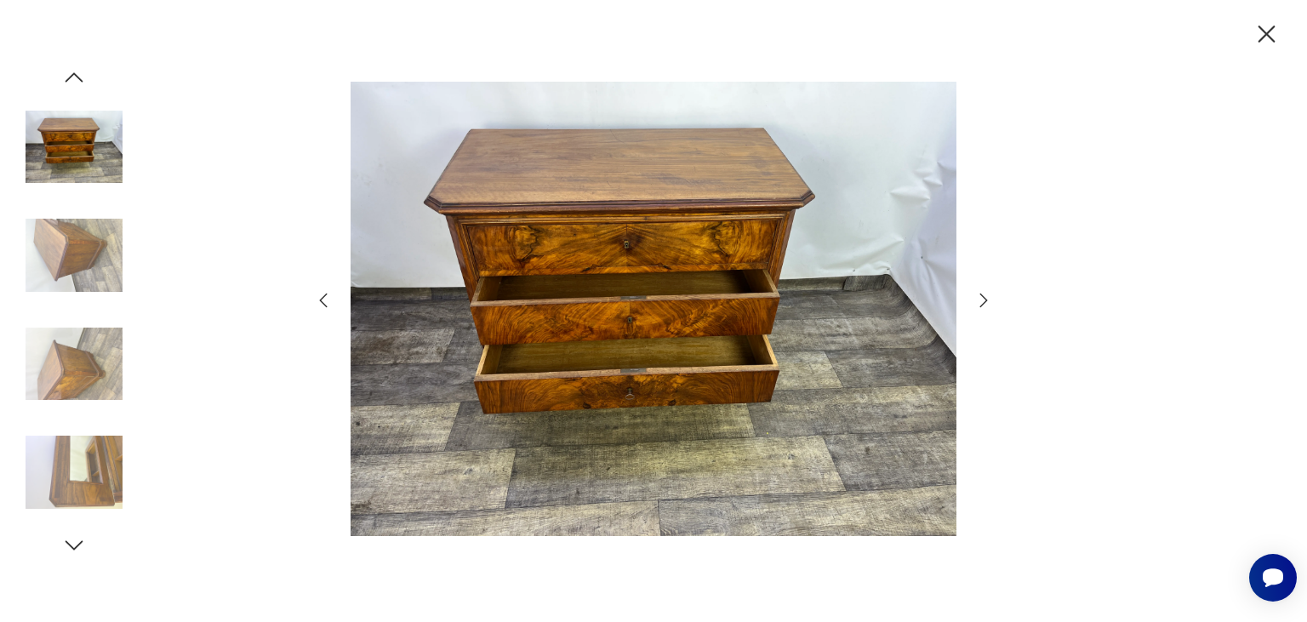
click at [77, 77] on icon "button" at bounding box center [74, 78] width 26 height 26
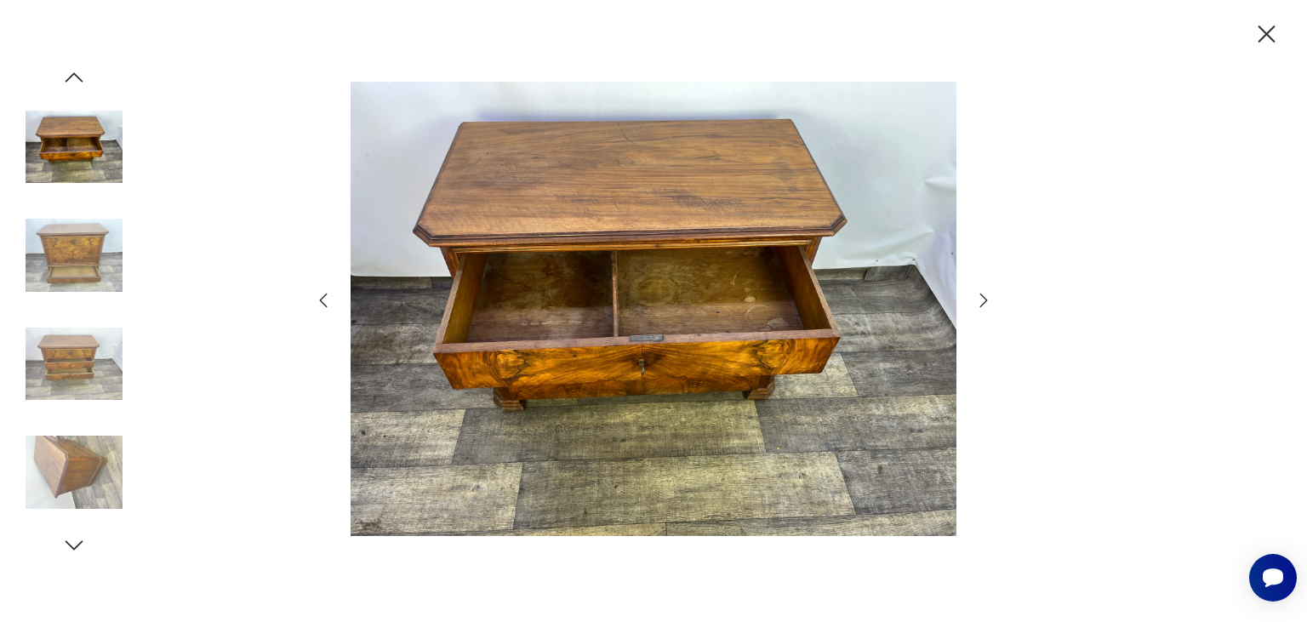
click at [65, 180] on img at bounding box center [74, 147] width 97 height 97
click at [73, 148] on img at bounding box center [74, 147] width 97 height 97
click at [71, 225] on img at bounding box center [74, 255] width 97 height 97
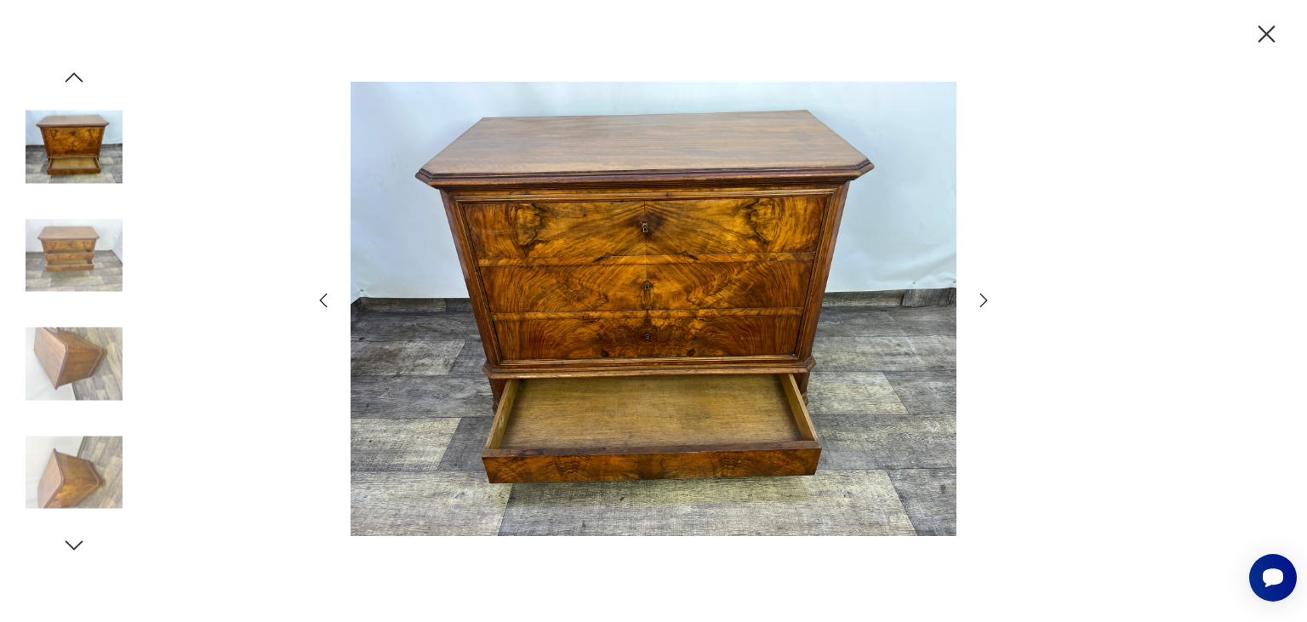
click at [71, 231] on img at bounding box center [74, 255] width 97 height 97
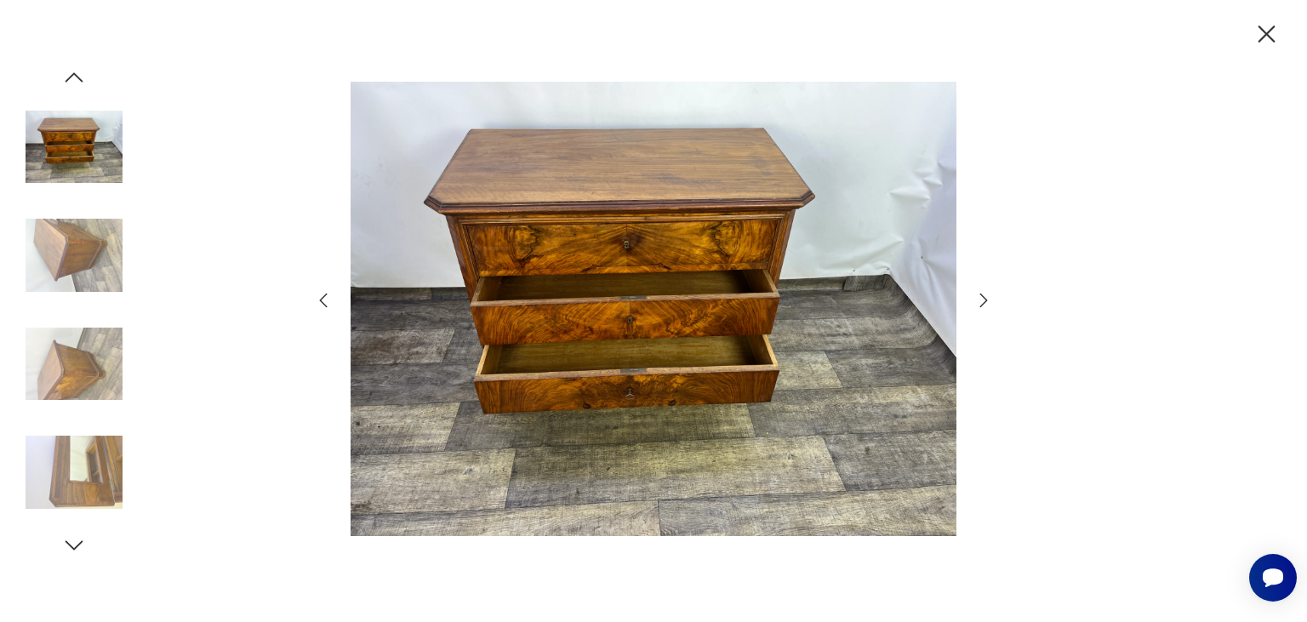
click at [36, 135] on img at bounding box center [74, 147] width 97 height 97
click at [75, 80] on icon "button" at bounding box center [74, 78] width 26 height 26
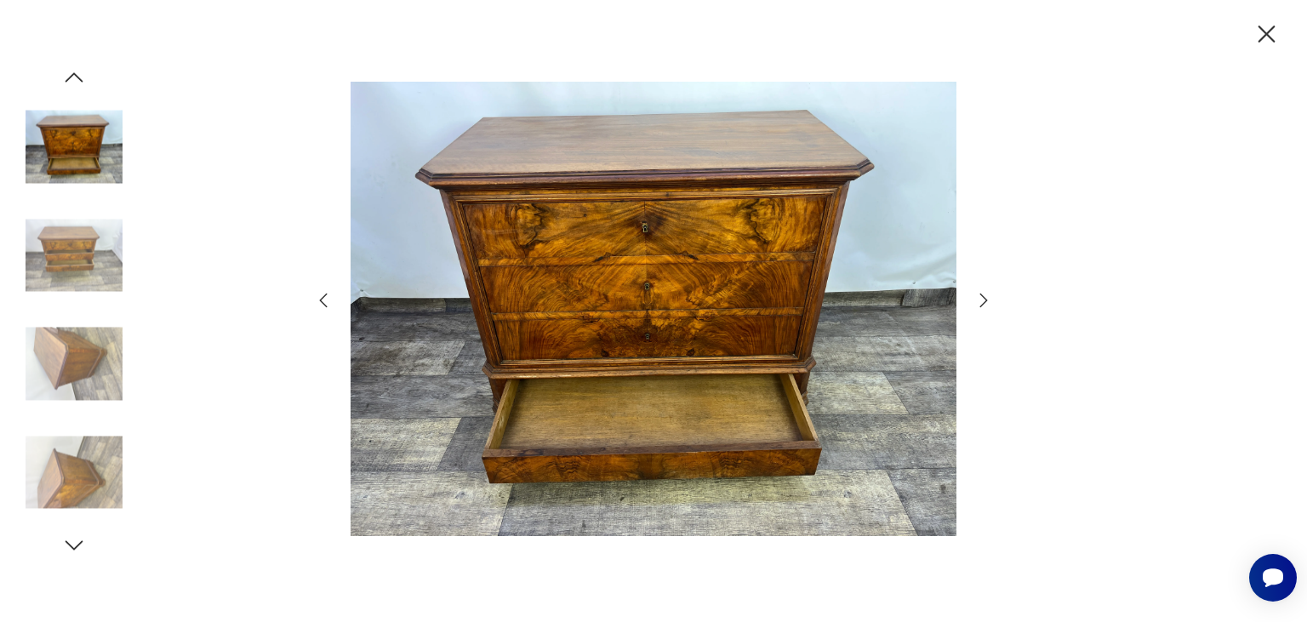
click at [75, 80] on icon "button" at bounding box center [74, 78] width 26 height 26
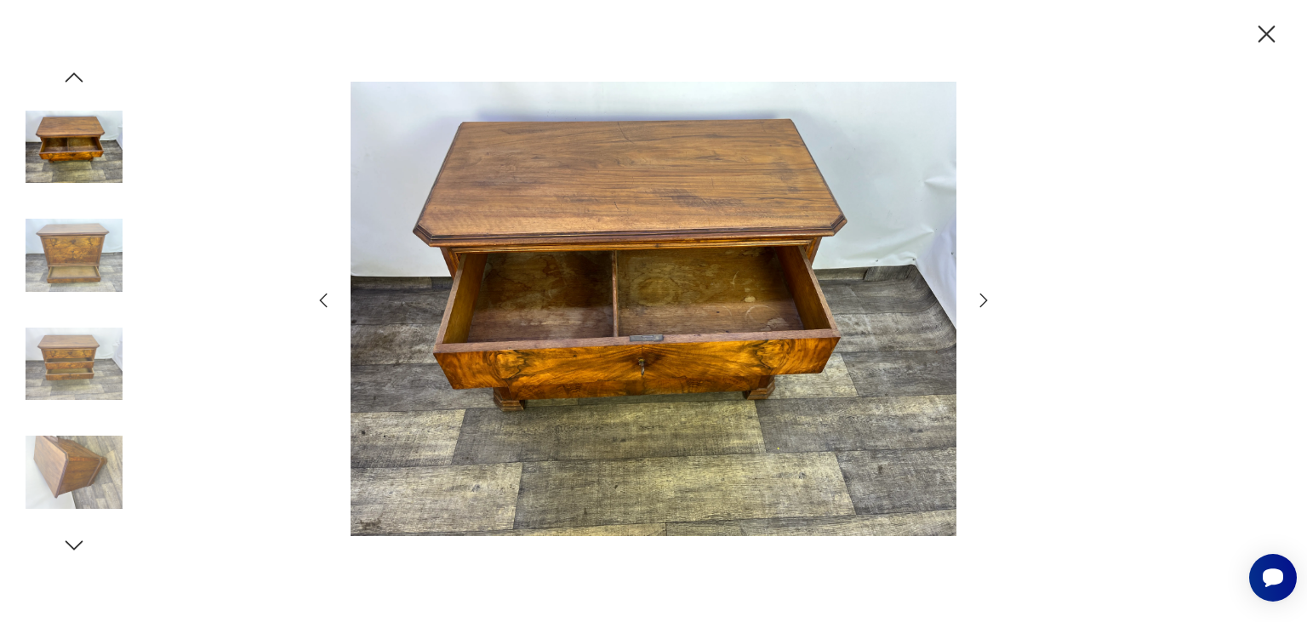
click at [76, 138] on img at bounding box center [74, 147] width 97 height 97
click at [71, 75] on icon "button" at bounding box center [75, 76] width 18 height 9
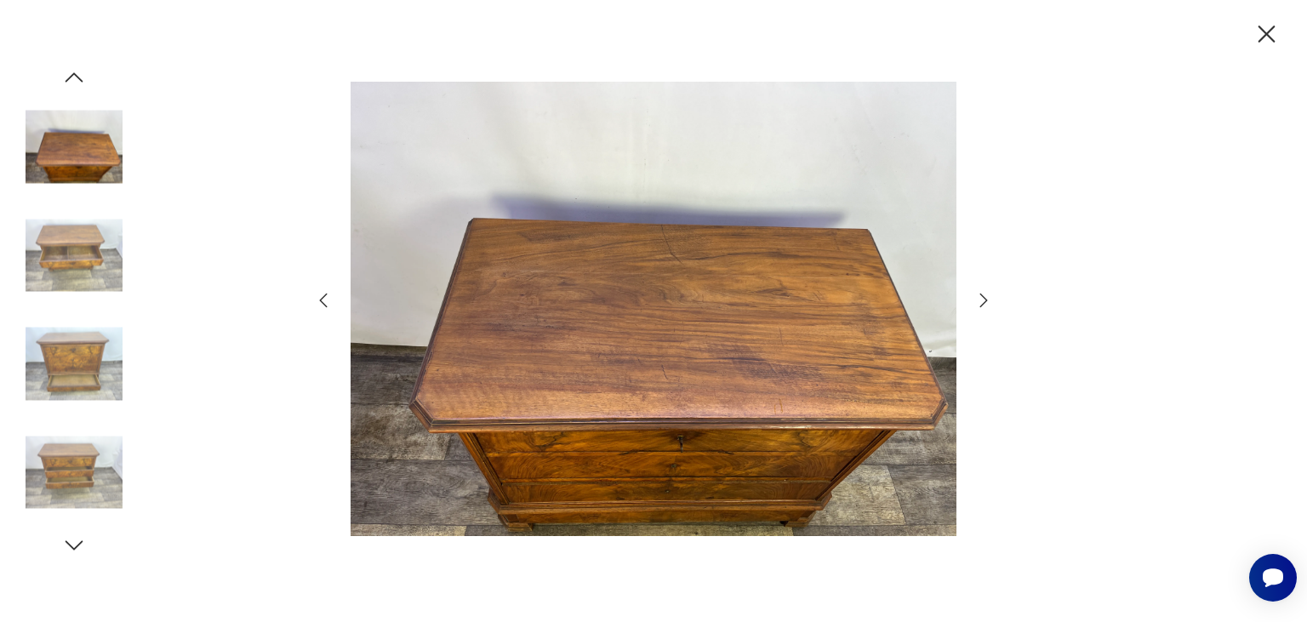
click at [77, 155] on img at bounding box center [74, 147] width 97 height 97
click at [76, 72] on icon "button" at bounding box center [74, 78] width 26 height 26
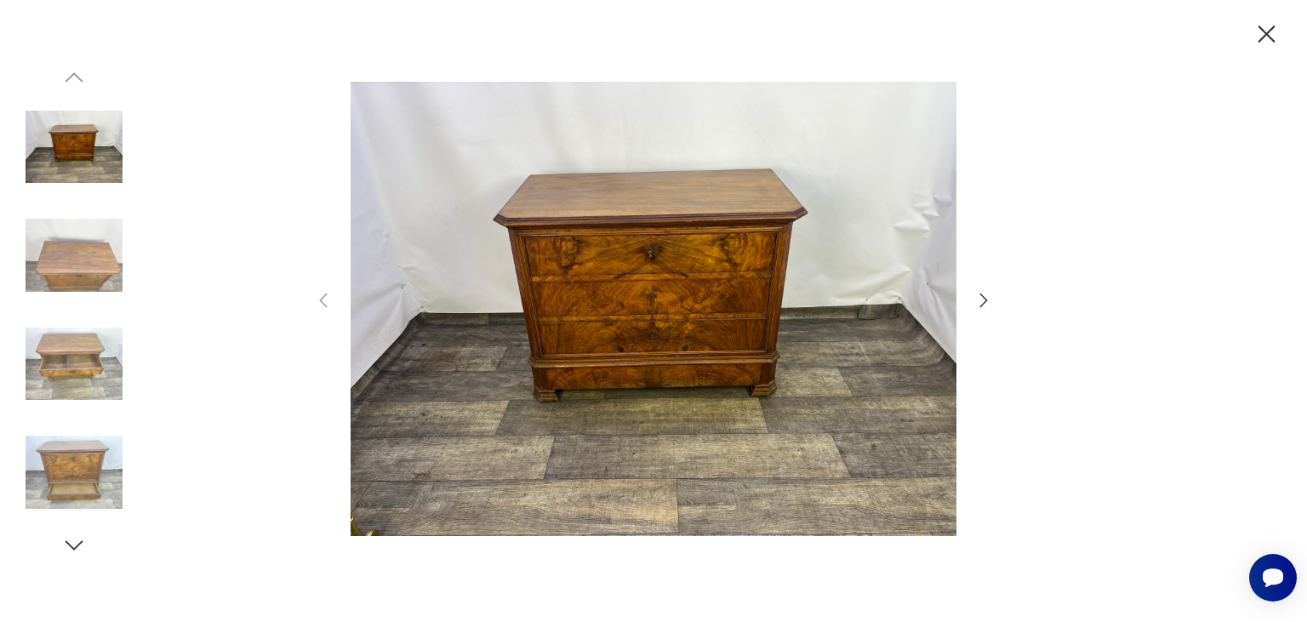
click at [73, 147] on img at bounding box center [74, 147] width 97 height 97
click at [1263, 29] on icon "button" at bounding box center [1267, 35] width 30 height 30
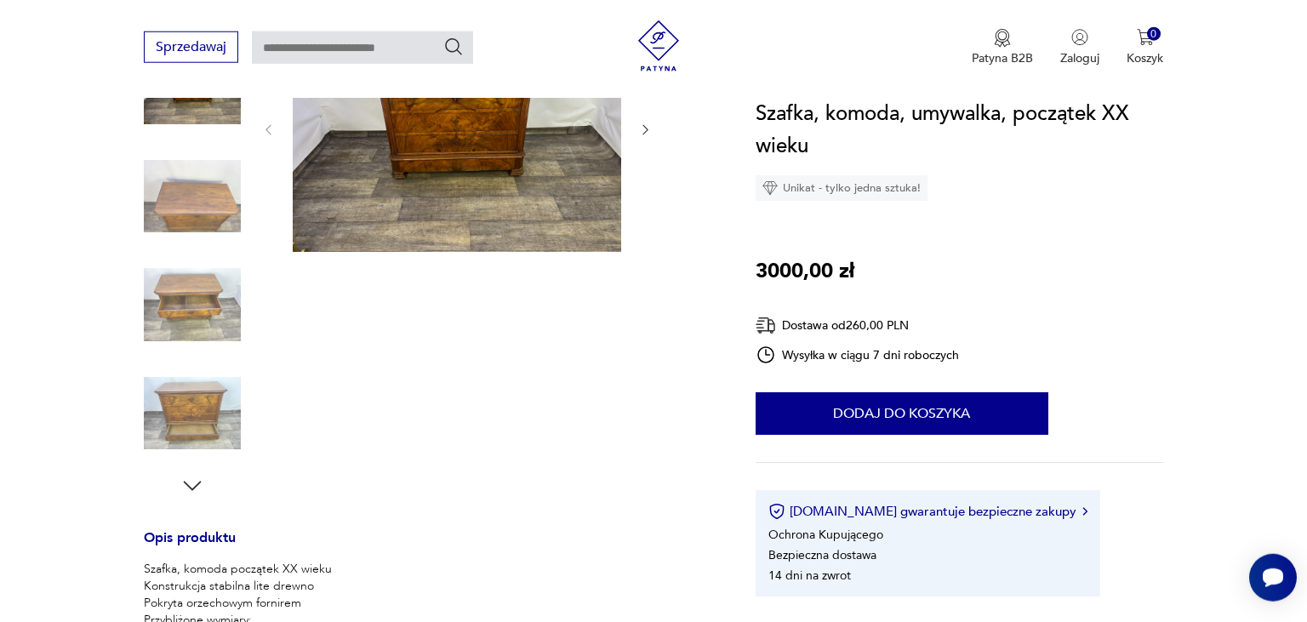
scroll to position [359, 0]
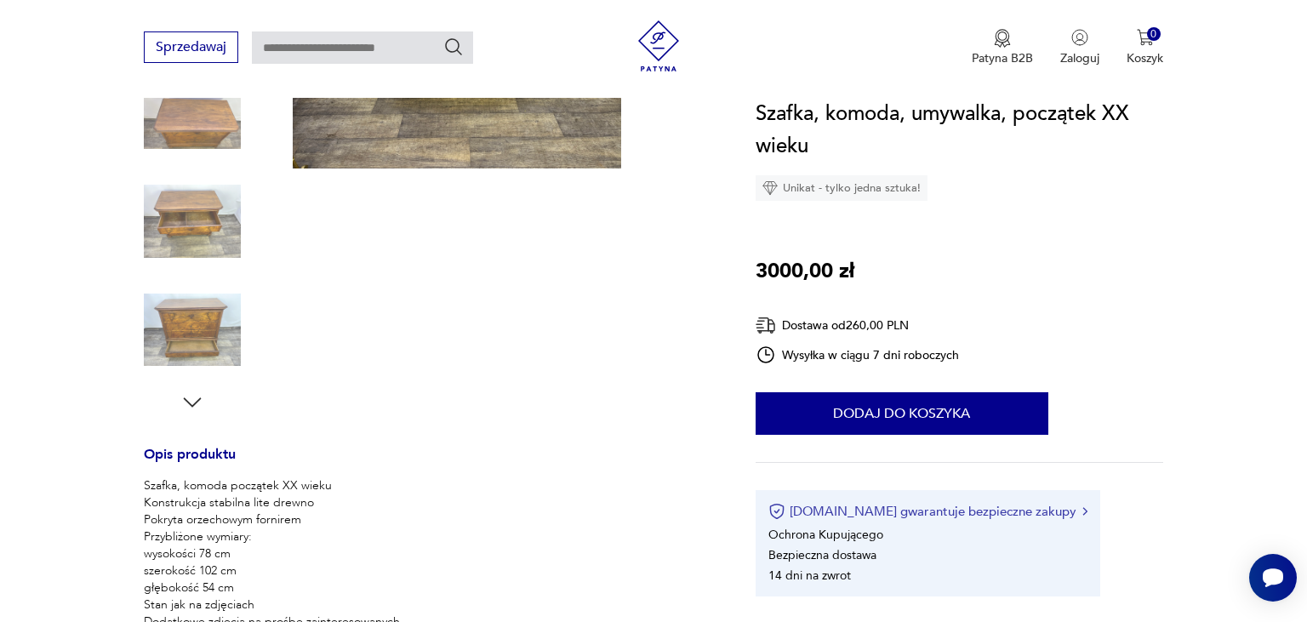
click at [967, 519] on button "[DOMAIN_NAME] gwarantuje bezpieczne zakupy" at bounding box center [927, 511] width 319 height 17
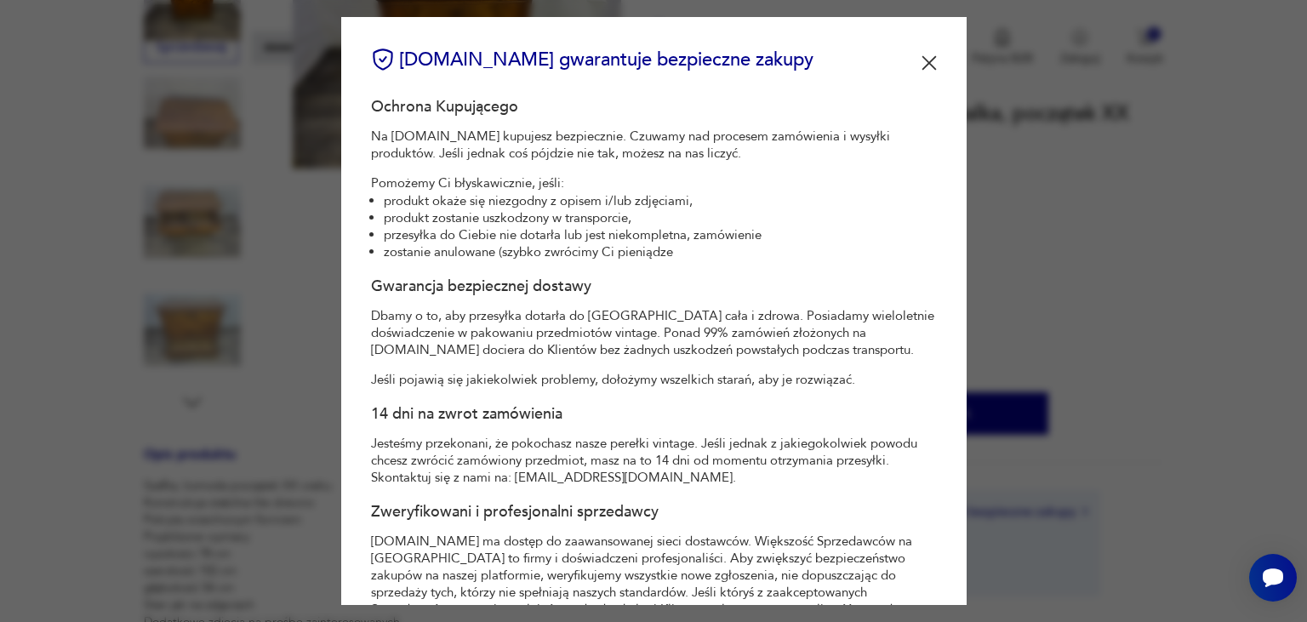
click at [931, 62] on img at bounding box center [928, 62] width 15 height 15
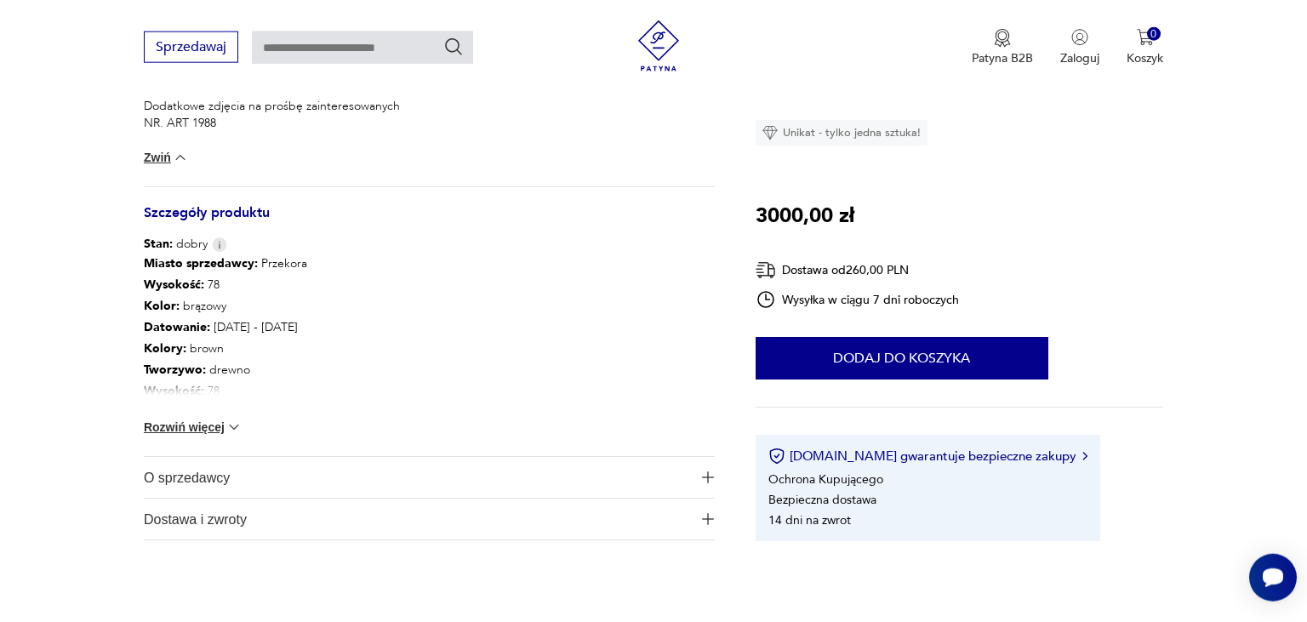
scroll to position [898, 0]
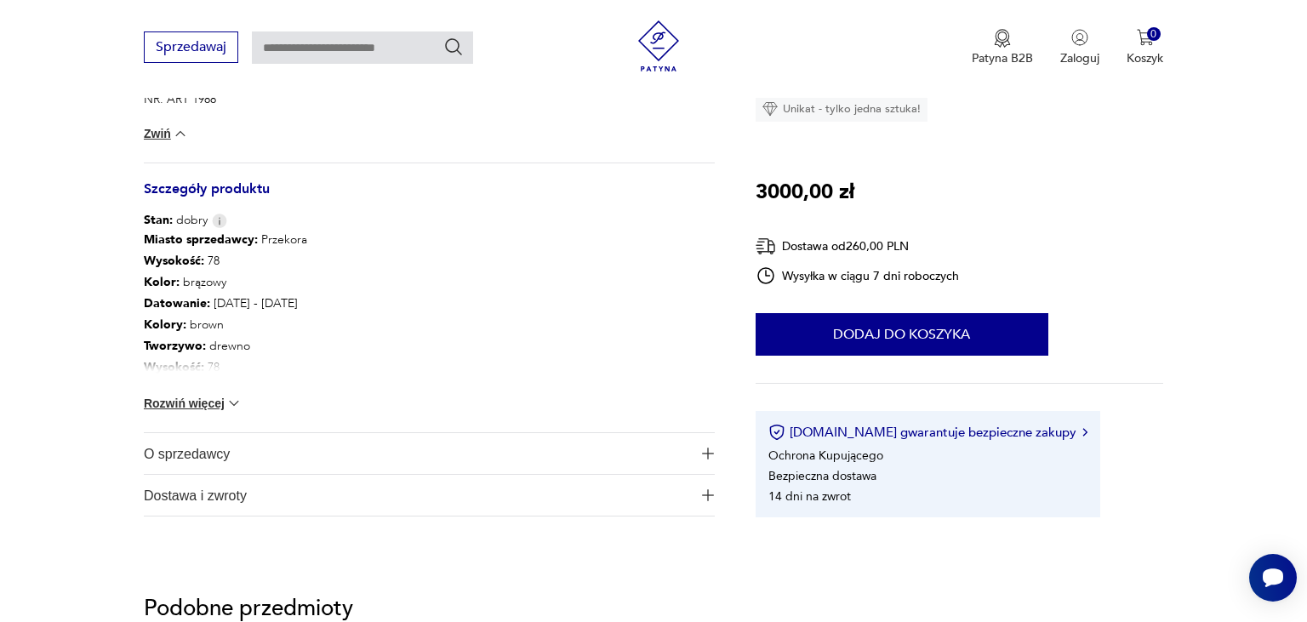
click at [672, 457] on span "O sprzedawcy" at bounding box center [417, 453] width 547 height 41
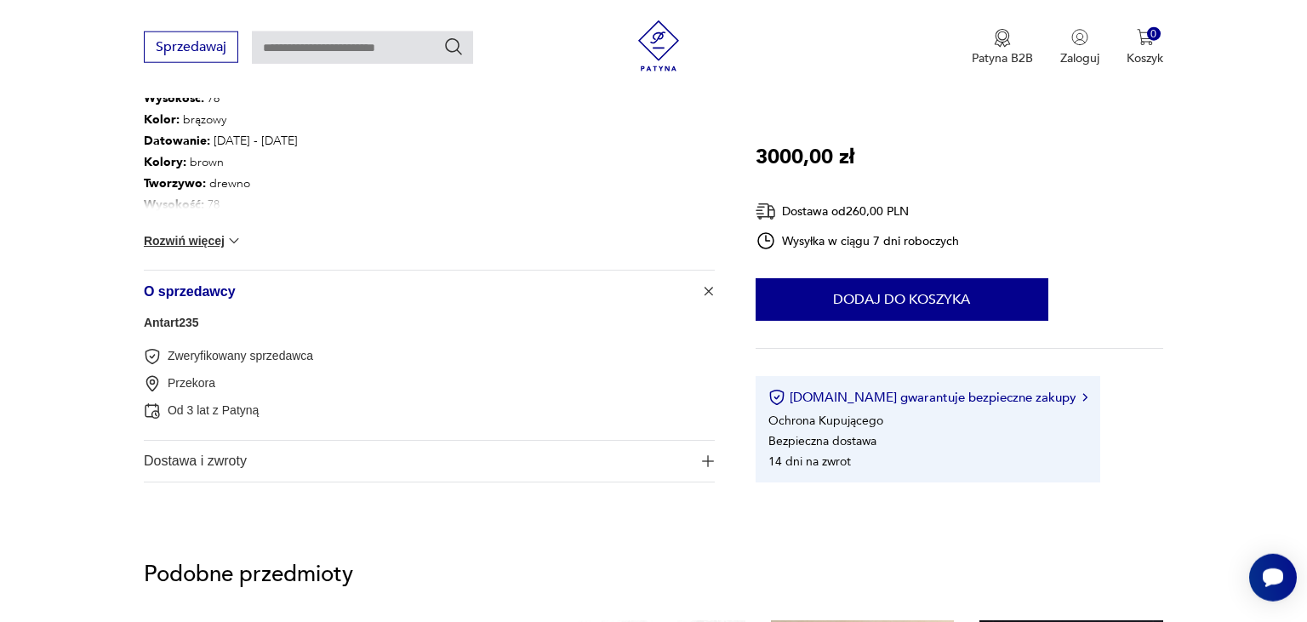
scroll to position [1078, 0]
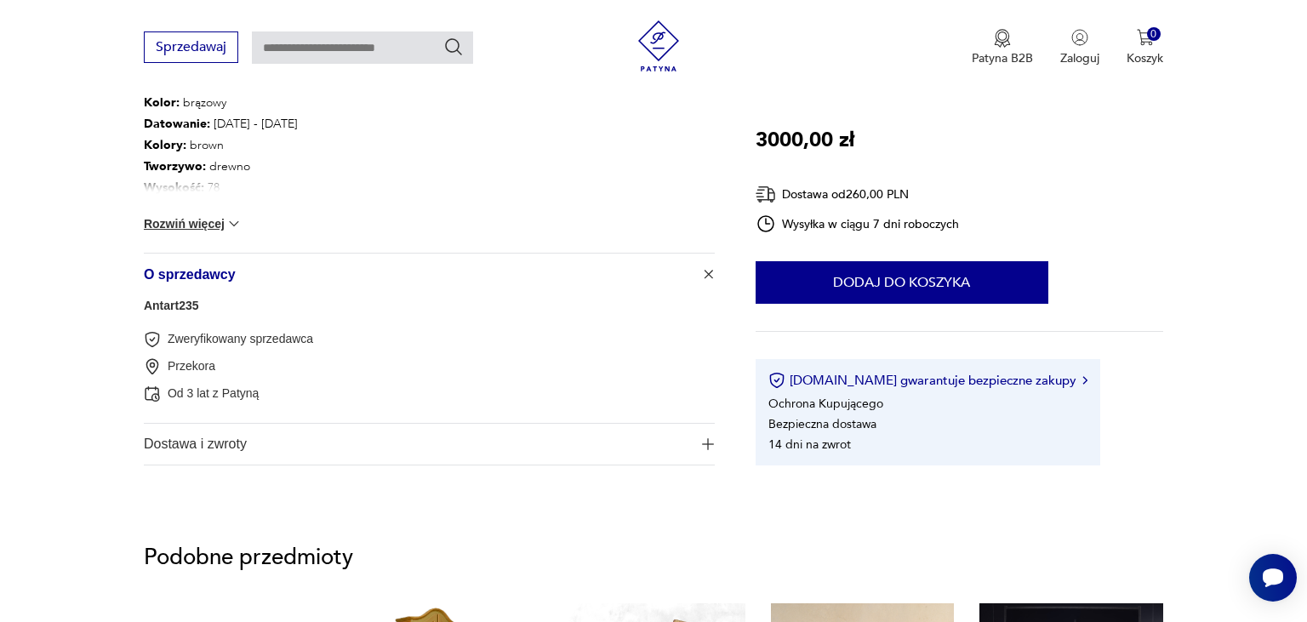
click at [182, 305] on link "Antart235" at bounding box center [171, 306] width 55 height 14
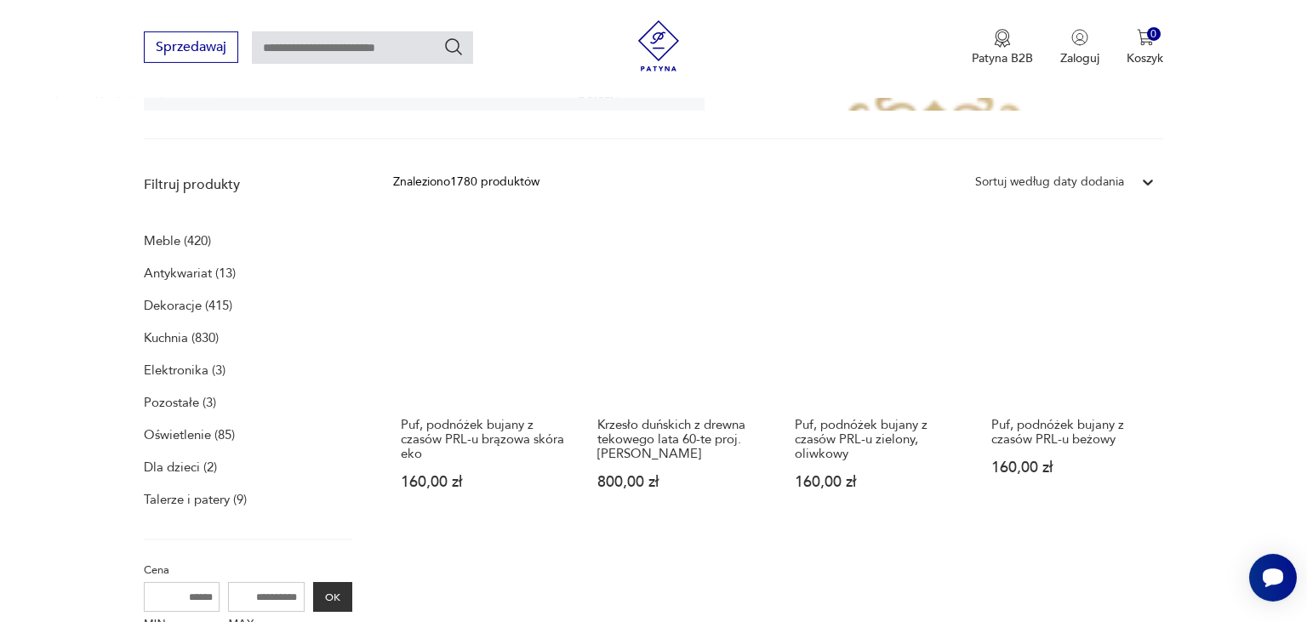
scroll to position [799, 0]
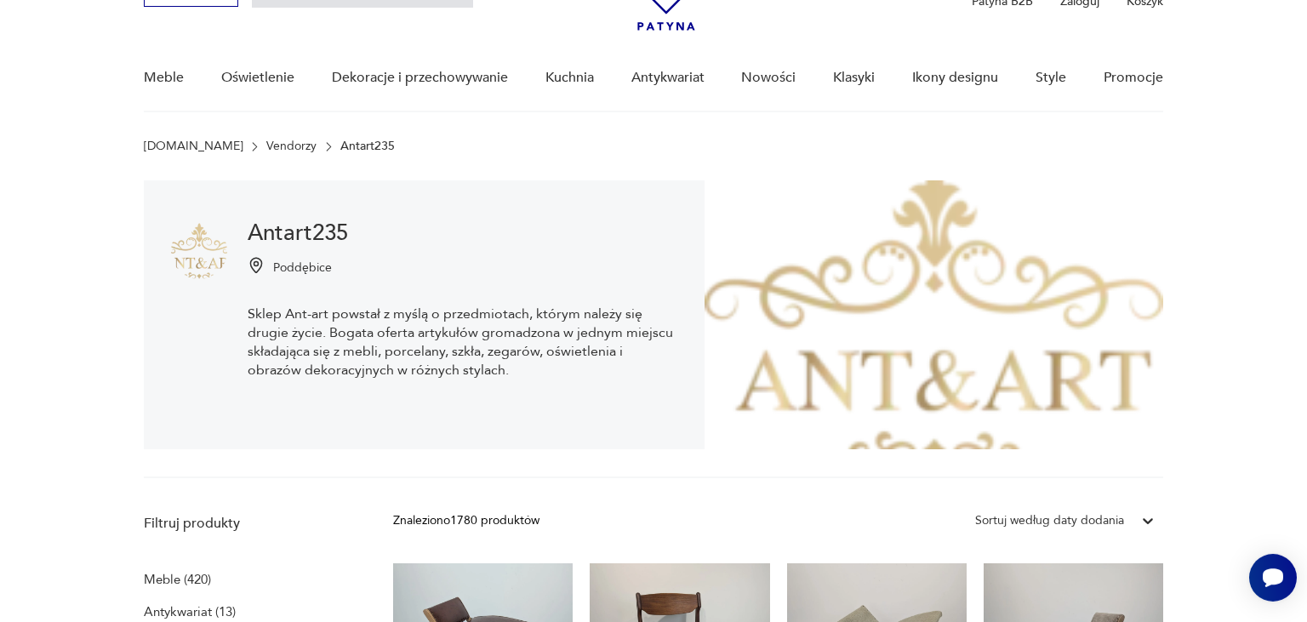
click at [1111, 536] on div "Sortuj według daty dodania" at bounding box center [1065, 520] width 197 height 31
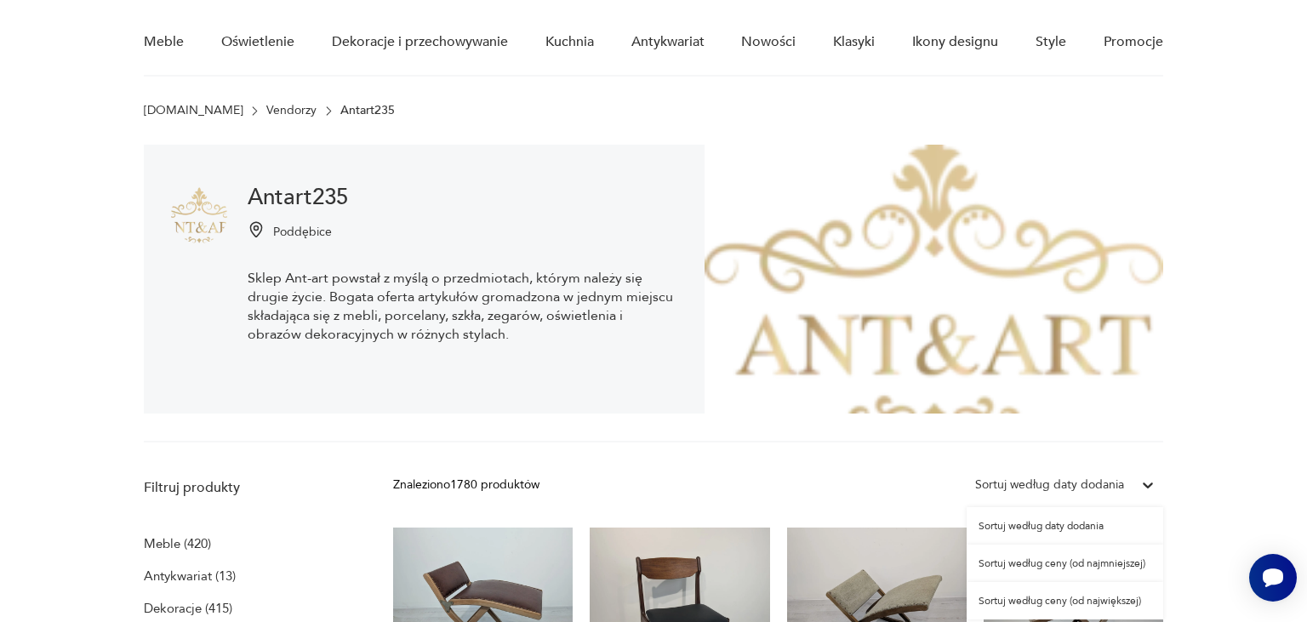
scroll to position [141, 0]
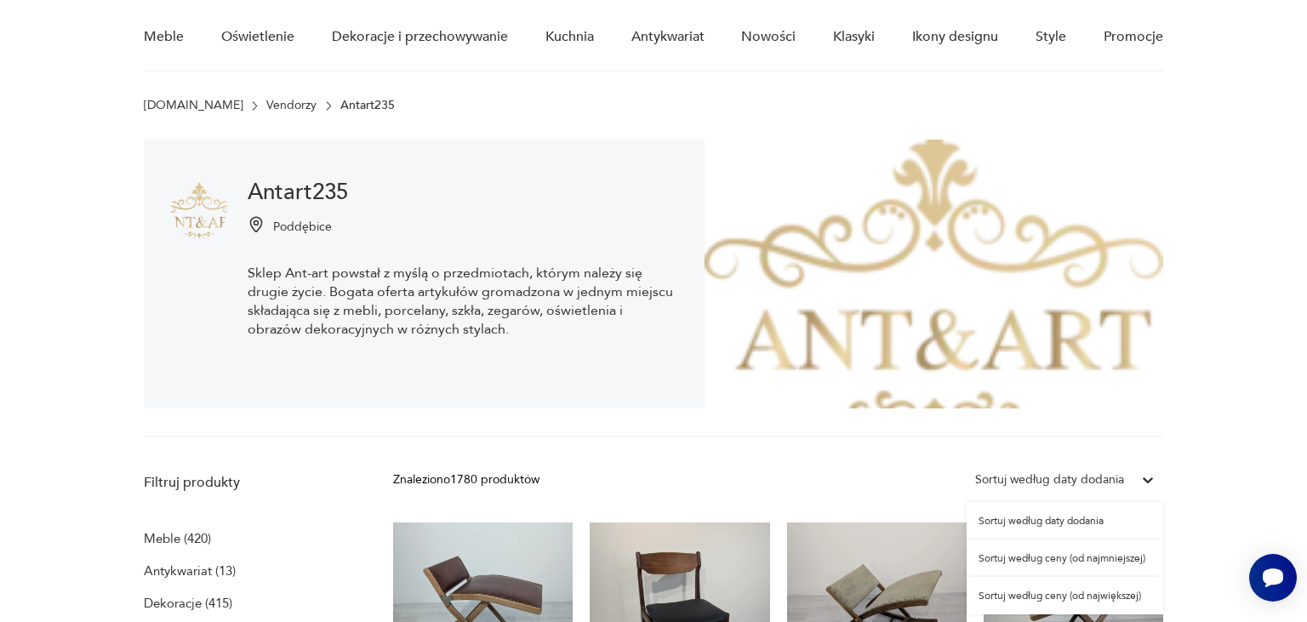
click at [1091, 598] on div "Sortuj według ceny (od największej)" at bounding box center [1065, 595] width 197 height 37
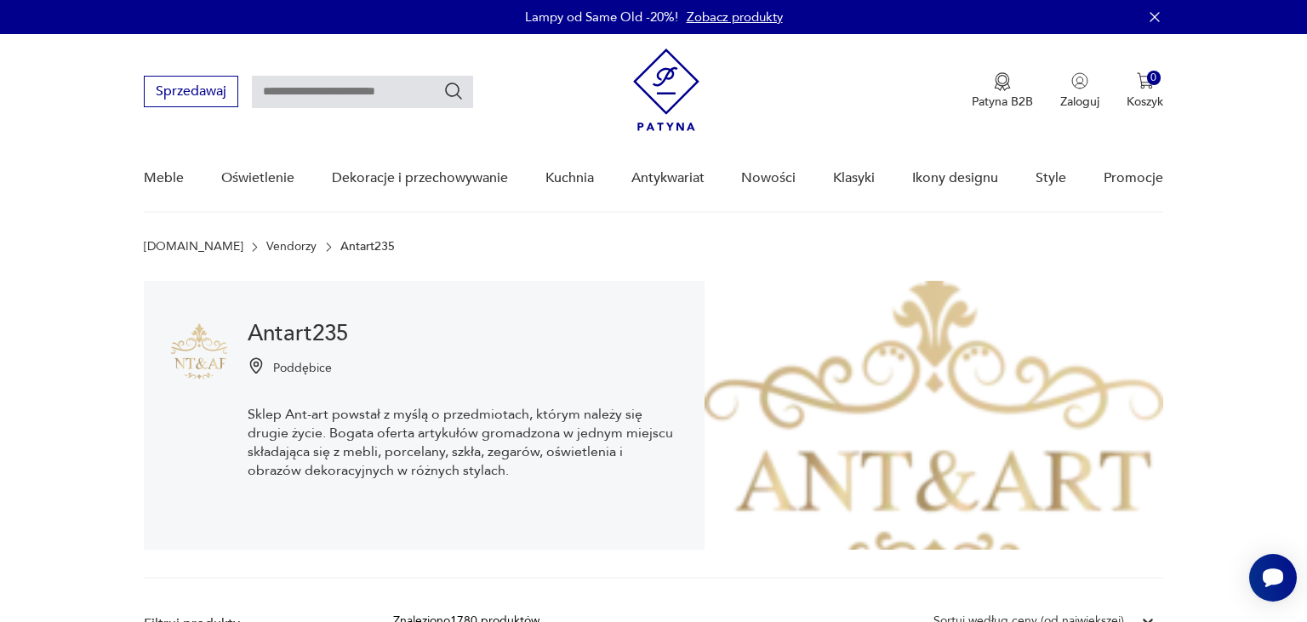
click at [331, 323] on h1 "Antart235" at bounding box center [463, 333] width 430 height 20
click at [306, 341] on h1 "Antart235" at bounding box center [463, 333] width 430 height 20
click at [299, 335] on h1 "Antart235" at bounding box center [463, 333] width 430 height 20
click at [298, 366] on p "Poddębice" at bounding box center [302, 368] width 59 height 16
click at [868, 410] on img at bounding box center [933, 415] width 459 height 269
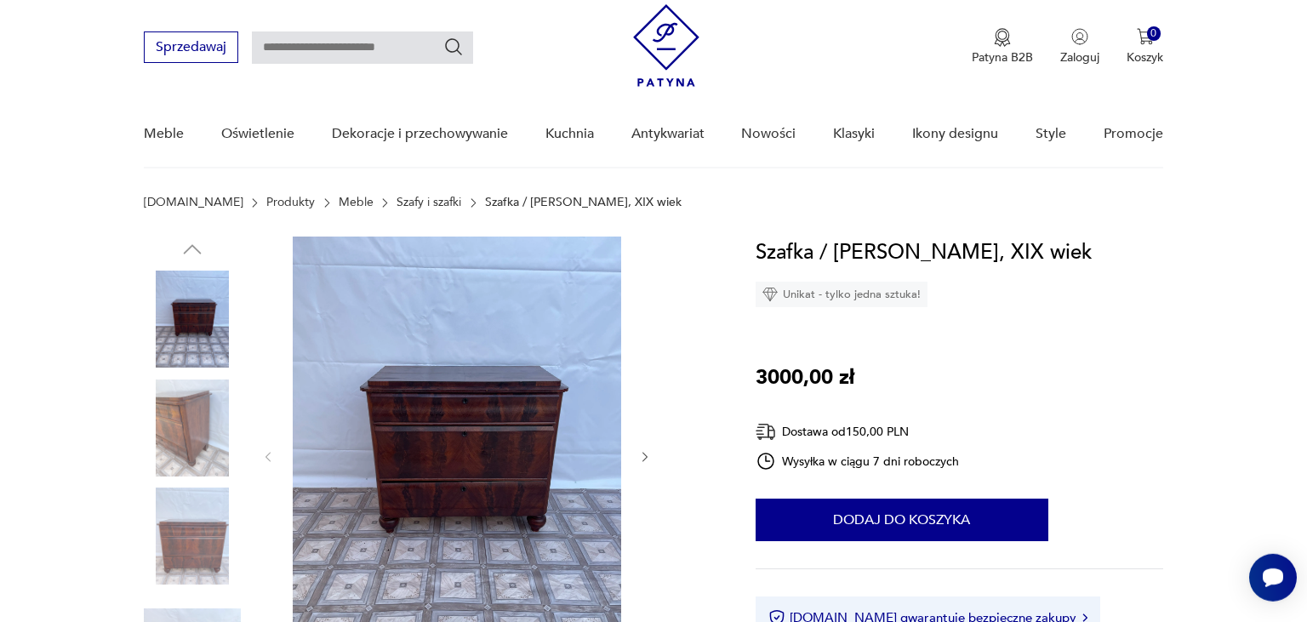
scroll to position [89, 0]
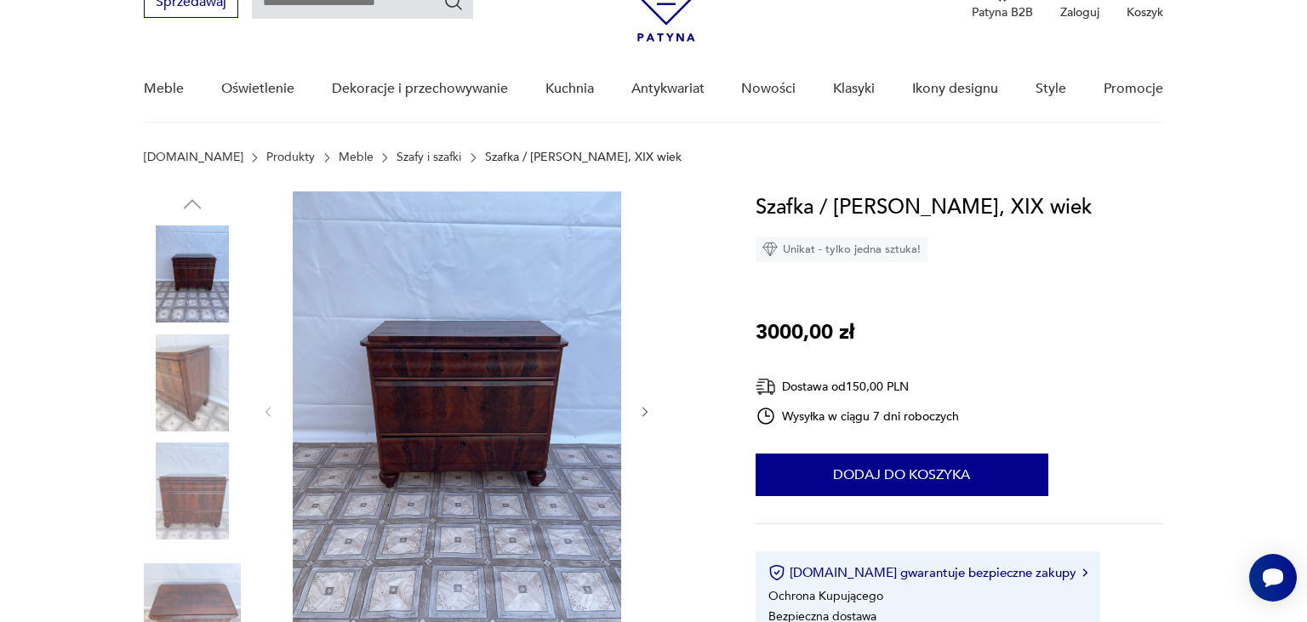
click at [642, 408] on icon "button" at bounding box center [645, 412] width 14 height 14
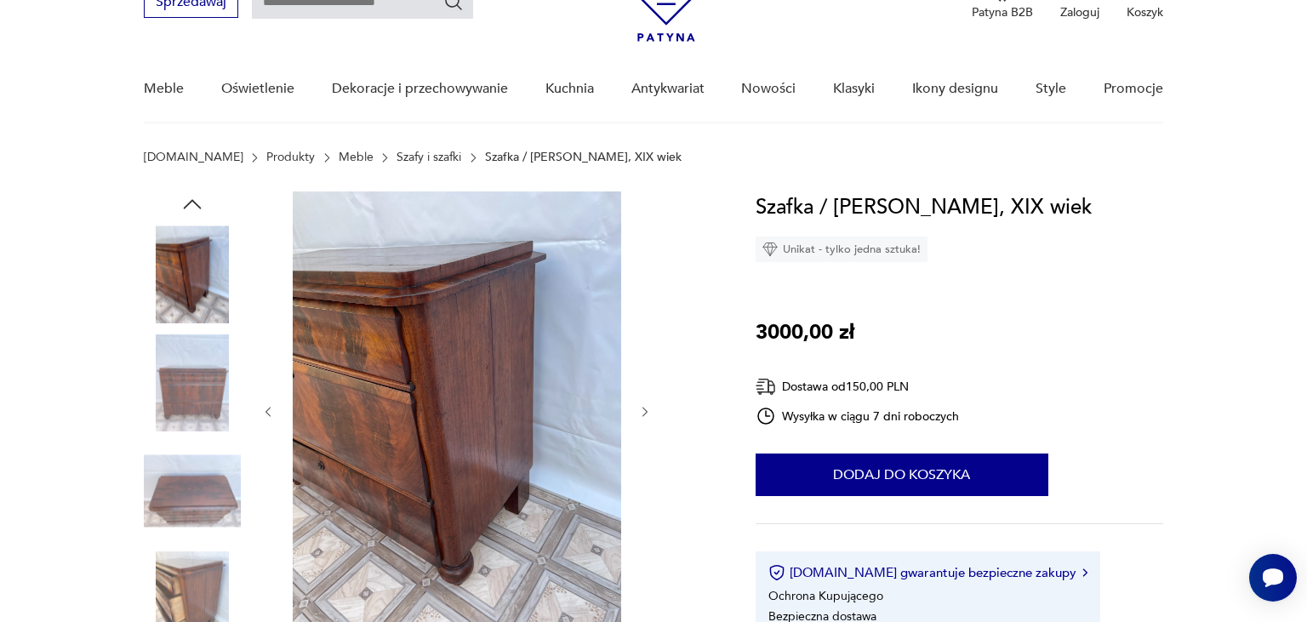
click at [642, 408] on icon "button" at bounding box center [645, 412] width 14 height 14
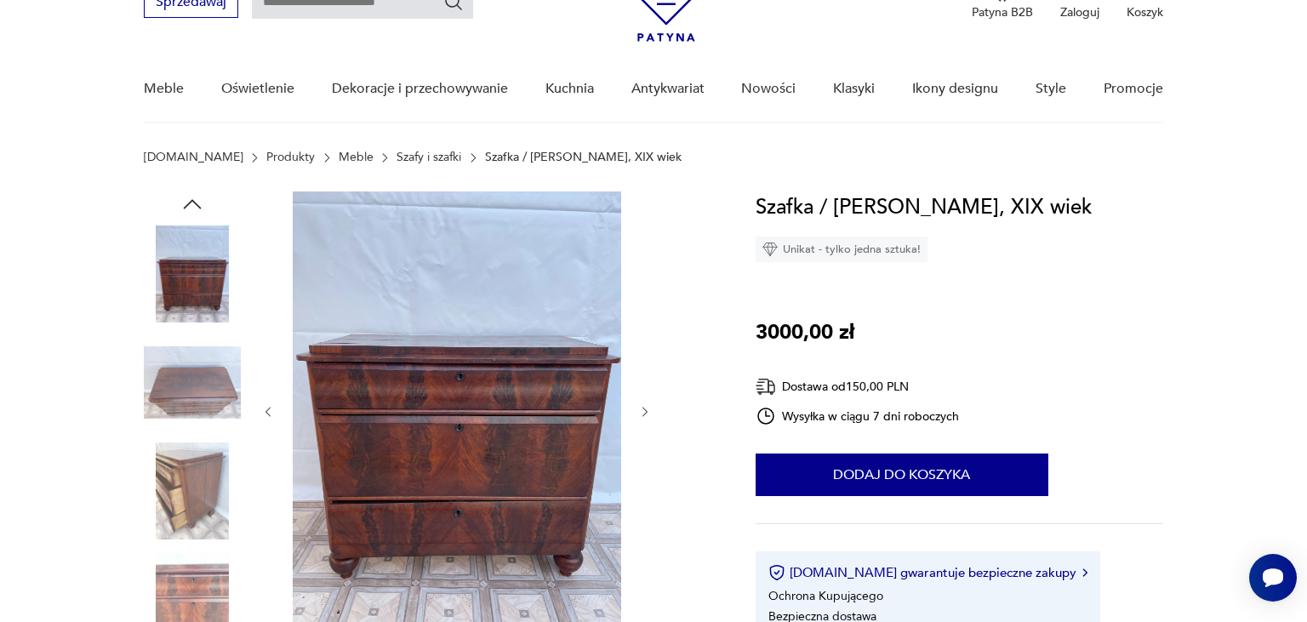
click at [642, 408] on icon "button" at bounding box center [645, 412] width 14 height 14
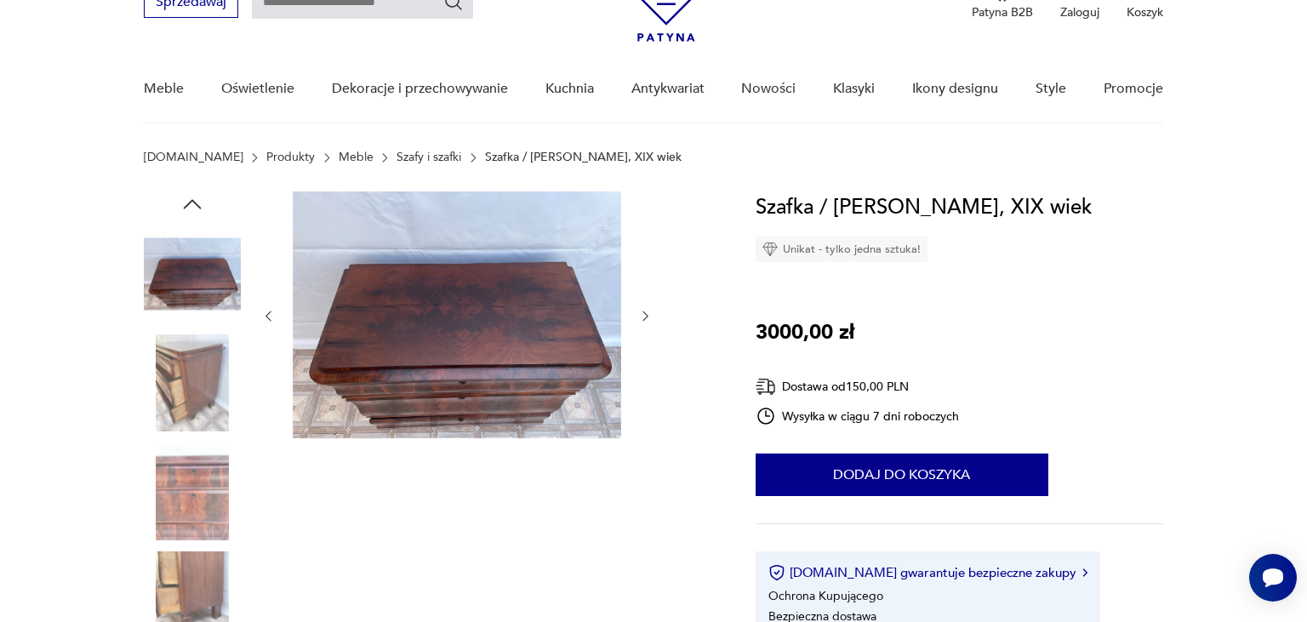
click at [638, 316] on div at bounding box center [456, 315] width 391 height 249
click at [642, 314] on icon "button" at bounding box center [645, 316] width 14 height 14
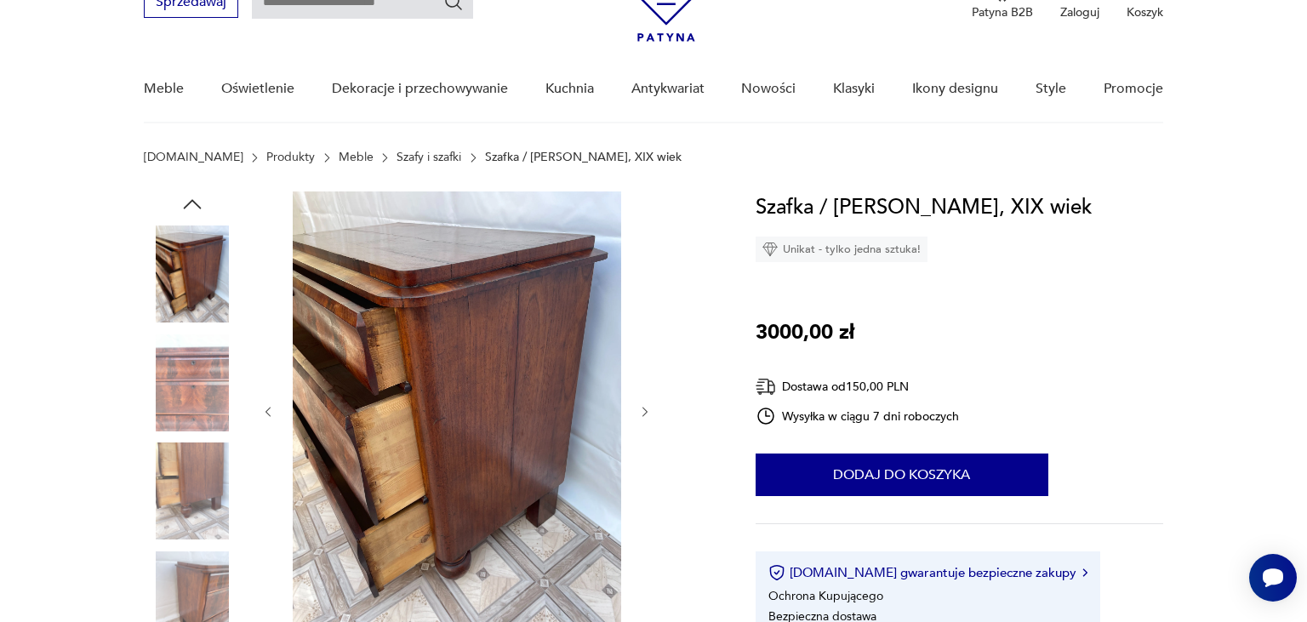
click at [642, 405] on icon "button" at bounding box center [645, 412] width 14 height 14
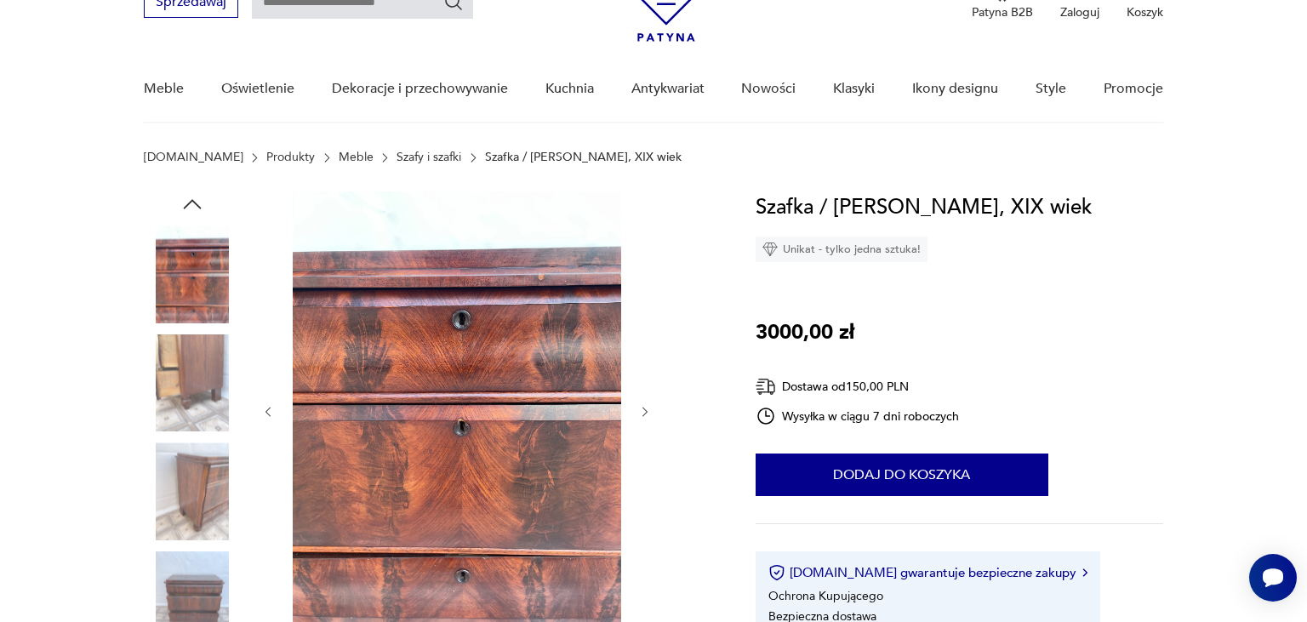
click at [642, 408] on icon "button" at bounding box center [645, 412] width 14 height 14
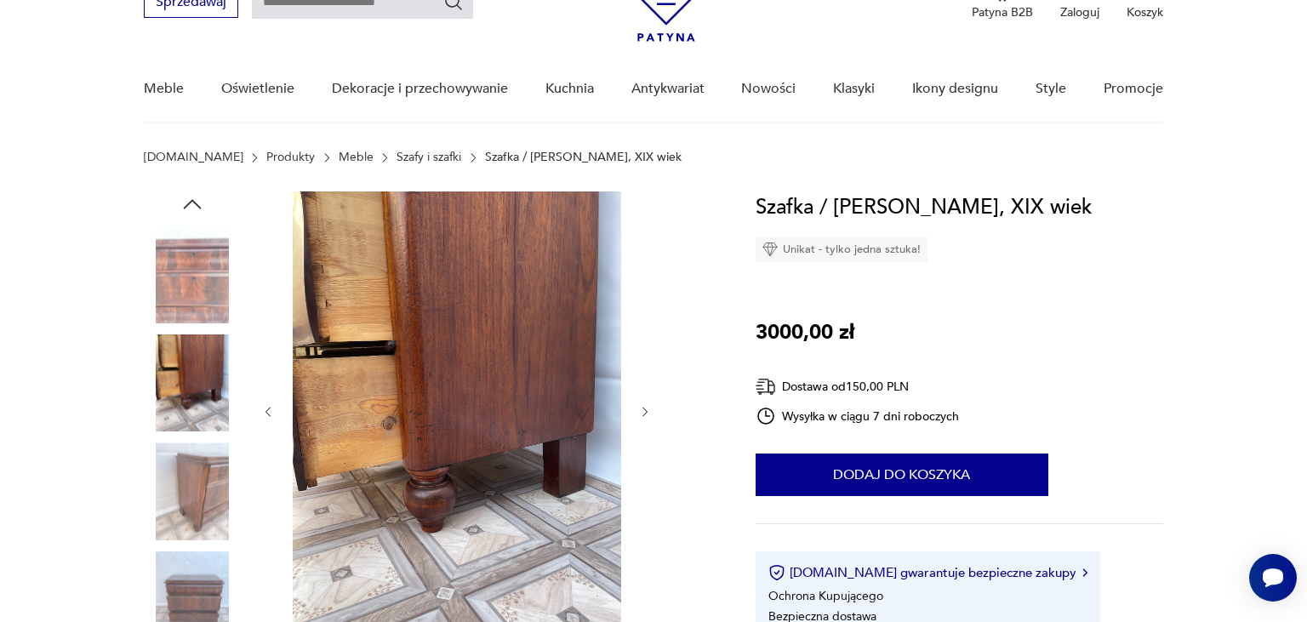
click at [271, 413] on icon "button" at bounding box center [268, 412] width 14 height 14
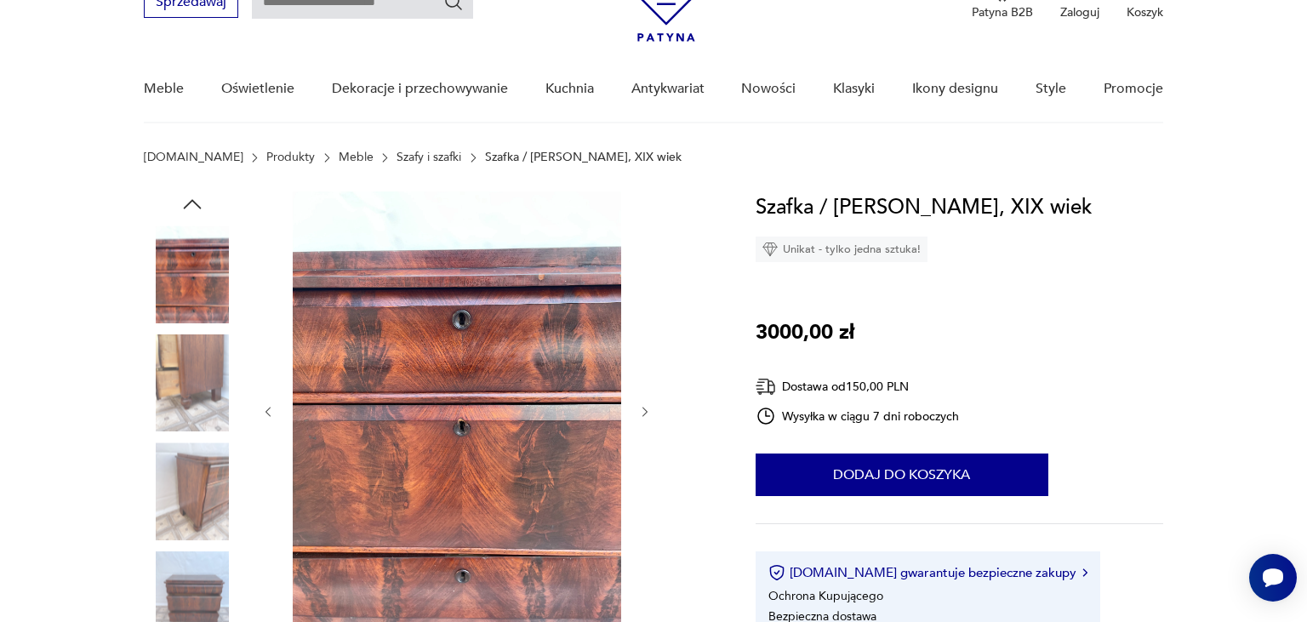
click at [645, 402] on div at bounding box center [456, 411] width 391 height 441
click at [643, 405] on icon "button" at bounding box center [645, 412] width 14 height 14
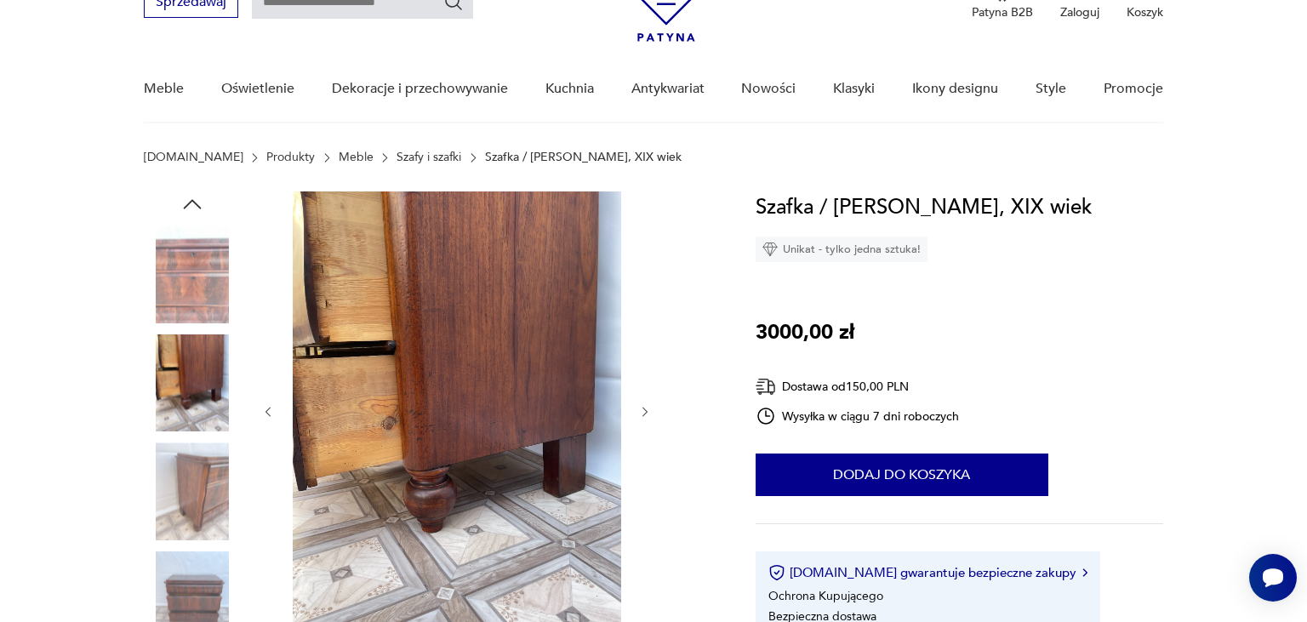
click at [643, 405] on icon "button" at bounding box center [645, 412] width 14 height 14
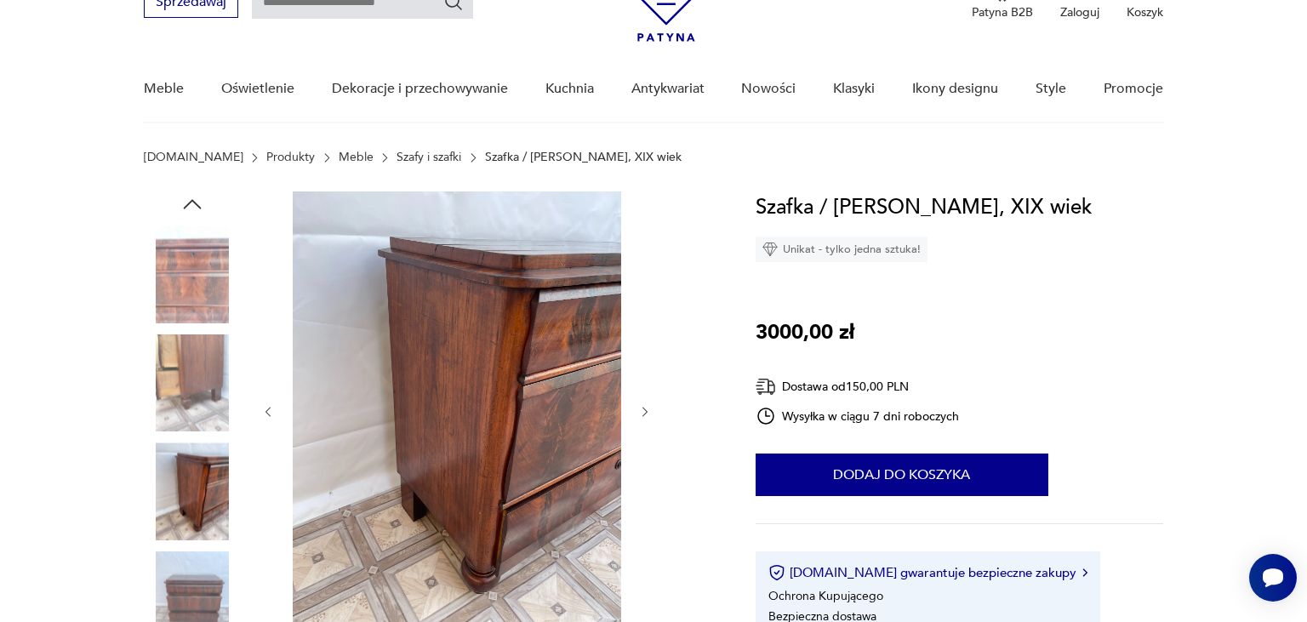
click at [643, 405] on icon "button" at bounding box center [645, 412] width 14 height 14
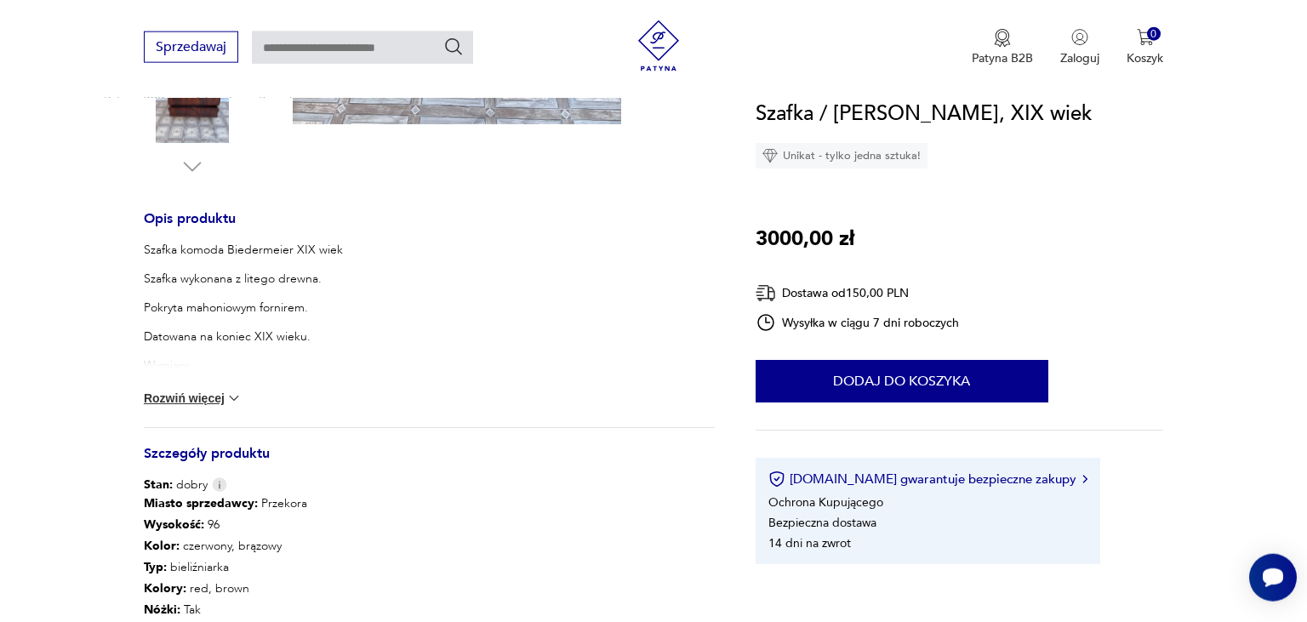
scroll to position [629, 0]
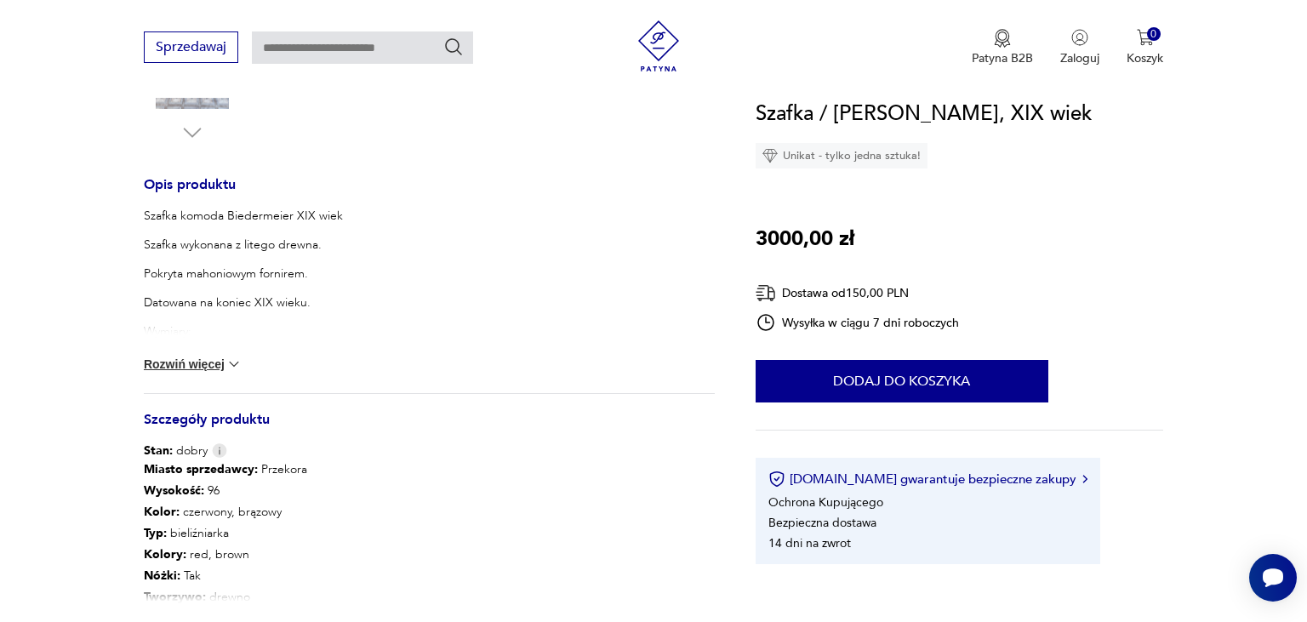
click at [189, 358] on button "Rozwiń więcej" at bounding box center [193, 364] width 99 height 17
